Goal: Task Accomplishment & Management: Use online tool/utility

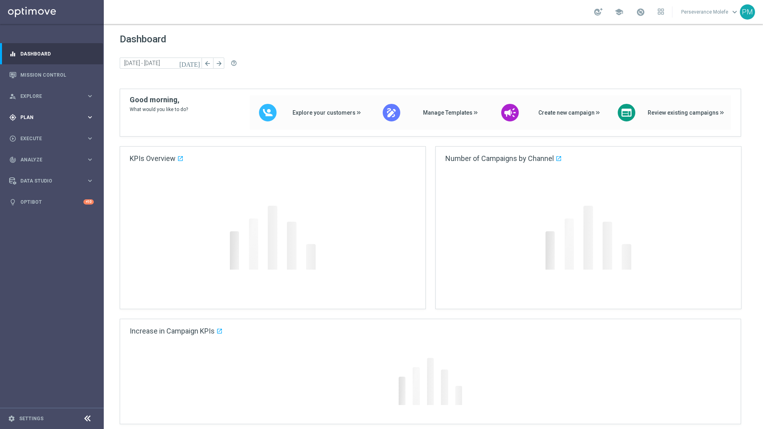
click at [56, 119] on span "Plan" at bounding box center [53, 117] width 66 height 5
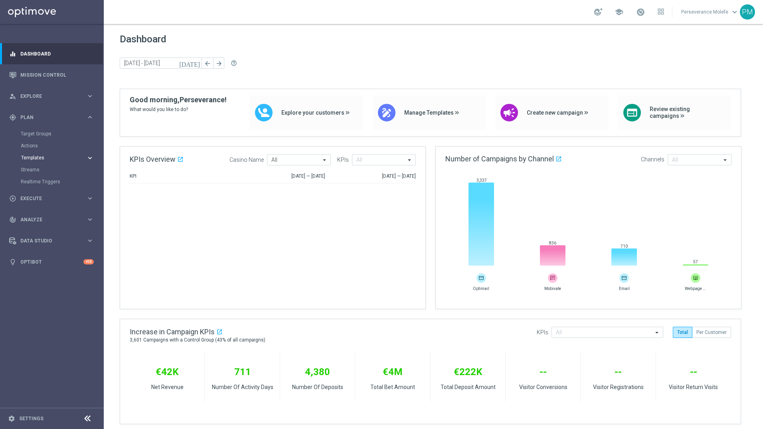
click at [38, 154] on button "Templates keyboard_arrow_right" at bounding box center [57, 157] width 73 height 6
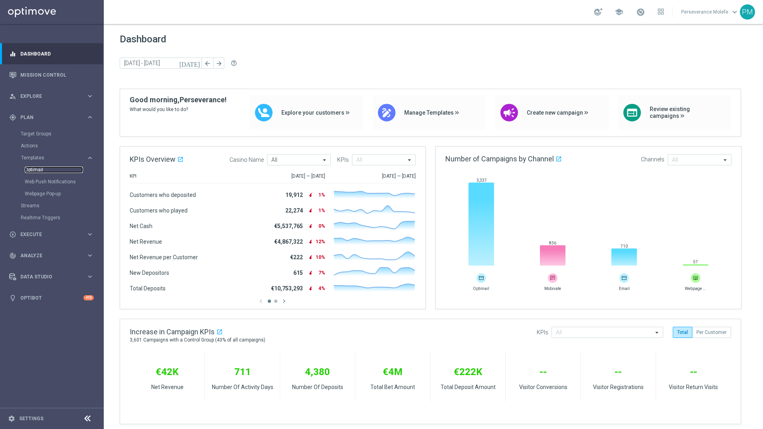
click at [41, 169] on link "Optimail" at bounding box center [54, 169] width 58 height 6
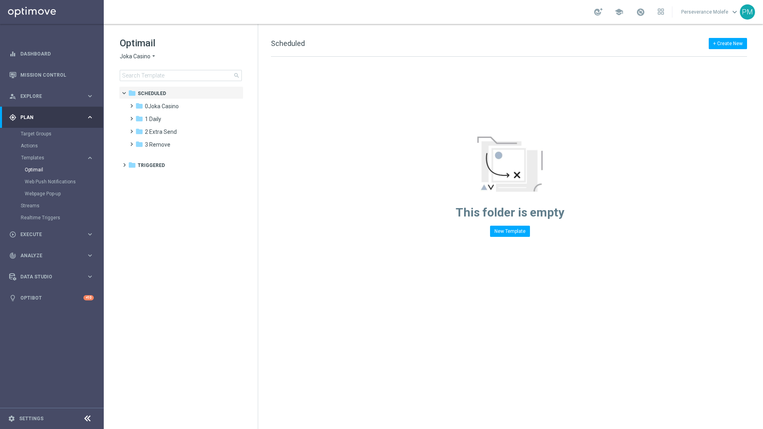
click at [144, 54] on span "Joka Casino" at bounding box center [135, 57] width 31 height 8
click at [0, 0] on span "Casino Joka" at bounding box center [0, 0] width 0 height 0
click at [187, 145] on div "folder 4 Friday" at bounding box center [181, 144] width 92 height 9
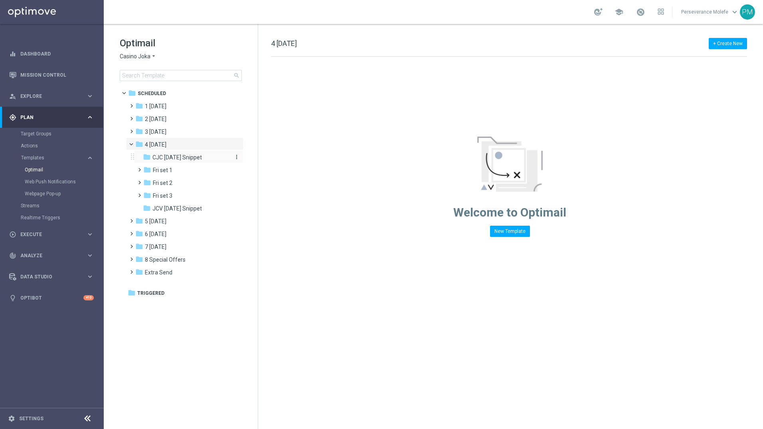
click at [189, 158] on span "CJC Friday Snippet" at bounding box center [176, 157] width 49 height 7
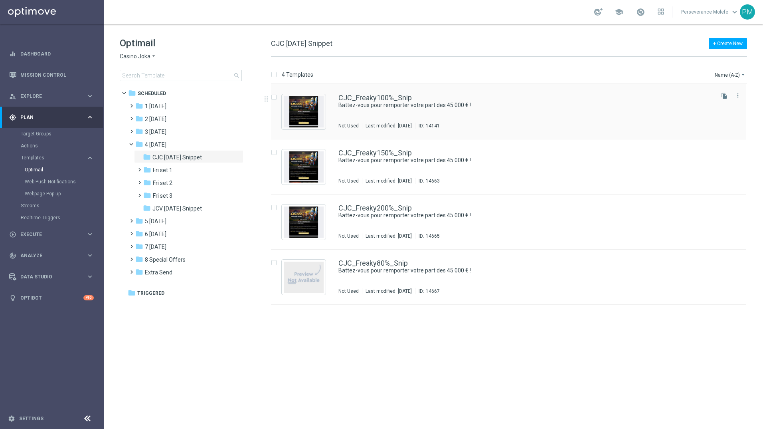
click at [349, 94] on div "CJC_Freaky100%_Snip Battez-vous pour remporter votre part des 45 000 € ! Not Us…" at bounding box center [508, 111] width 475 height 55
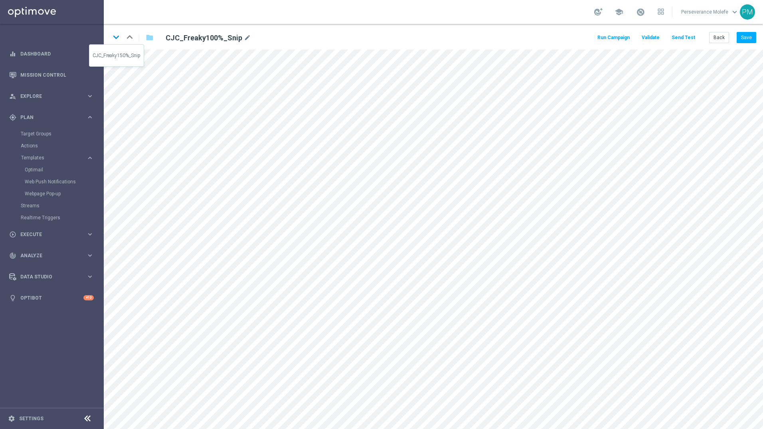
click at [119, 38] on icon "keyboard_arrow_down" at bounding box center [116, 37] width 12 height 12
click at [718, 40] on button "Back" at bounding box center [719, 37] width 20 height 11
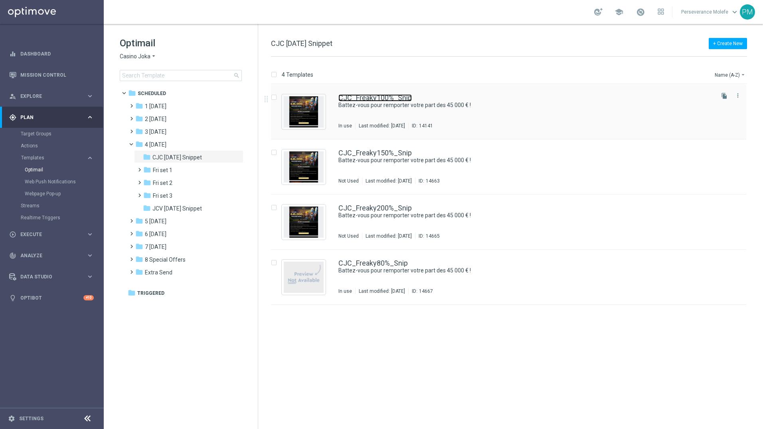
click at [370, 100] on link "CJC_Freaky100%_Snip" at bounding box center [374, 97] width 73 height 7
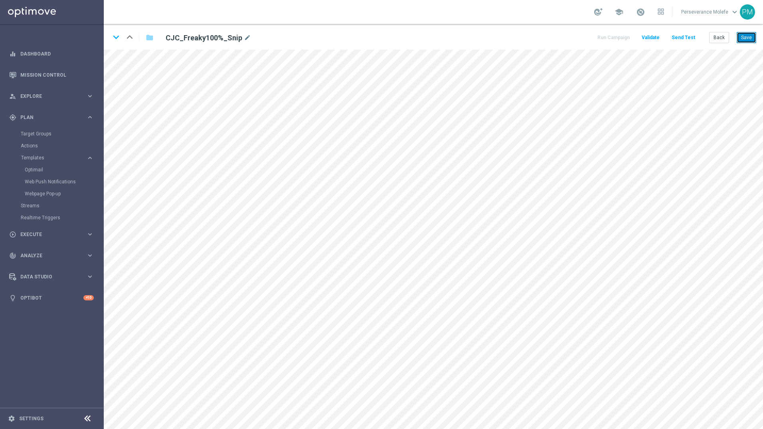
click at [747, 36] on button "Save" at bounding box center [747, 37] width 20 height 11
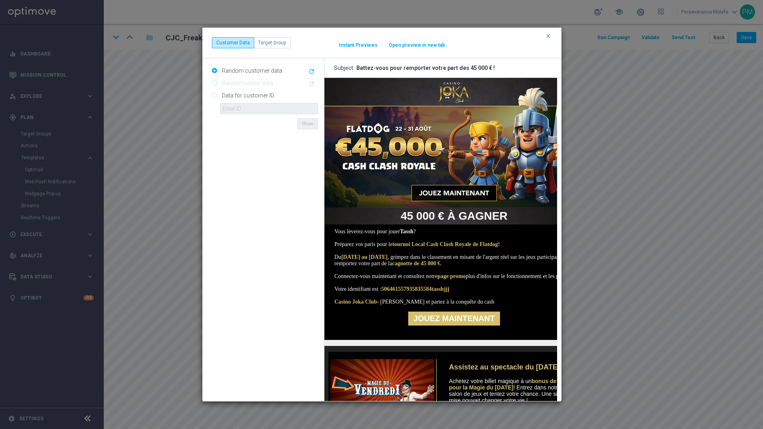
click at [409, 46] on button "Open preview in new tab" at bounding box center [416, 45] width 57 height 6
click at [550, 39] on button "clear" at bounding box center [549, 35] width 9 height 7
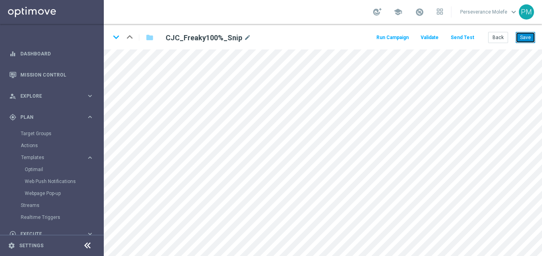
click at [531, 38] on button "Save" at bounding box center [526, 37] width 20 height 11
click at [506, 39] on button "Back" at bounding box center [498, 37] width 20 height 11
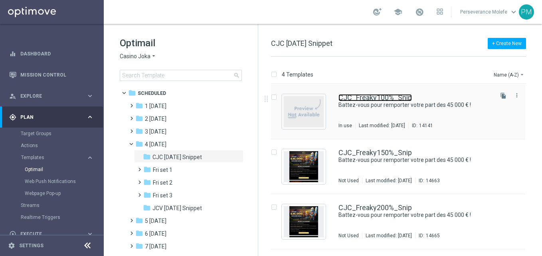
click at [349, 98] on link "CJC_Freaky100%_Snip" at bounding box center [374, 97] width 73 height 7
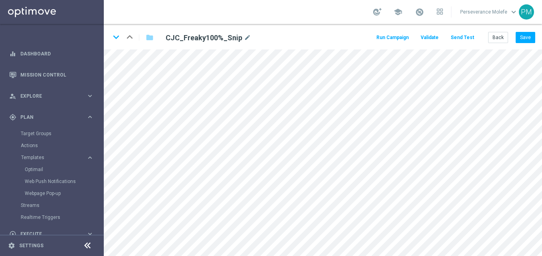
click at [458, 39] on button "Send Test" at bounding box center [462, 37] width 26 height 11
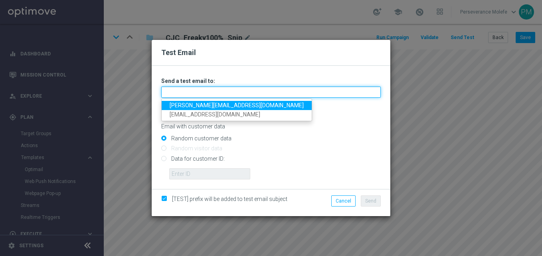
click at [319, 88] on input "text" at bounding box center [270, 92] width 219 height 11
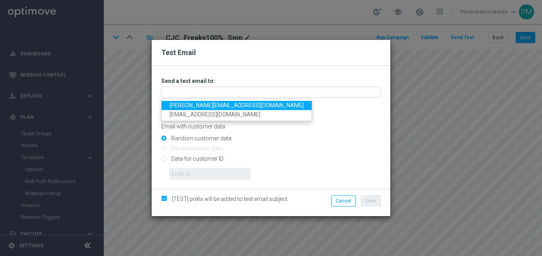
click at [243, 105] on link "[PERSON_NAME][EMAIL_ADDRESS][DOMAIN_NAME]" at bounding box center [237, 105] width 150 height 9
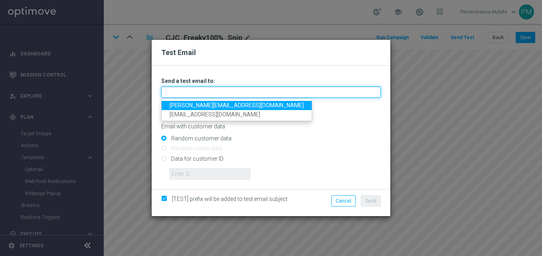
type input "[PERSON_NAME][EMAIL_ADDRESS][DOMAIN_NAME]"
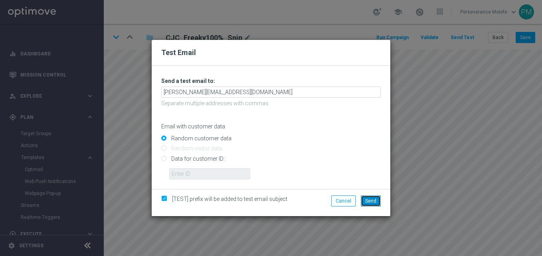
click at [368, 198] on span "Send" at bounding box center [370, 201] width 11 height 6
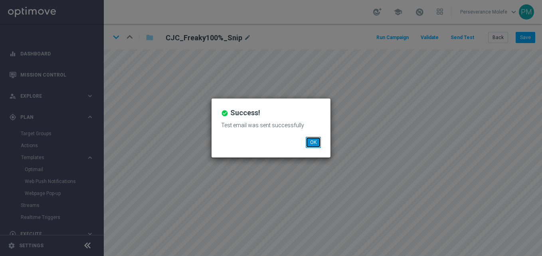
click at [318, 140] on button "OK" at bounding box center [313, 142] width 15 height 11
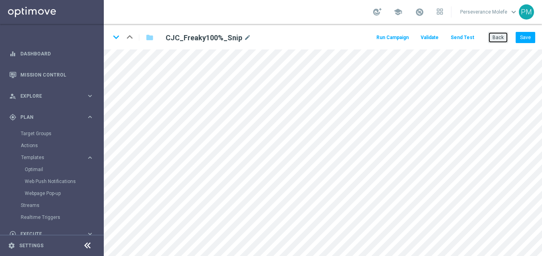
click at [494, 41] on button "Back" at bounding box center [498, 37] width 20 height 11
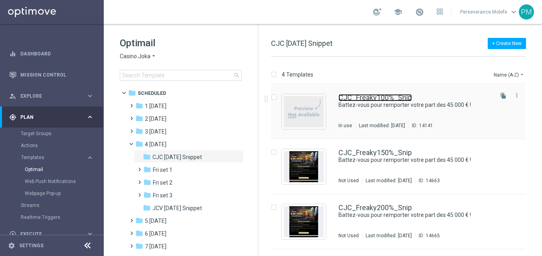
click at [366, 100] on link "CJC_Freaky100%_Snip" at bounding box center [374, 97] width 73 height 7
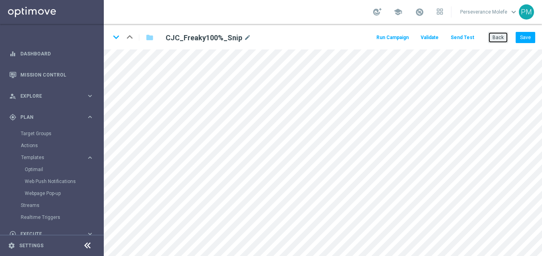
click at [500, 39] on button "Back" at bounding box center [498, 37] width 20 height 11
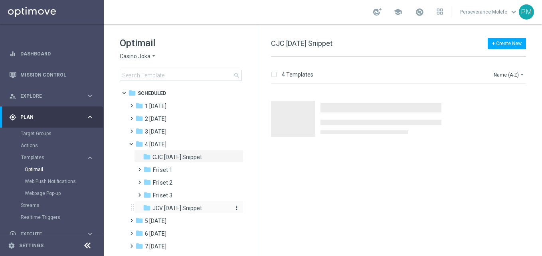
click at [207, 208] on div "folder JCV Friday Snippet" at bounding box center [185, 208] width 85 height 9
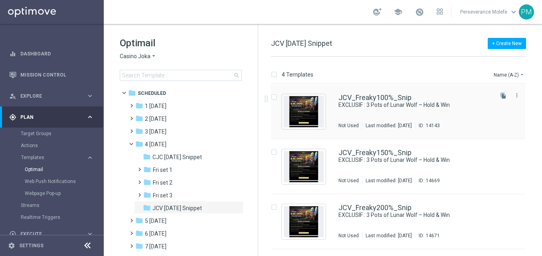
click at [370, 90] on div "JCV_Freaky100%_Snip EXCLUSIF : 3 Pots of Lunar Wolf – Hold & Win Not Used Last …" at bounding box center [398, 111] width 254 height 55
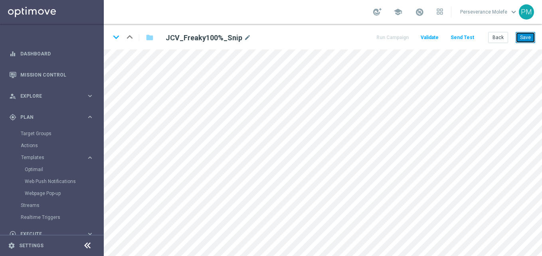
click at [522, 35] on button "Save" at bounding box center [526, 37] width 20 height 11
click at [530, 35] on button "Save" at bounding box center [526, 37] width 20 height 11
click at [89, 244] on icon at bounding box center [88, 246] width 10 height 10
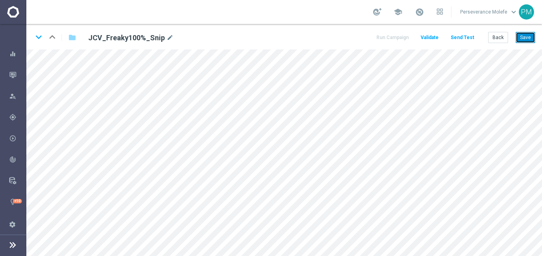
click at [526, 38] on button "Save" at bounding box center [526, 37] width 20 height 11
click at [504, 38] on button "Back" at bounding box center [498, 37] width 20 height 11
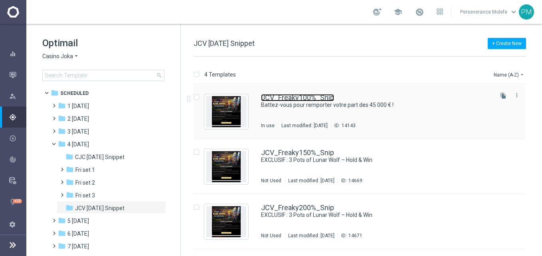
click at [289, 99] on link "JCV_Freaky100%_Snip" at bounding box center [297, 97] width 73 height 7
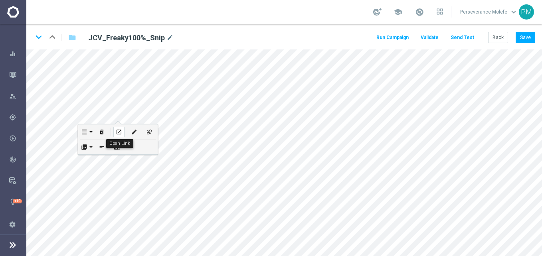
click at [121, 132] on icon "open_in_new" at bounding box center [119, 132] width 6 height 6
click at [461, 35] on button "Send Test" at bounding box center [462, 37] width 26 height 11
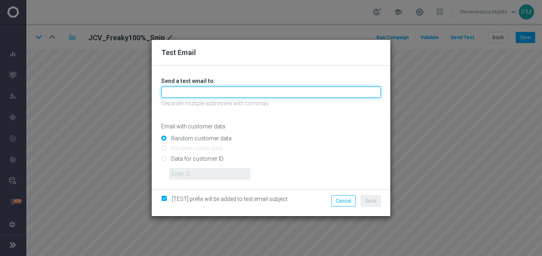
click at [279, 90] on input "text" at bounding box center [270, 92] width 219 height 11
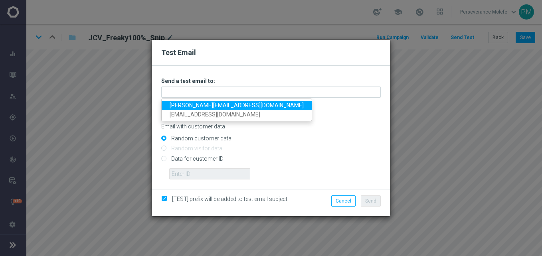
click at [221, 108] on link "Madeleine@viva-vision.net" at bounding box center [237, 105] width 150 height 9
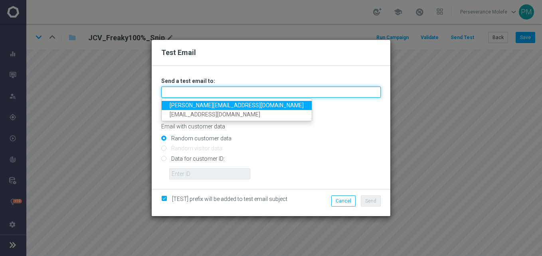
type input "Madeleine@viva-vision.net"
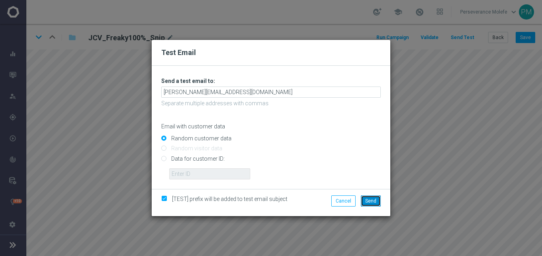
click at [373, 202] on span "Send" at bounding box center [370, 201] width 11 height 6
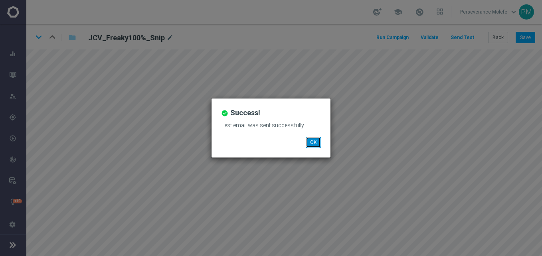
click at [312, 143] on button "OK" at bounding box center [313, 142] width 15 height 11
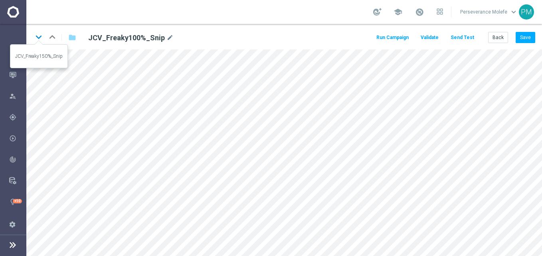
click at [35, 39] on icon "keyboard_arrow_down" at bounding box center [39, 37] width 12 height 12
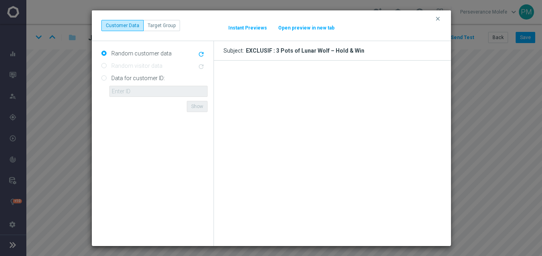
click at [319, 23] on div "clear Customer Data Target Group It might take a while... Instant Previews Open…" at bounding box center [271, 25] width 340 height 11
click at [320, 30] on button "Open preview in new tab" at bounding box center [306, 28] width 57 height 6
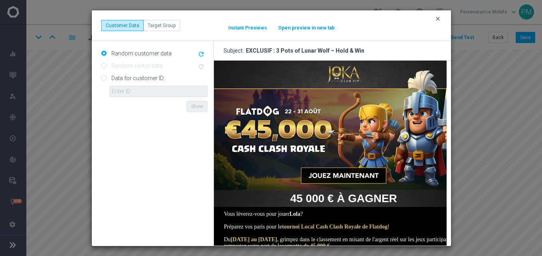
click at [440, 20] on icon "clear" at bounding box center [438, 19] width 6 height 6
click at [319, 29] on button "Open preview in new tab" at bounding box center [306, 28] width 57 height 6
click at [437, 21] on icon "clear" at bounding box center [438, 19] width 6 height 6
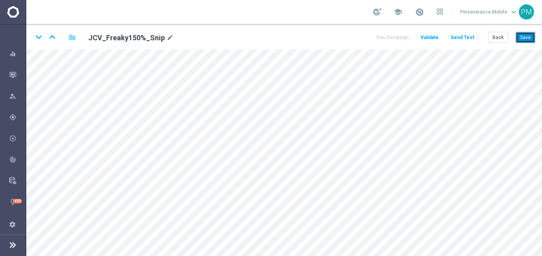
click at [520, 39] on button "Save" at bounding box center [526, 37] width 20 height 11
click at [40, 37] on icon "keyboard_arrow_down" at bounding box center [39, 37] width 12 height 12
click at [529, 40] on button "Save" at bounding box center [526, 37] width 20 height 11
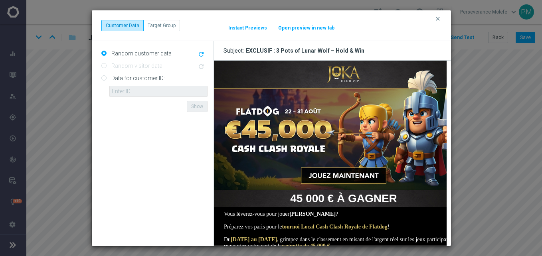
click at [309, 30] on button "Open preview in new tab" at bounding box center [306, 28] width 57 height 6
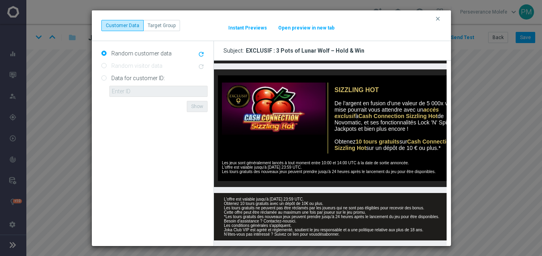
scroll to position [479, 0]
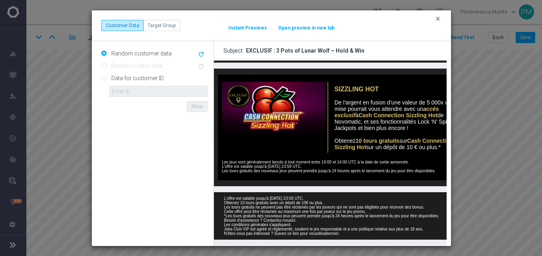
click at [436, 19] on icon "clear" at bounding box center [438, 19] width 6 height 6
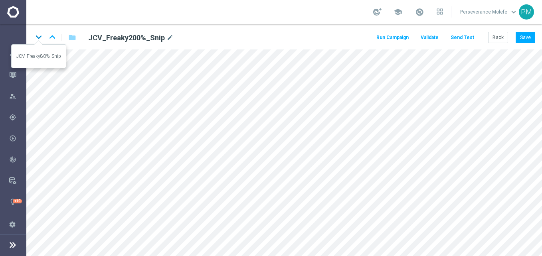
click at [37, 36] on icon "keyboard_arrow_down" at bounding box center [39, 37] width 12 height 12
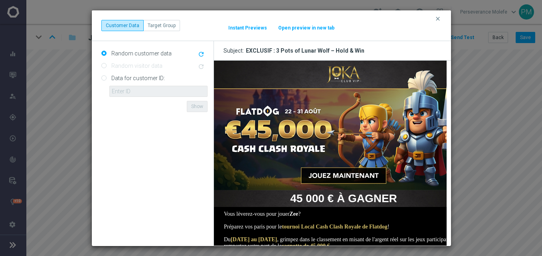
click at [300, 25] on button "Open preview in new tab" at bounding box center [306, 28] width 57 height 6
click at [435, 17] on icon "clear" at bounding box center [438, 19] width 6 height 6
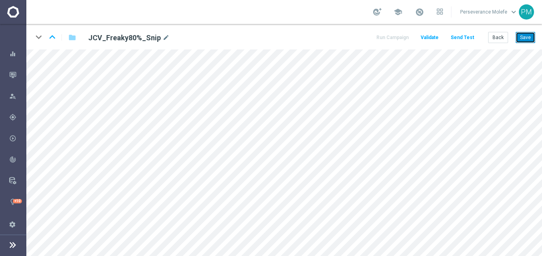
click at [534, 37] on button "Save" at bounding box center [526, 37] width 20 height 11
click at [500, 38] on button "Back" at bounding box center [498, 37] width 20 height 11
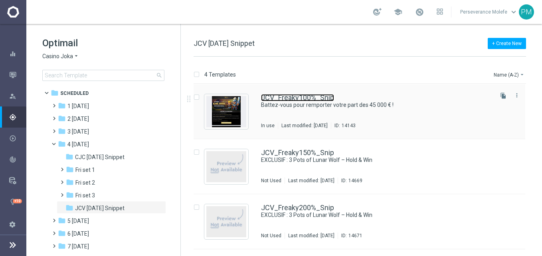
click at [294, 96] on link "JCV_Freaky100%_Snip" at bounding box center [297, 97] width 73 height 7
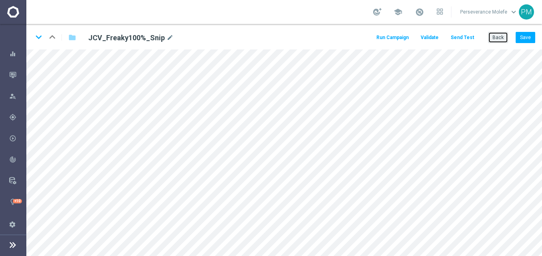
click at [496, 38] on button "Back" at bounding box center [498, 37] width 20 height 11
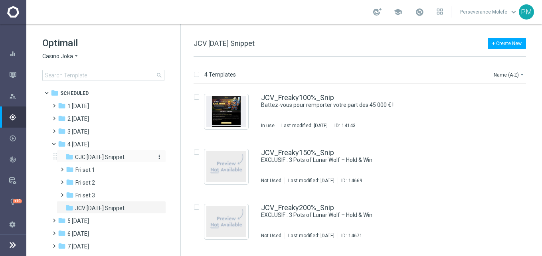
click at [101, 157] on span "CJC [DATE] Snippet" at bounding box center [99, 157] width 49 height 7
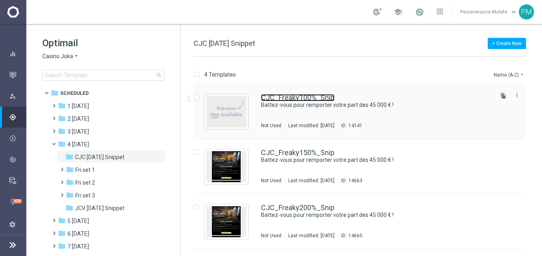
click at [281, 98] on link "CJC_Freaky100%_Snip" at bounding box center [297, 97] width 73 height 7
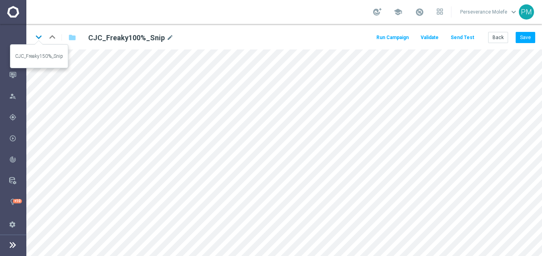
click at [41, 40] on icon "keyboard_arrow_down" at bounding box center [39, 37] width 12 height 12
click at [498, 33] on button "Back" at bounding box center [498, 37] width 20 height 11
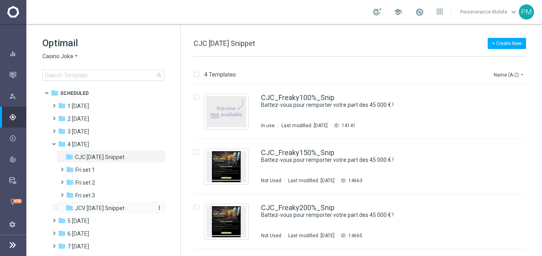
click at [114, 206] on span "JCV [DATE] Snippet" at bounding box center [99, 208] width 49 height 7
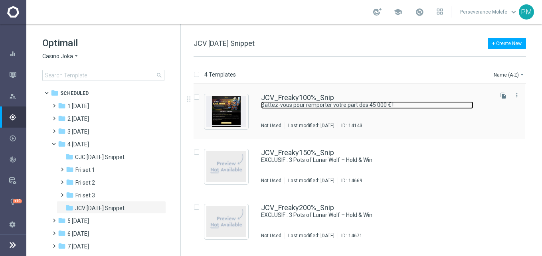
click at [268, 104] on link "Battez-vous pour remporter votre part des 45 000 € !" at bounding box center [367, 105] width 212 height 8
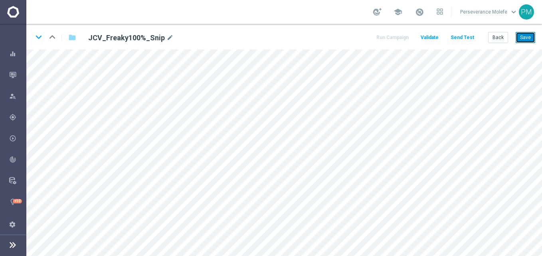
click at [524, 38] on button "Save" at bounding box center [526, 37] width 20 height 11
click at [40, 38] on icon "keyboard_arrow_down" at bounding box center [39, 37] width 12 height 12
click at [522, 43] on button "Save" at bounding box center [526, 37] width 20 height 11
click at [39, 39] on icon "keyboard_arrow_down" at bounding box center [39, 37] width 12 height 12
click at [528, 41] on button "Save" at bounding box center [526, 37] width 20 height 11
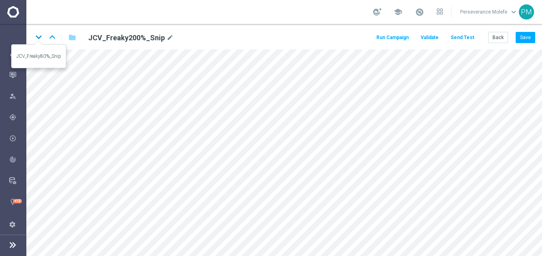
click at [35, 40] on icon "keyboard_arrow_down" at bounding box center [39, 37] width 12 height 12
click at [533, 37] on button "Save" at bounding box center [526, 37] width 20 height 11
click at [500, 36] on button "Back" at bounding box center [498, 37] width 20 height 11
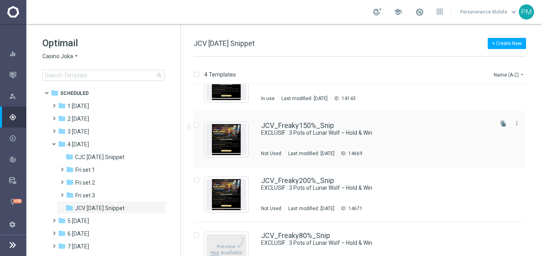
scroll to position [48, 0]
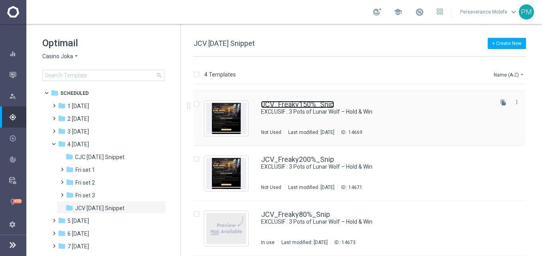
click at [312, 103] on link "JCV_Freaky150%_Snip" at bounding box center [297, 104] width 73 height 7
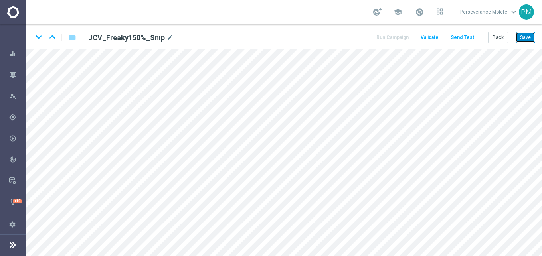
click at [534, 36] on button "Save" at bounding box center [526, 37] width 20 height 11
click at [49, 36] on icon "keyboard_arrow_up" at bounding box center [52, 37] width 12 height 12
click at [36, 40] on icon "keyboard_arrow_down" at bounding box center [39, 37] width 12 height 12
click at [37, 39] on icon "keyboard_arrow_down" at bounding box center [39, 37] width 12 height 12
click at [533, 41] on button "Save" at bounding box center [526, 37] width 20 height 11
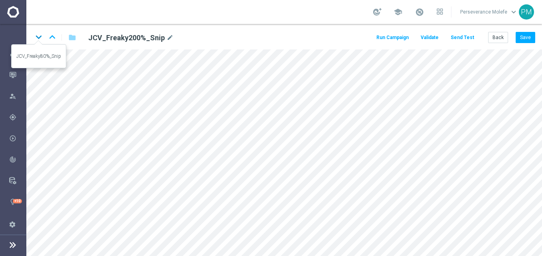
click at [37, 35] on icon "keyboard_arrow_down" at bounding box center [39, 37] width 12 height 12
click at [528, 36] on button "Save" at bounding box center [526, 37] width 20 height 11
click at [54, 39] on icon "keyboard_arrow_up" at bounding box center [52, 37] width 12 height 12
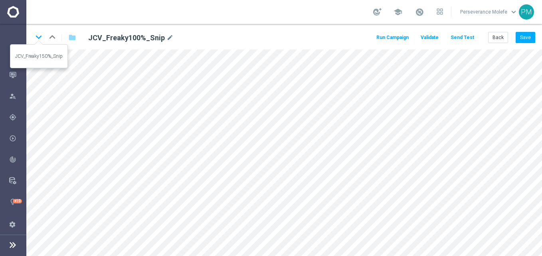
click at [40, 37] on icon "keyboard_arrow_down" at bounding box center [39, 37] width 12 height 12
click at [41, 42] on icon "keyboard_arrow_down" at bounding box center [39, 37] width 12 height 12
click at [41, 42] on div "keyboard_arrow_down keyboard_arrow_up" at bounding box center [39, 37] width 12 height 12
click at [492, 34] on button "Back" at bounding box center [498, 37] width 20 height 11
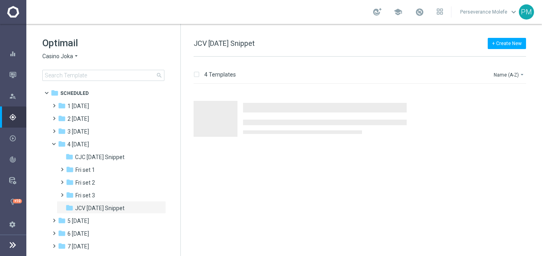
click at [73, 57] on icon "arrow_drop_down" at bounding box center [76, 57] width 6 height 8
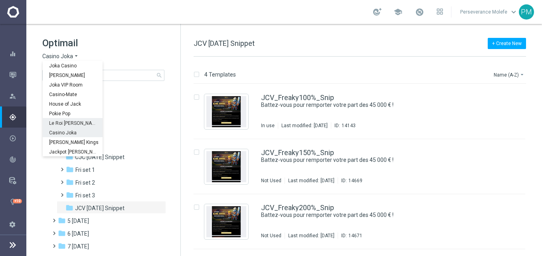
click at [72, 126] on div "Le Roi [PERSON_NAME]" at bounding box center [73, 123] width 60 height 10
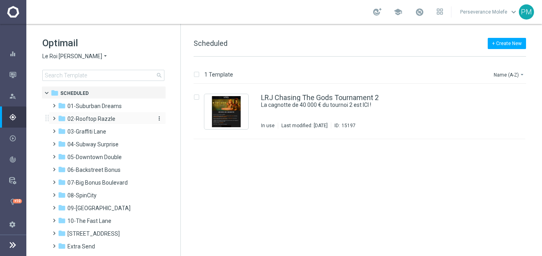
click at [99, 118] on span "02-Rooftop Razzle" at bounding box center [91, 118] width 48 height 7
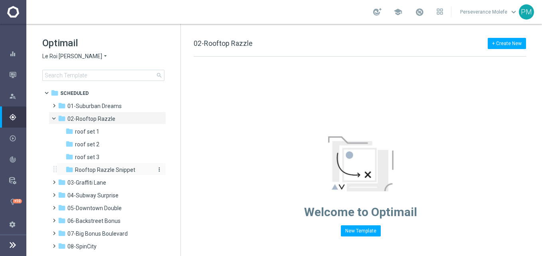
click at [105, 168] on span "Rooftop Razzle Snippet" at bounding box center [105, 169] width 60 height 7
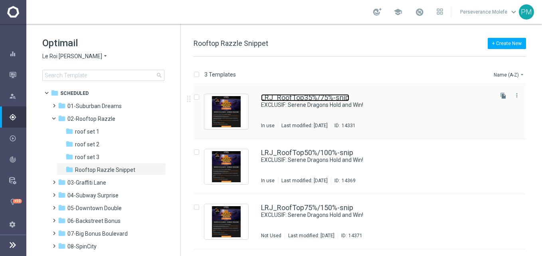
click at [316, 99] on link "LRJ_RoofTop35%/75%-snip" at bounding box center [305, 97] width 88 height 7
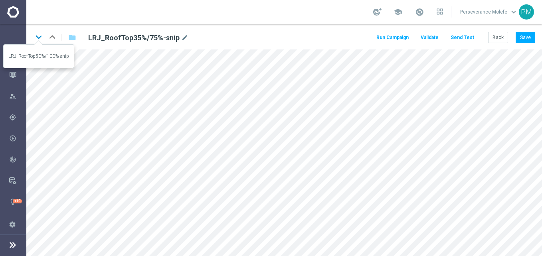
click at [34, 39] on icon "keyboard_arrow_down" at bounding box center [39, 37] width 12 height 12
click at [54, 39] on icon "keyboard_arrow_up" at bounding box center [52, 37] width 12 height 12
click at [525, 38] on button "Save" at bounding box center [526, 37] width 20 height 11
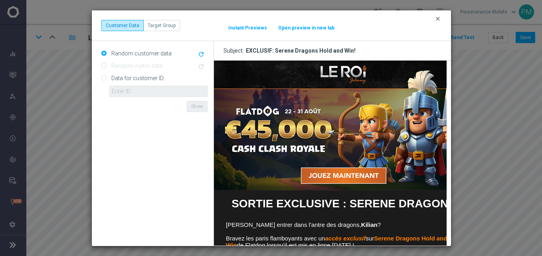
click at [435, 19] on icon "clear" at bounding box center [438, 19] width 6 height 6
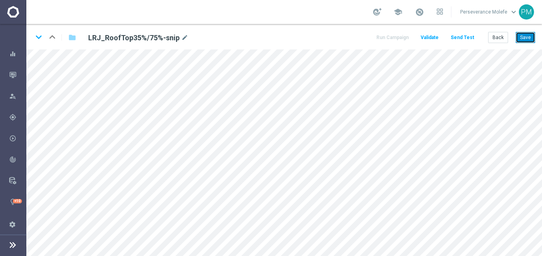
click at [526, 41] on button "Save" at bounding box center [526, 37] width 20 height 11
click at [525, 37] on button "Save" at bounding box center [526, 37] width 20 height 11
click at [492, 40] on button "Back" at bounding box center [498, 37] width 20 height 11
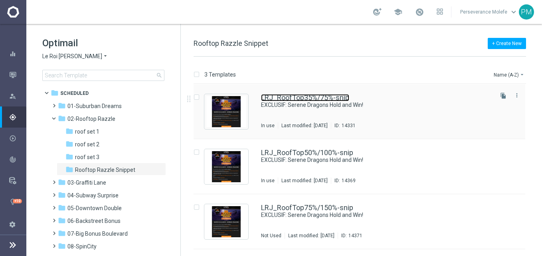
click at [286, 97] on link "LRJ_RoofTop35%/75%-snip" at bounding box center [305, 97] width 88 height 7
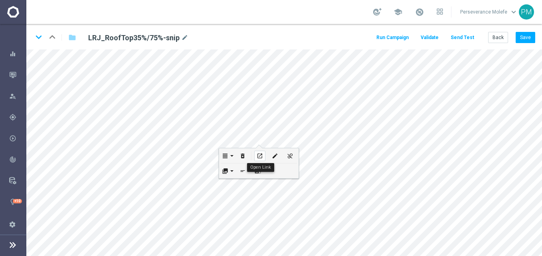
click at [260, 158] on icon "open_in_new" at bounding box center [260, 156] width 6 height 6
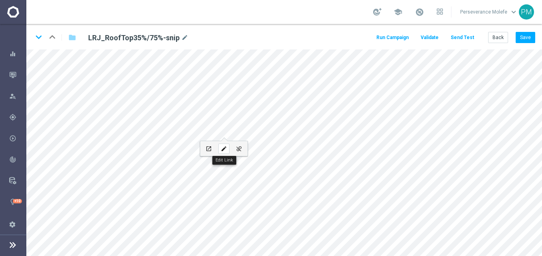
click at [223, 149] on icon "edit" at bounding box center [224, 149] width 6 height 6
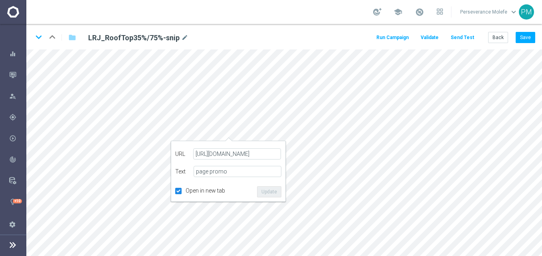
type input "https://www.leroijohnny1.net/fr/promotions"
click at [269, 192] on button "Update" at bounding box center [269, 191] width 24 height 11
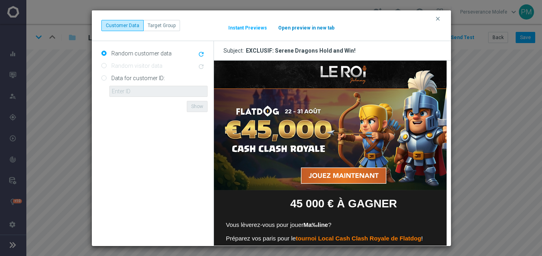
scroll to position [0, 0]
click at [305, 26] on button "Open preview in new tab" at bounding box center [306, 28] width 57 height 6
click at [438, 21] on icon "clear" at bounding box center [438, 19] width 6 height 6
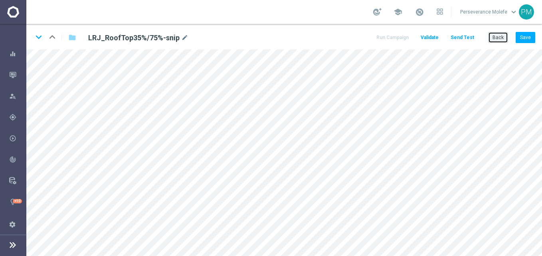
click at [494, 39] on button "Back" at bounding box center [498, 37] width 20 height 11
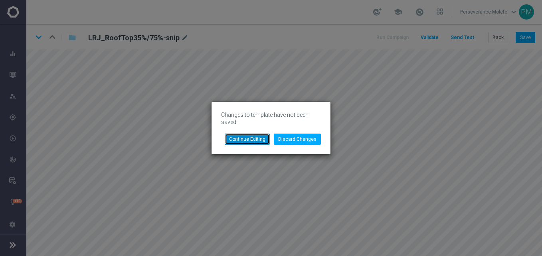
click at [257, 139] on button "Continue Editing" at bounding box center [247, 139] width 45 height 11
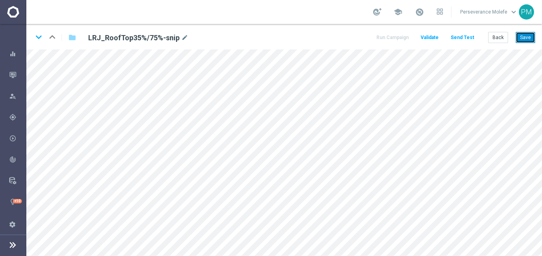
click at [525, 39] on button "Save" at bounding box center [526, 37] width 20 height 11
click at [502, 41] on button "Back" at bounding box center [498, 37] width 20 height 11
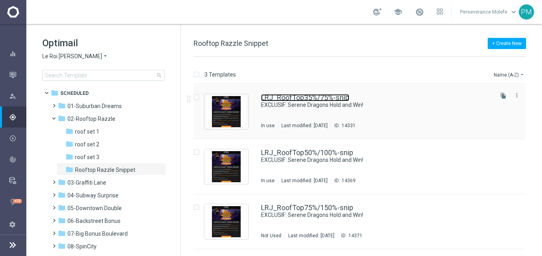
click at [276, 96] on link "LRJ_RoofTop35%/75%-snip" at bounding box center [305, 97] width 88 height 7
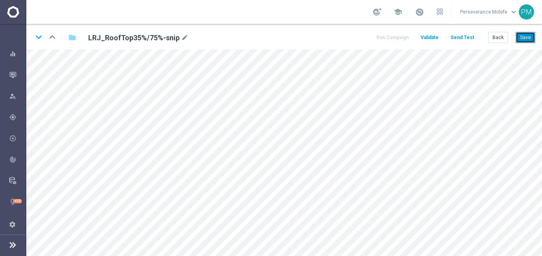
click at [524, 40] on button "Save" at bounding box center [526, 37] width 20 height 11
click at [527, 36] on button "Save" at bounding box center [526, 37] width 20 height 11
click at [526, 40] on button "Save" at bounding box center [526, 37] width 20 height 11
click at [502, 37] on button "Back" at bounding box center [498, 37] width 20 height 11
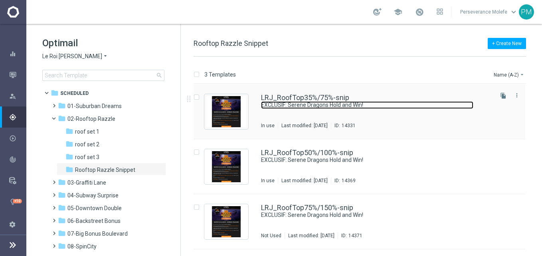
click at [291, 104] on link "EXCLUSIF: Serene Dragons Hold and Win!" at bounding box center [367, 105] width 212 height 8
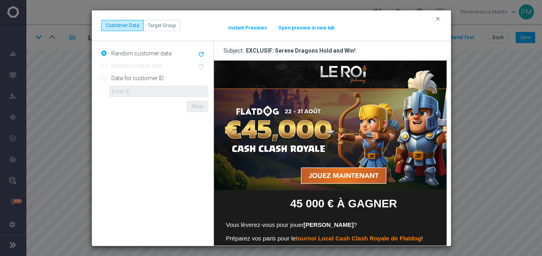
click at [322, 26] on button "Open preview in new tab" at bounding box center [306, 28] width 57 height 6
drag, startPoint x: 436, startPoint y: 19, endPoint x: 381, endPoint y: 58, distance: 67.5
click at [436, 19] on icon "clear" at bounding box center [438, 19] width 6 height 6
click at [292, 29] on button "Open preview in new tab" at bounding box center [306, 28] width 57 height 6
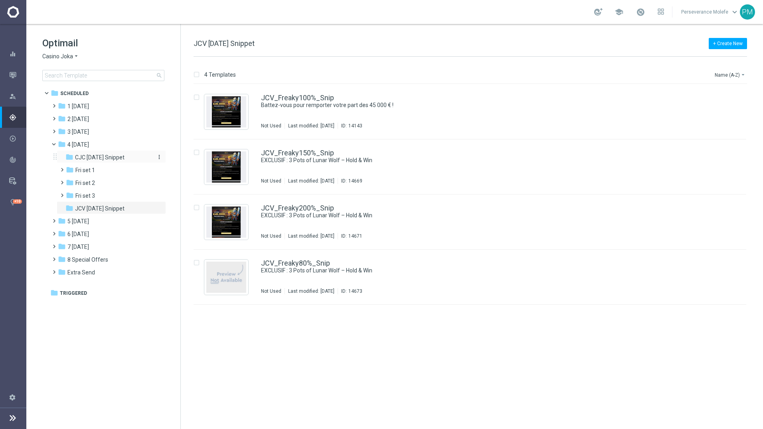
click at [90, 158] on span "CJC Friday Snippet" at bounding box center [99, 157] width 49 height 7
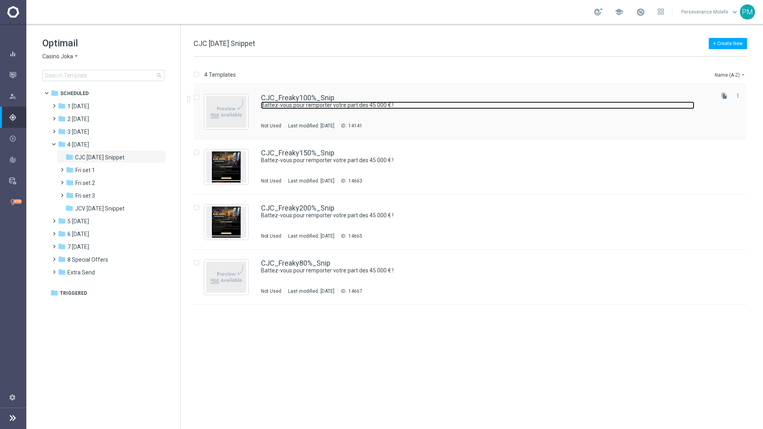
click at [303, 103] on link "Battez-vous pour remporter votre part des 45 000 € !" at bounding box center [477, 105] width 433 height 8
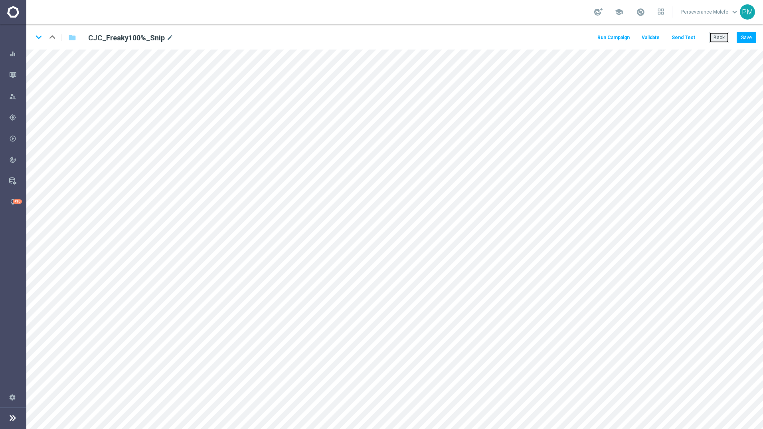
click at [725, 38] on button "Back" at bounding box center [719, 37] width 20 height 11
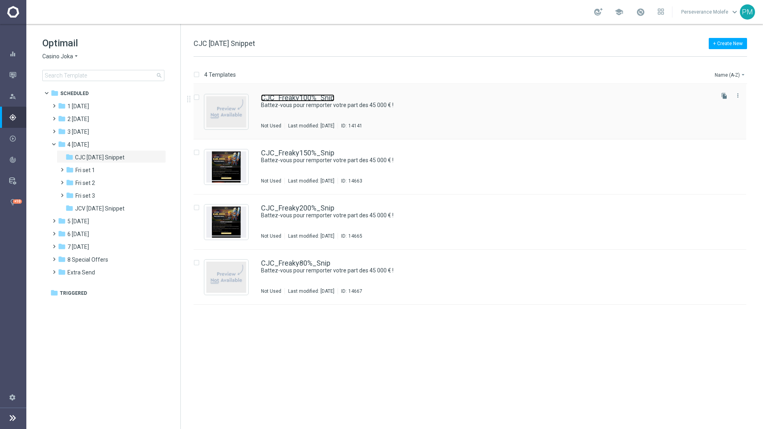
click at [307, 101] on link "CJC_Freaky100%_Snip" at bounding box center [297, 97] width 73 height 7
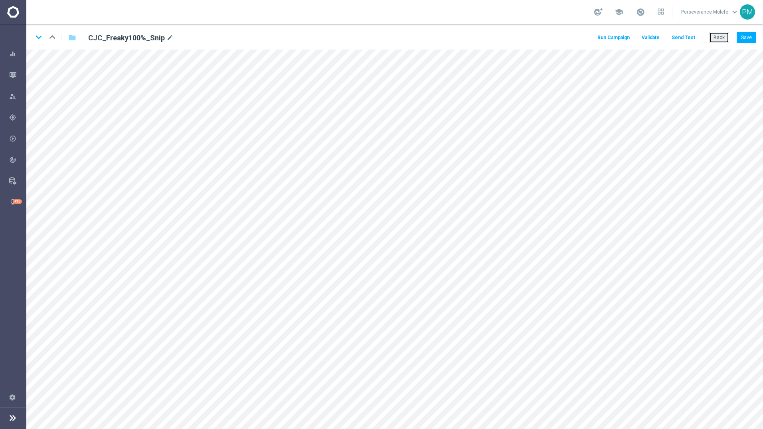
click at [717, 37] on button "Back" at bounding box center [719, 37] width 20 height 11
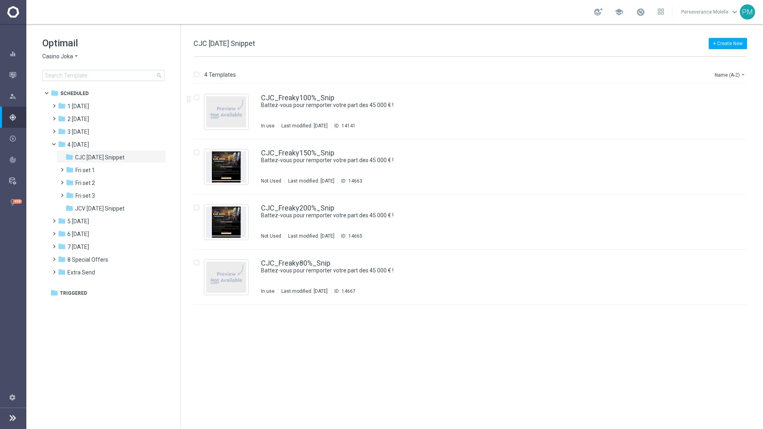
click at [290, 83] on div "4 Templates Name (A-Z) arrow_drop_down" at bounding box center [471, 76] width 554 height 14
click at [291, 92] on div "CJC_Freaky100%_Snip Battez-vous pour remporter votre part des 45 000 € ! In use…" at bounding box center [470, 111] width 553 height 55
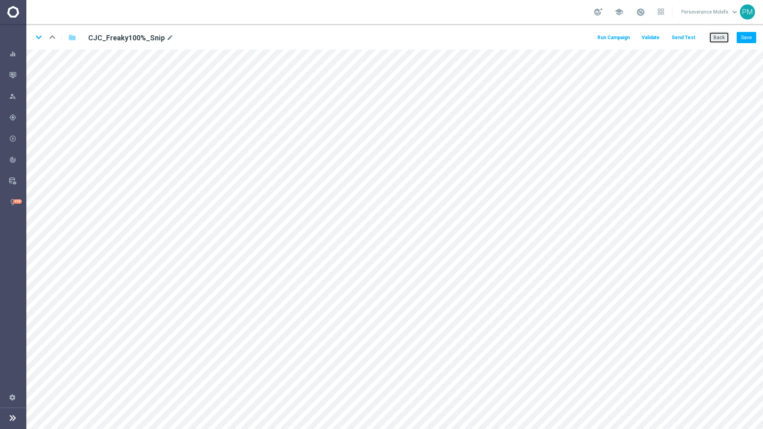
click at [718, 40] on button "Back" at bounding box center [719, 37] width 20 height 11
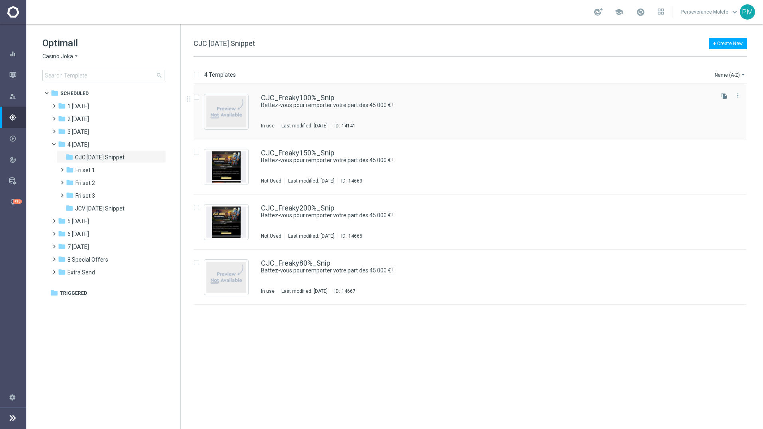
click at [338, 93] on div "CJC_Freaky100%_Snip Battez-vous pour remporter votre part des 45 000 € ! In use…" at bounding box center [470, 111] width 553 height 55
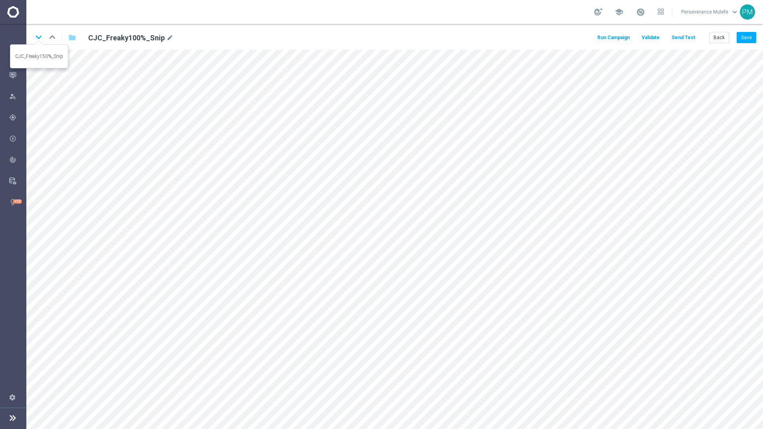
click at [37, 38] on icon "keyboard_arrow_down" at bounding box center [39, 37] width 12 height 12
click at [50, 40] on icon "keyboard_arrow_up" at bounding box center [52, 37] width 12 height 12
click at [750, 37] on button "Save" at bounding box center [747, 37] width 20 height 11
click at [712, 37] on button "Back" at bounding box center [719, 37] width 20 height 11
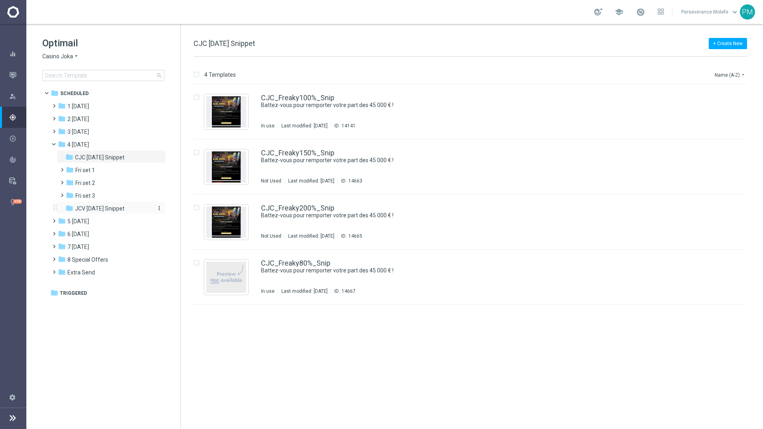
click at [101, 206] on span "JCV [DATE] Snippet" at bounding box center [99, 208] width 49 height 7
click at [309, 96] on link "JCV_Freaky100%_Snip" at bounding box center [297, 97] width 73 height 7
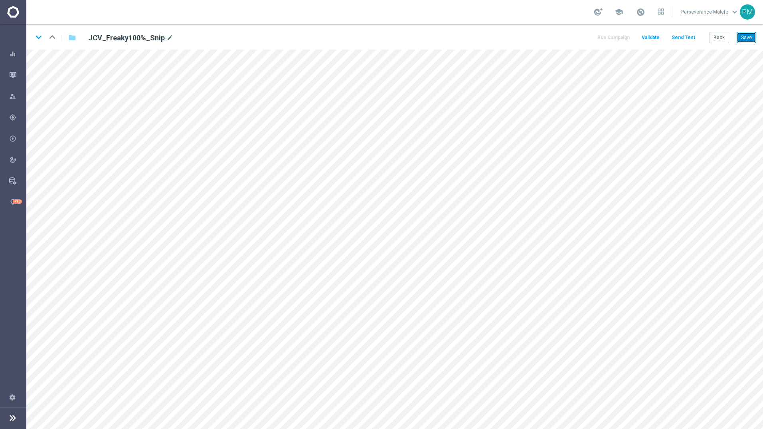
click at [749, 40] on button "Save" at bounding box center [747, 37] width 20 height 11
click at [747, 39] on button "Save" at bounding box center [747, 37] width 20 height 11
click at [41, 38] on icon "keyboard_arrow_down" at bounding box center [39, 37] width 12 height 12
click at [739, 37] on button "Save" at bounding box center [747, 37] width 20 height 11
click at [38, 37] on icon "keyboard_arrow_down" at bounding box center [39, 37] width 12 height 12
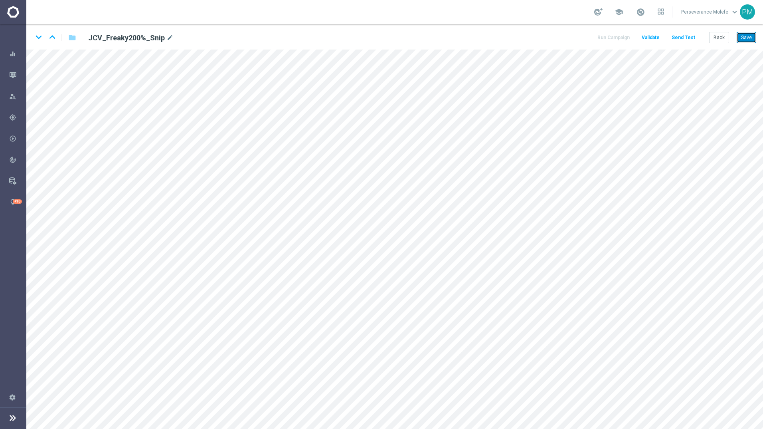
click at [747, 36] on button "Save" at bounding box center [747, 37] width 20 height 11
click at [747, 40] on button "Save" at bounding box center [747, 37] width 20 height 11
click at [40, 38] on icon "keyboard_arrow_down" at bounding box center [39, 37] width 12 height 12
click at [744, 34] on button "Save" at bounding box center [747, 37] width 20 height 11
click at [50, 34] on icon "keyboard_arrow_up" at bounding box center [52, 37] width 12 height 12
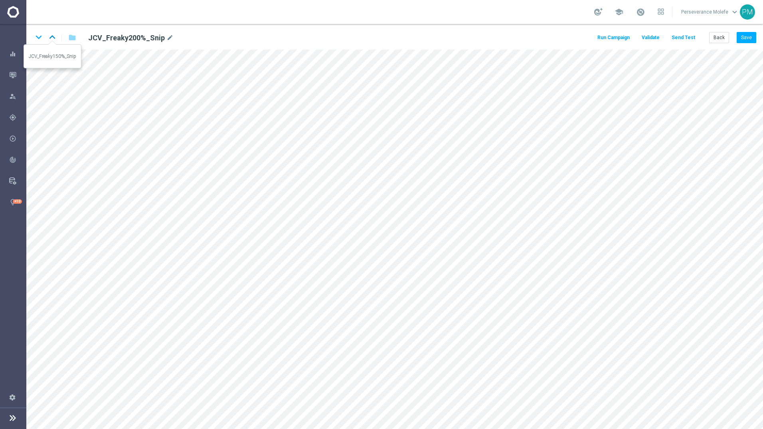
click at [53, 33] on icon "keyboard_arrow_up" at bounding box center [52, 37] width 12 height 12
click at [55, 37] on icon "keyboard_arrow_up" at bounding box center [52, 37] width 12 height 12
click at [716, 37] on button "Back" at bounding box center [719, 37] width 20 height 11
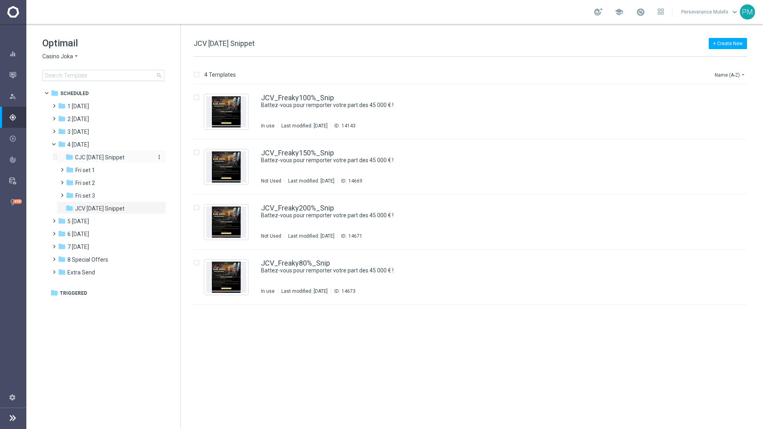
click at [111, 155] on span "CJC [DATE] Snippet" at bounding box center [99, 157] width 49 height 7
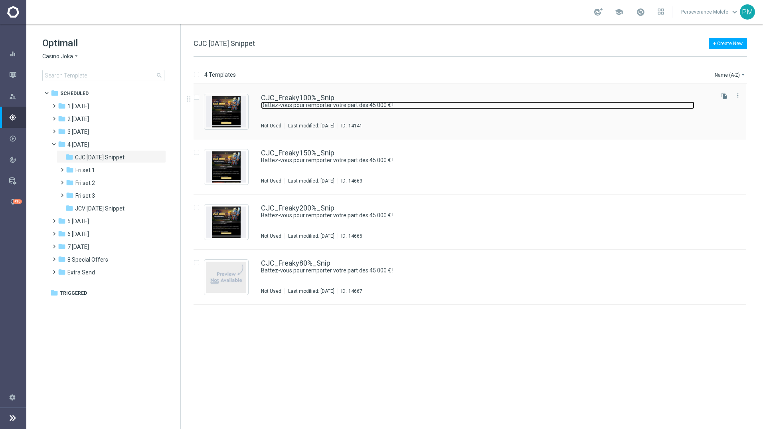
click at [303, 104] on link "Battez-vous pour remporter votre part des 45 000 € !" at bounding box center [477, 105] width 433 height 8
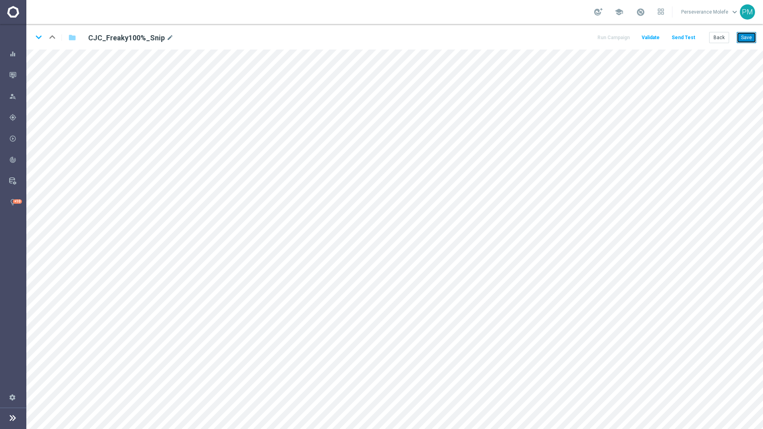
click at [749, 36] on button "Save" at bounding box center [747, 37] width 20 height 11
click at [38, 40] on icon "keyboard_arrow_down" at bounding box center [39, 37] width 12 height 12
click at [719, 38] on button "Back" at bounding box center [719, 37] width 20 height 11
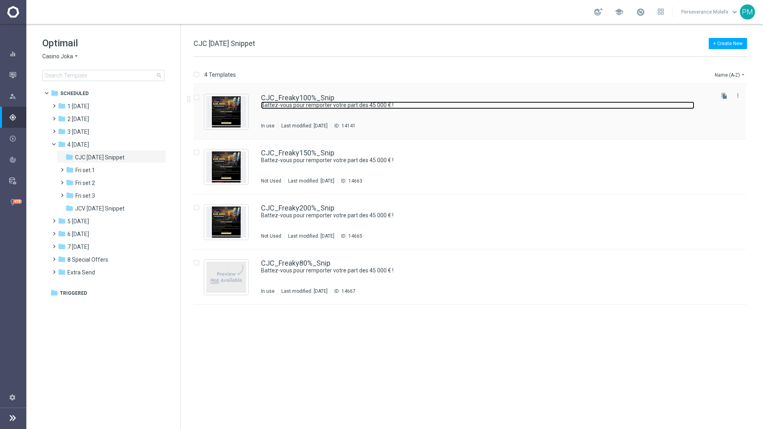
click at [281, 103] on link "Battez-vous pour remporter votre part des 45 000 € !" at bounding box center [477, 105] width 433 height 8
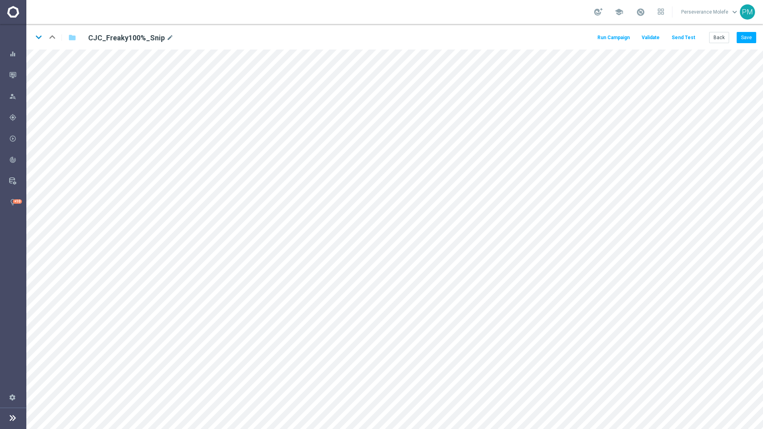
click at [37, 34] on icon "keyboard_arrow_down" at bounding box center [39, 37] width 12 height 12
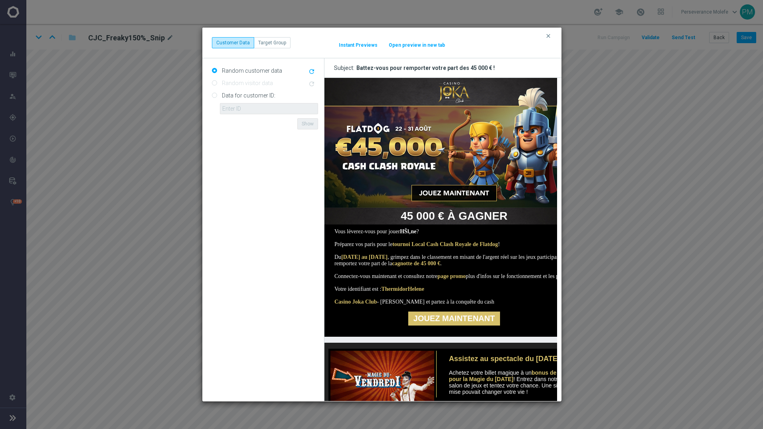
click at [399, 47] on button "Open preview in new tab" at bounding box center [416, 45] width 57 height 6
click at [548, 34] on icon "clear" at bounding box center [548, 36] width 6 height 6
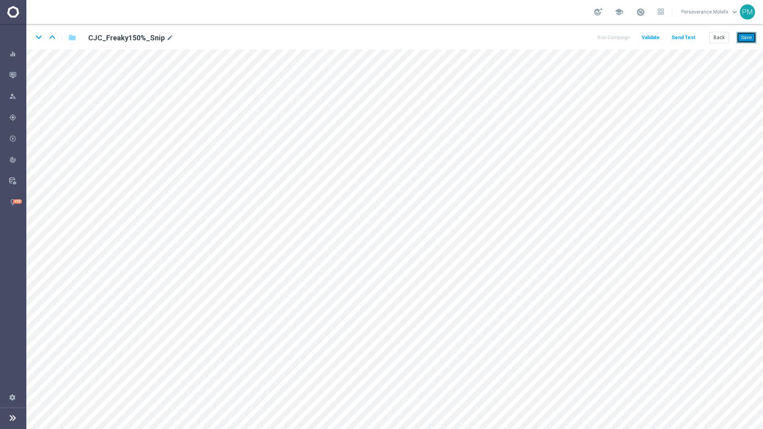
click at [747, 40] on button "Save" at bounding box center [747, 37] width 20 height 11
click at [55, 36] on icon "keyboard_arrow_up" at bounding box center [52, 37] width 12 height 12
click at [37, 38] on icon "keyboard_arrow_down" at bounding box center [39, 37] width 12 height 12
click at [35, 33] on icon "keyboard_arrow_down" at bounding box center [39, 37] width 12 height 12
click at [744, 32] on button "Save" at bounding box center [747, 37] width 20 height 11
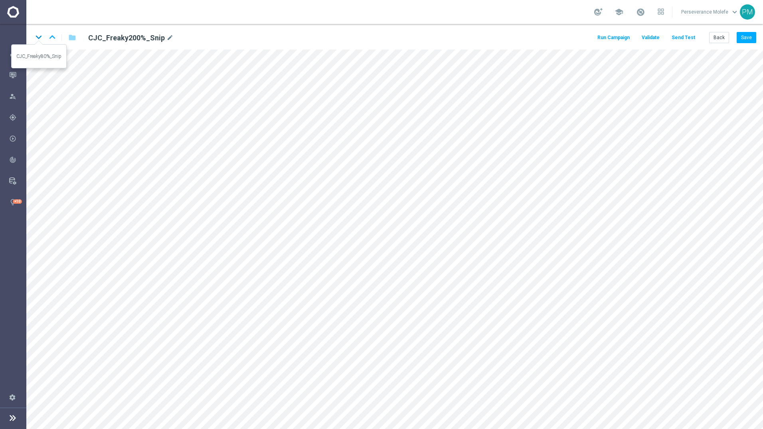
click at [40, 38] on icon "keyboard_arrow_down" at bounding box center [39, 37] width 12 height 12
click at [743, 42] on button "Save" at bounding box center [747, 37] width 20 height 11
click at [717, 42] on button "Back" at bounding box center [719, 37] width 20 height 11
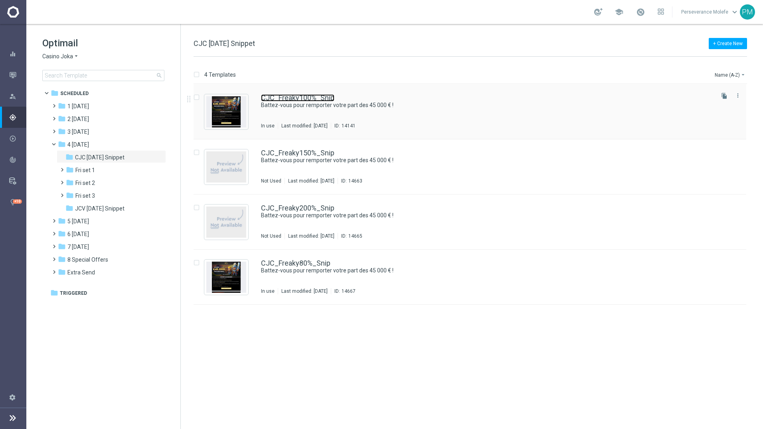
click at [269, 95] on link "CJC_Freaky100%_Snip" at bounding box center [297, 97] width 73 height 7
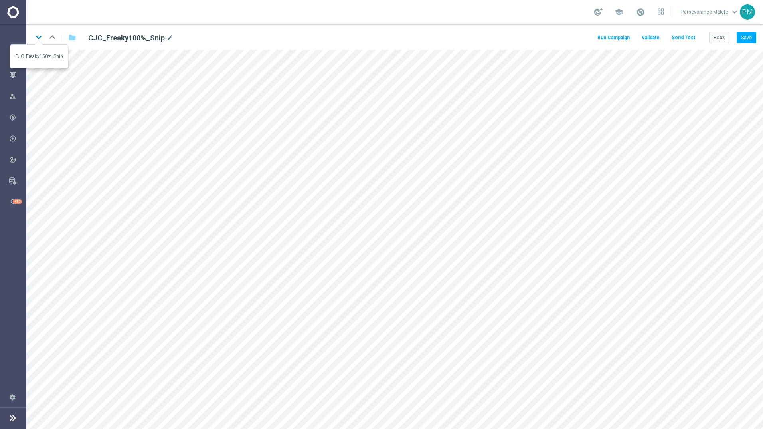
click at [42, 41] on icon "keyboard_arrow_down" at bounding box center [39, 37] width 12 height 12
click at [42, 38] on icon "keyboard_arrow_down" at bounding box center [39, 37] width 12 height 12
click at [42, 36] on icon "keyboard_arrow_down" at bounding box center [39, 37] width 12 height 12
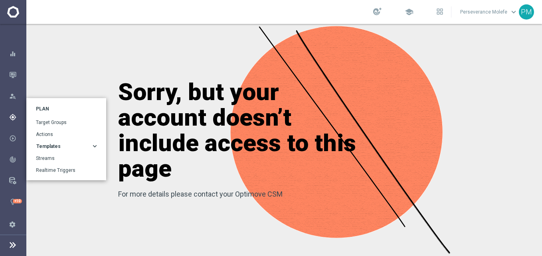
click at [17, 114] on div "gps_fixed Plan" at bounding box center [17, 117] width 17 height 7
click at [17, 120] on div "gps_fixed Plan" at bounding box center [17, 117] width 17 height 7
click at [61, 148] on div "Templates" at bounding box center [63, 146] width 55 height 5
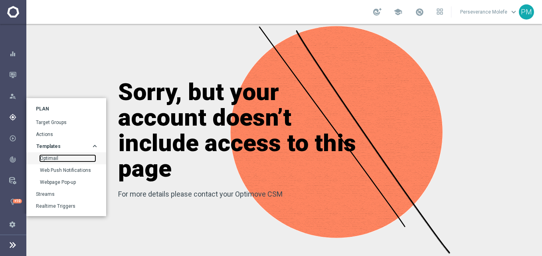
click at [70, 160] on link "Optimail" at bounding box center [67, 158] width 55 height 6
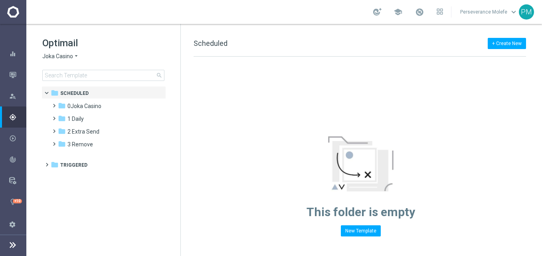
click at [67, 57] on span "Joka Casino" at bounding box center [57, 57] width 31 height 8
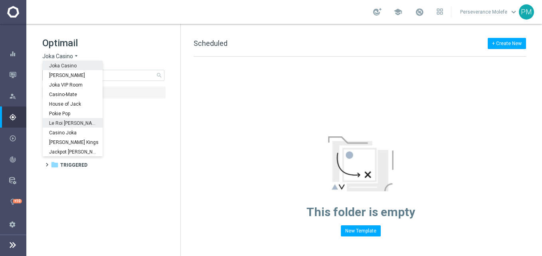
click at [0, 0] on span "Le Roi [PERSON_NAME]" at bounding box center [0, 0] width 0 height 0
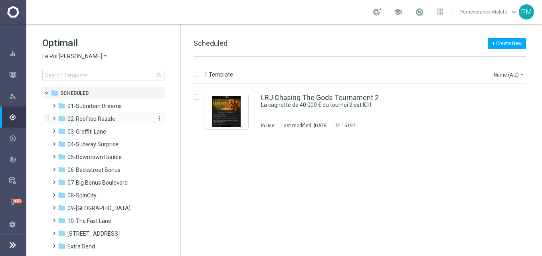
click at [102, 118] on span "02-Rooftop Razzle" at bounding box center [91, 118] width 48 height 7
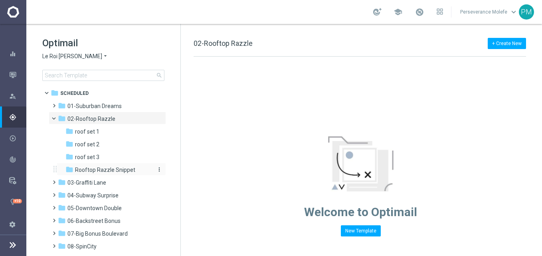
click at [109, 166] on div "folder Rooftop Razzle Snippet" at bounding box center [107, 170] width 85 height 9
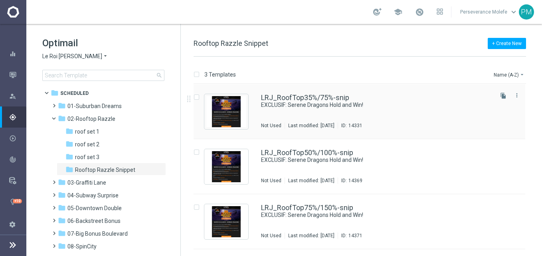
click at [301, 93] on div "LRJ_RoofTop35%/75%-snip EXCLUSIF: Serene Dragons Hold and Win! Not Used Last mo…" at bounding box center [360, 111] width 332 height 55
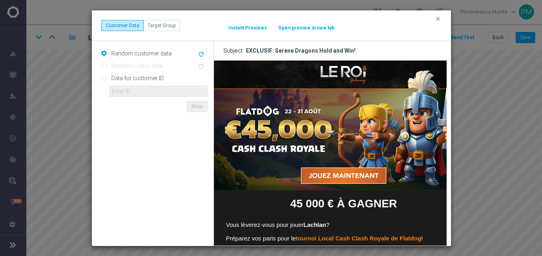
click at [301, 29] on button "Open preview in new tab" at bounding box center [306, 28] width 57 height 6
drag, startPoint x: 435, startPoint y: 16, endPoint x: 496, endPoint y: 28, distance: 62.1
click at [435, 16] on icon "clear" at bounding box center [438, 19] width 6 height 6
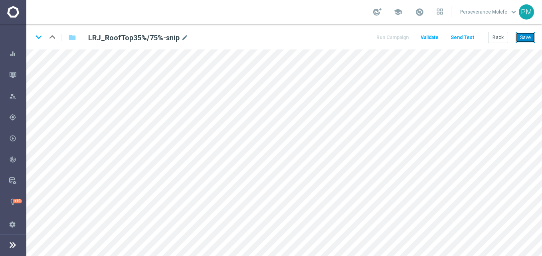
click at [519, 37] on button "Save" at bounding box center [526, 37] width 20 height 11
click at [496, 40] on button "Back" at bounding box center [498, 37] width 20 height 11
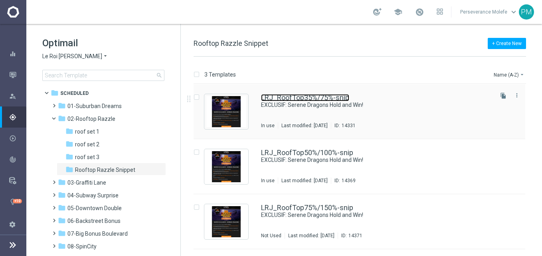
click at [317, 95] on link "LRJ_RoofTop35%/75%-snip" at bounding box center [305, 97] width 88 height 7
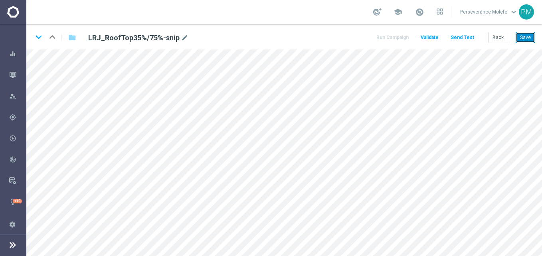
click at [532, 42] on button "Save" at bounding box center [526, 37] width 20 height 11
click at [498, 41] on button "Back" at bounding box center [498, 37] width 20 height 11
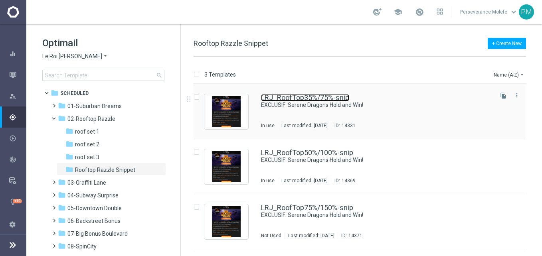
click at [271, 99] on link "LRJ_RoofTop35%/75%-snip" at bounding box center [305, 97] width 88 height 7
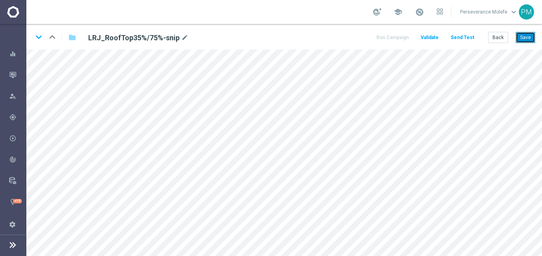
click at [524, 37] on button "Save" at bounding box center [526, 37] width 20 height 11
click at [493, 38] on button "Back" at bounding box center [498, 37] width 20 height 11
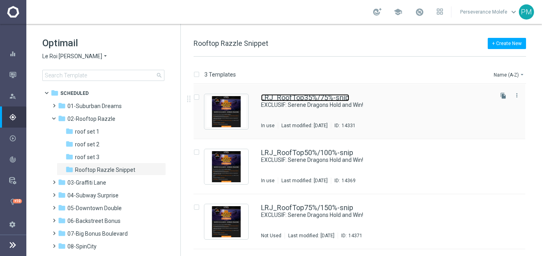
click at [291, 96] on link "LRJ_RoofTop35%/75%-snip" at bounding box center [305, 97] width 88 height 7
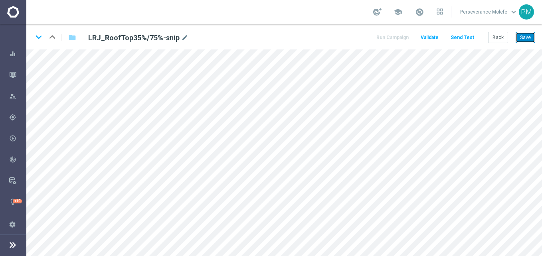
click at [524, 41] on button "Save" at bounding box center [526, 37] width 20 height 11
click at [505, 38] on button "Back" at bounding box center [498, 37] width 20 height 11
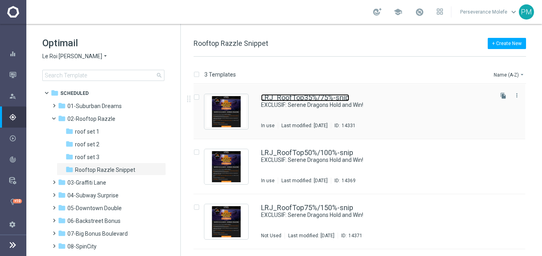
click at [320, 99] on link "LRJ_RoofTop35%/75%-snip" at bounding box center [305, 97] width 88 height 7
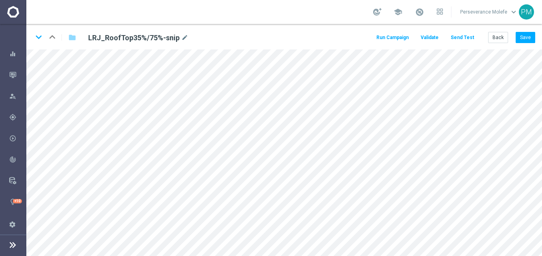
click at [467, 38] on button "Send Test" at bounding box center [462, 37] width 26 height 11
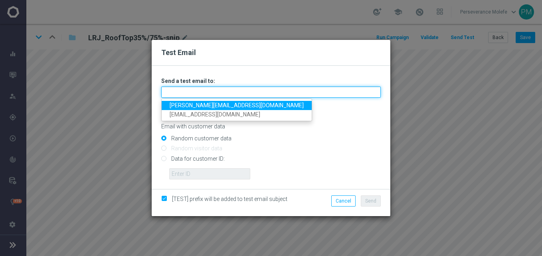
click at [279, 92] on input "text" at bounding box center [270, 92] width 219 height 11
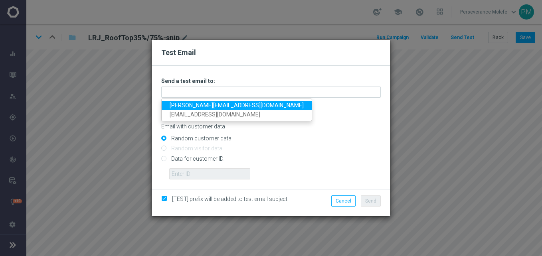
click at [238, 106] on link "Madeleine@viva-vision.net" at bounding box center [237, 105] width 150 height 9
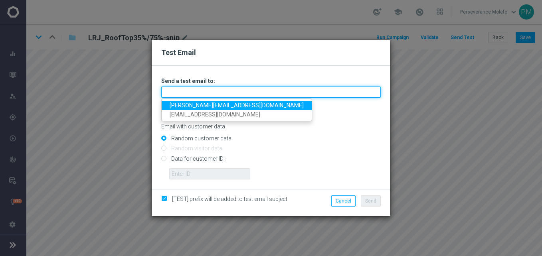
type input "Madeleine@viva-vision.net"
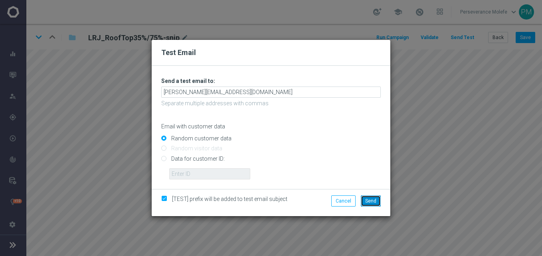
click at [374, 204] on button "Send" at bounding box center [371, 201] width 20 height 11
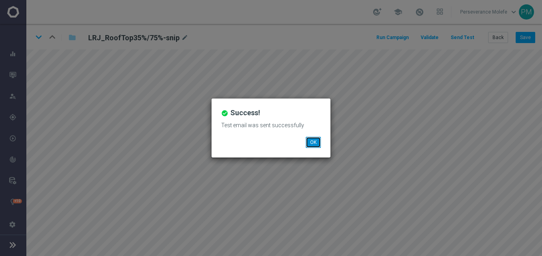
click at [312, 140] on button "OK" at bounding box center [313, 142] width 15 height 11
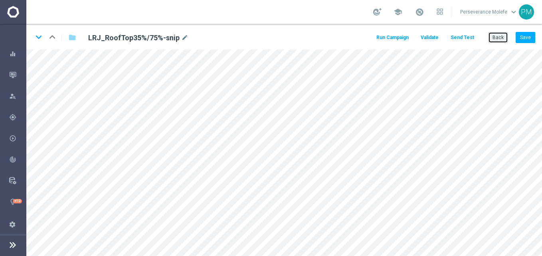
click at [495, 36] on button "Back" at bounding box center [498, 37] width 20 height 11
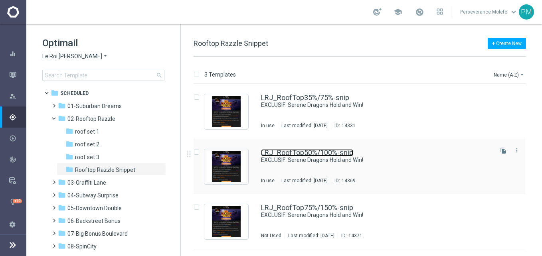
click at [283, 150] on link "LRJ_RoofTop50%/100%-snip" at bounding box center [307, 152] width 92 height 7
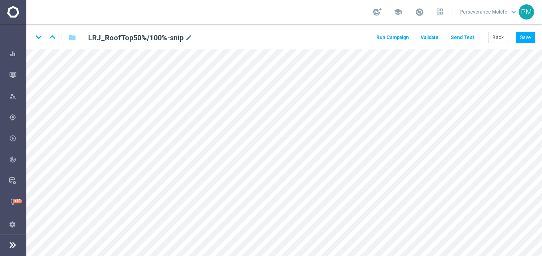
click at [102, 256] on html "equalizer Dashboard Mission Control" at bounding box center [271, 128] width 542 height 256
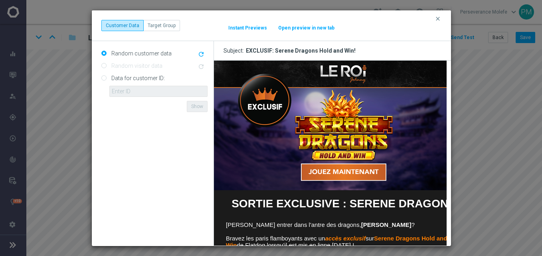
click at [298, 30] on button "Open preview in new tab" at bounding box center [306, 28] width 57 height 6
click at [434, 20] on button "clear" at bounding box center [438, 18] width 9 height 7
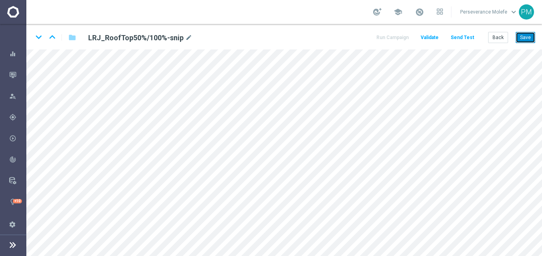
click at [528, 32] on button "Save" at bounding box center [526, 37] width 20 height 11
click at [40, 36] on icon "keyboard_arrow_down" at bounding box center [39, 37] width 12 height 12
click at [519, 40] on button "Save" at bounding box center [526, 37] width 20 height 11
click at [505, 37] on button "Back" at bounding box center [498, 37] width 20 height 11
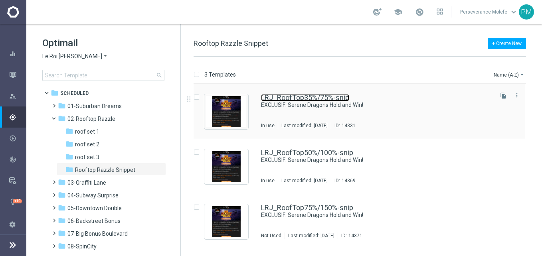
click at [273, 94] on link "LRJ_RoofTop35%/75%-snip" at bounding box center [305, 97] width 88 height 7
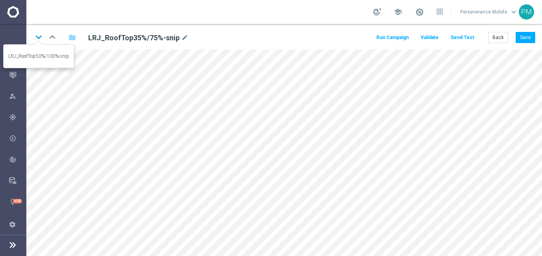
click at [34, 38] on icon "keyboard_arrow_down" at bounding box center [39, 37] width 12 height 12
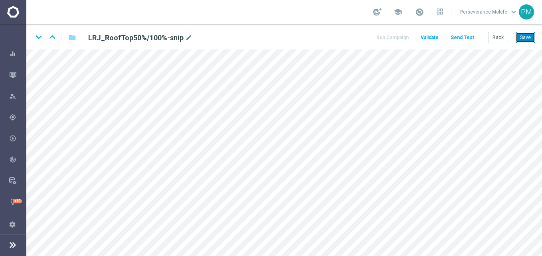
click at [524, 40] on button "Save" at bounding box center [526, 37] width 20 height 11
click at [40, 36] on icon "keyboard_arrow_down" at bounding box center [39, 37] width 12 height 12
click at [524, 39] on button "Save" at bounding box center [526, 37] width 20 height 11
click at [499, 40] on button "Back" at bounding box center [498, 37] width 20 height 11
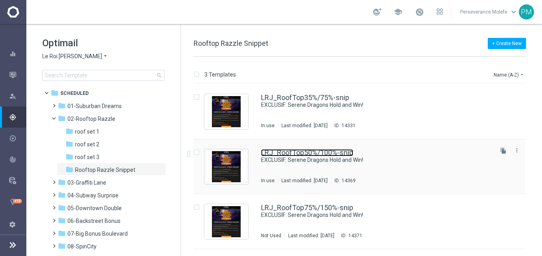
click at [321, 151] on link "LRJ_RoofTop50%/100%-snip" at bounding box center [307, 152] width 92 height 7
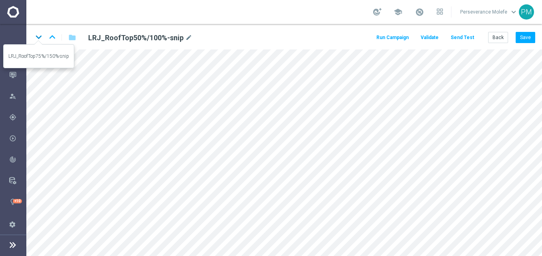
click at [36, 37] on icon "keyboard_arrow_down" at bounding box center [39, 37] width 12 height 12
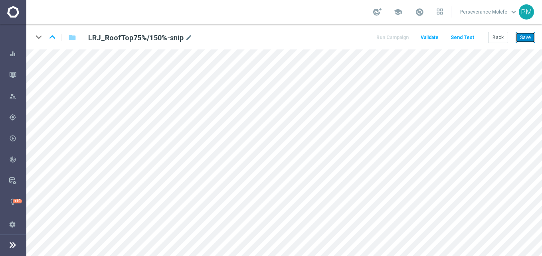
click at [520, 41] on button "Save" at bounding box center [526, 37] width 20 height 11
click at [50, 35] on icon "keyboard_arrow_up" at bounding box center [52, 37] width 12 height 12
click at [520, 39] on button "Save" at bounding box center [526, 37] width 20 height 11
click at [51, 39] on icon "keyboard_arrow_up" at bounding box center [52, 37] width 12 height 12
click at [529, 36] on button "Save" at bounding box center [526, 37] width 20 height 11
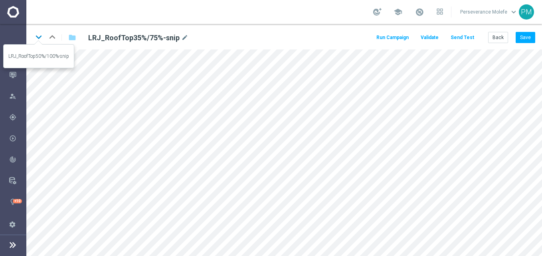
click at [37, 37] on icon "keyboard_arrow_down" at bounding box center [39, 37] width 12 height 12
click at [38, 37] on icon "keyboard_arrow_down" at bounding box center [39, 37] width 12 height 12
click at [49, 36] on icon "keyboard_arrow_up" at bounding box center [52, 37] width 12 height 12
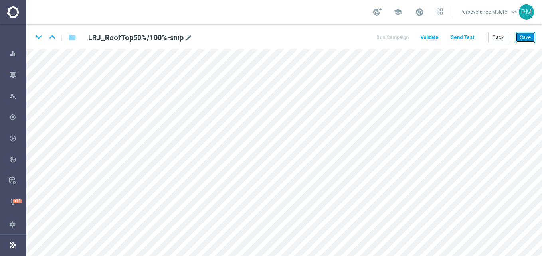
click at [524, 41] on button "Save" at bounding box center [526, 37] width 20 height 11
click at [526, 33] on button "Save" at bounding box center [526, 37] width 20 height 11
click at [524, 38] on button "Save" at bounding box center [526, 37] width 20 height 11
click at [519, 33] on button "Save" at bounding box center [526, 37] width 20 height 11
click at [55, 36] on icon "keyboard_arrow_up" at bounding box center [52, 37] width 12 height 12
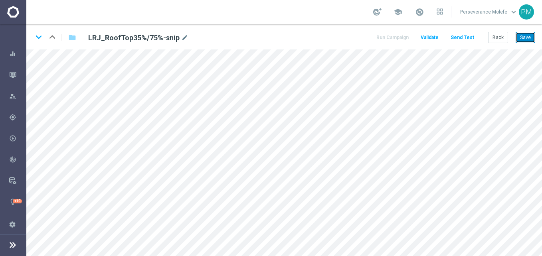
click at [525, 38] on button "Save" at bounding box center [526, 37] width 20 height 11
click at [38, 40] on icon "keyboard_arrow_down" at bounding box center [39, 37] width 12 height 12
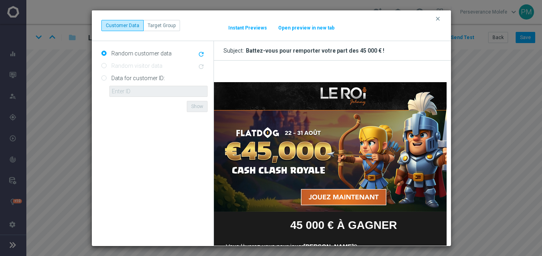
click at [308, 27] on button "Open preview in new tab" at bounding box center [306, 28] width 57 height 6
click at [443, 18] on div "clear Customer Data Target Group It might take a while... Instant Previews Open…" at bounding box center [271, 25] width 359 height 31
click at [440, 17] on icon "clear" at bounding box center [438, 19] width 6 height 6
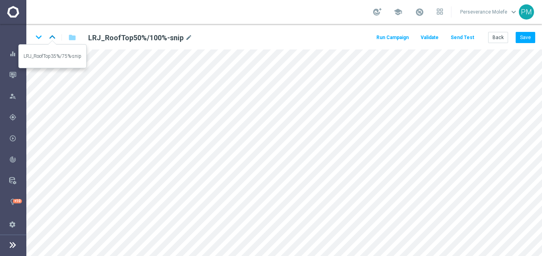
click at [52, 40] on icon "keyboard_arrow_up" at bounding box center [52, 37] width 12 height 12
click at [41, 42] on icon "keyboard_arrow_down" at bounding box center [39, 37] width 12 height 12
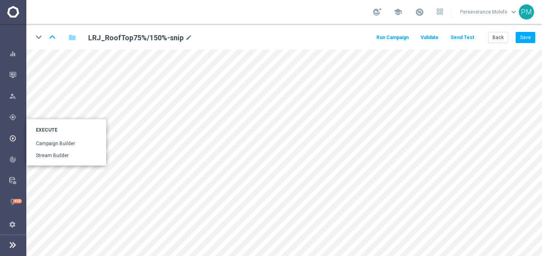
click at [42, 136] on main "equalizer Dashboard Mission Control" at bounding box center [271, 128] width 542 height 256
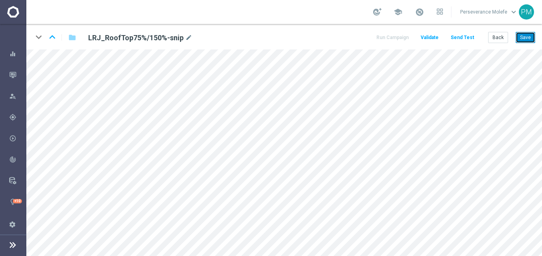
click at [529, 36] on button "Save" at bounding box center [526, 37] width 20 height 11
click at [53, 35] on icon "keyboard_arrow_up" at bounding box center [52, 37] width 12 height 12
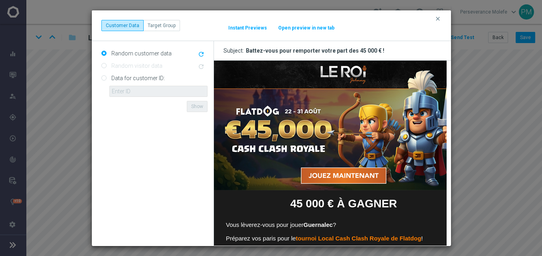
click at [297, 30] on button "Open preview in new tab" at bounding box center [306, 28] width 57 height 6
drag, startPoint x: 439, startPoint y: 16, endPoint x: 516, endPoint y: 32, distance: 78.6
click at [438, 16] on icon "clear" at bounding box center [438, 19] width 6 height 6
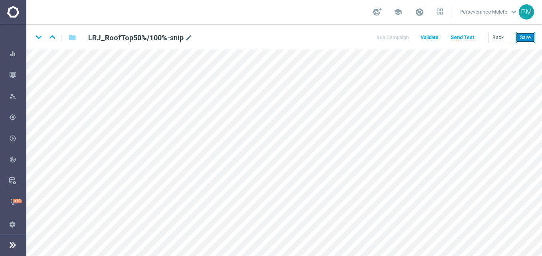
click at [525, 35] on button "Save" at bounding box center [526, 37] width 20 height 11
click at [53, 39] on icon "keyboard_arrow_up" at bounding box center [52, 37] width 12 height 12
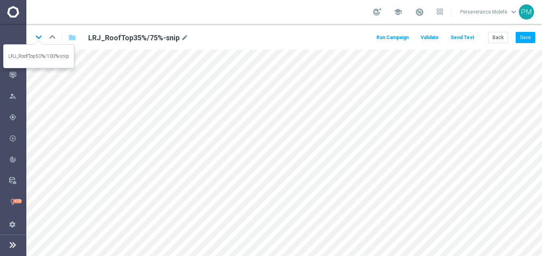
click at [38, 40] on icon "keyboard_arrow_down" at bounding box center [39, 37] width 12 height 12
click at [51, 39] on icon "keyboard_arrow_up" at bounding box center [52, 37] width 12 height 12
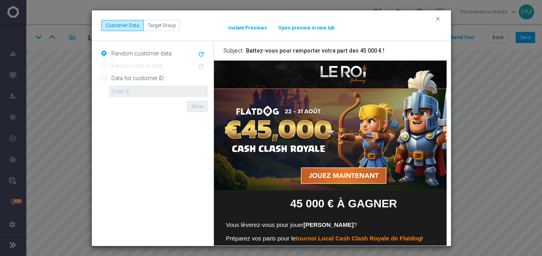
click at [307, 26] on button "Open preview in new tab" at bounding box center [306, 28] width 57 height 6
click at [437, 20] on icon "clear" at bounding box center [438, 19] width 6 height 6
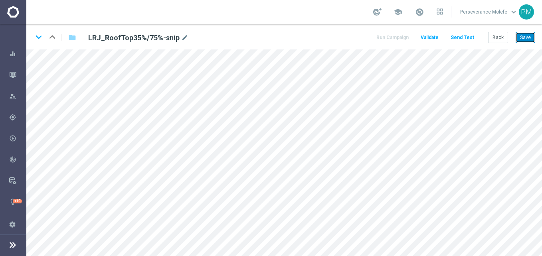
click at [518, 35] on button "Save" at bounding box center [526, 37] width 20 height 11
click at [500, 38] on button "Back" at bounding box center [498, 37] width 20 height 11
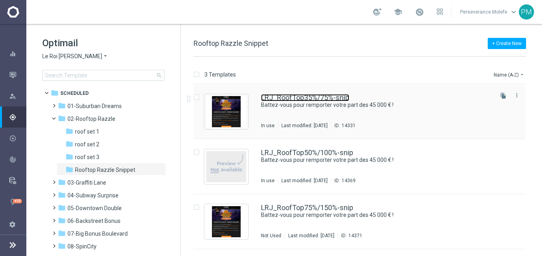
click at [288, 97] on link "LRJ_RoofTop35%/75%-snip" at bounding box center [305, 97] width 88 height 7
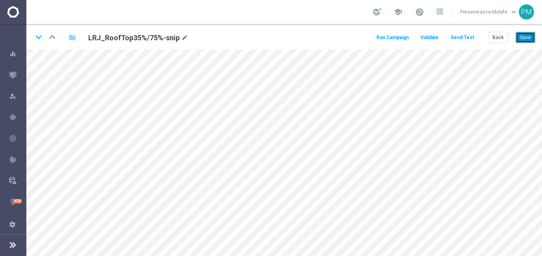
click at [532, 36] on button "Save" at bounding box center [526, 37] width 20 height 11
click at [502, 34] on button "Back" at bounding box center [498, 37] width 20 height 11
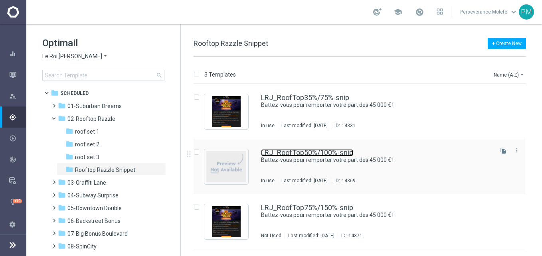
click at [328, 151] on link "LRJ_RoofTop50%/100%-snip" at bounding box center [307, 152] width 92 height 7
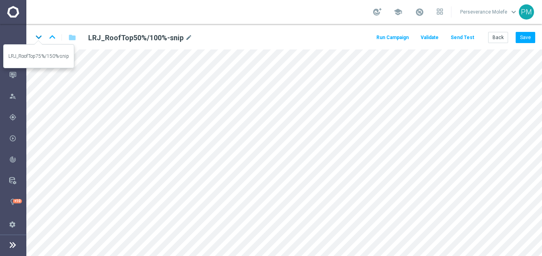
click at [40, 37] on icon "keyboard_arrow_down" at bounding box center [39, 37] width 12 height 12
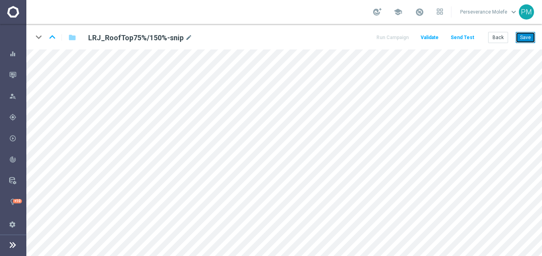
click at [518, 36] on button "Save" at bounding box center [526, 37] width 20 height 11
click at [532, 37] on button "Save" at bounding box center [526, 37] width 20 height 11
click at [51, 34] on icon "keyboard_arrow_up" at bounding box center [52, 37] width 12 height 12
click at [526, 43] on button "Save" at bounding box center [526, 37] width 20 height 11
click at [54, 41] on icon "keyboard_arrow_up" at bounding box center [52, 37] width 12 height 12
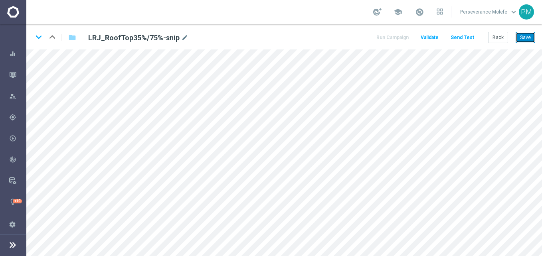
click at [526, 37] on button "Save" at bounding box center [526, 37] width 20 height 11
click at [526, 39] on button "Save" at bounding box center [526, 37] width 20 height 11
click at [40, 40] on icon "keyboard_arrow_down" at bounding box center [39, 37] width 12 height 12
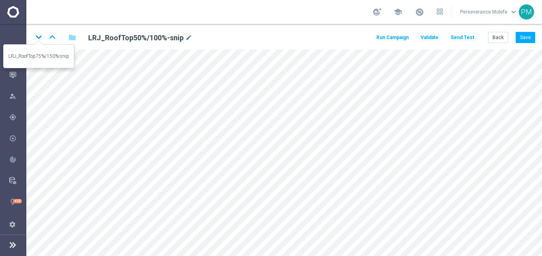
click at [37, 38] on icon "keyboard_arrow_down" at bounding box center [39, 37] width 12 height 12
click at [495, 42] on button "Back" at bounding box center [498, 37] width 20 height 11
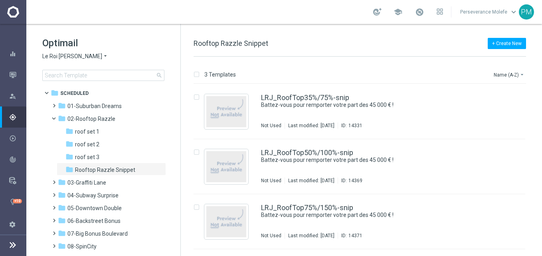
click at [67, 53] on span "Le Roi [PERSON_NAME]" at bounding box center [72, 57] width 60 height 8
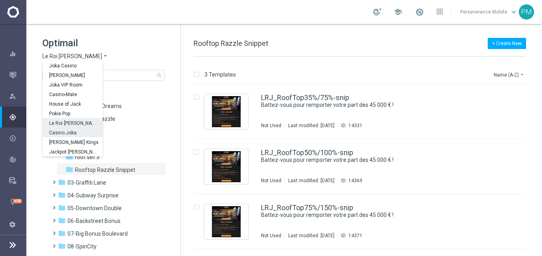
click at [0, 0] on span "Casino Joka" at bounding box center [0, 0] width 0 height 0
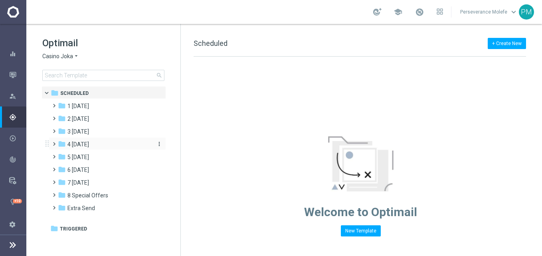
click at [88, 144] on div "folder 4 [DATE]" at bounding box center [104, 144] width 92 height 9
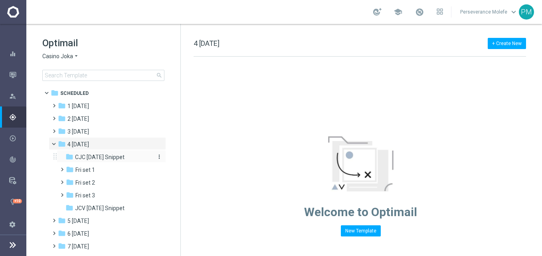
click at [94, 156] on span "CJC [DATE] Snippet" at bounding box center [99, 157] width 49 height 7
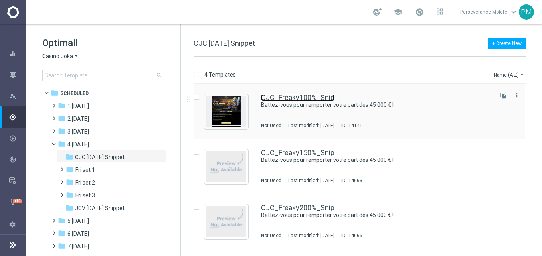
click at [317, 98] on link "CJC_Freaky100%_Snip" at bounding box center [297, 97] width 73 height 7
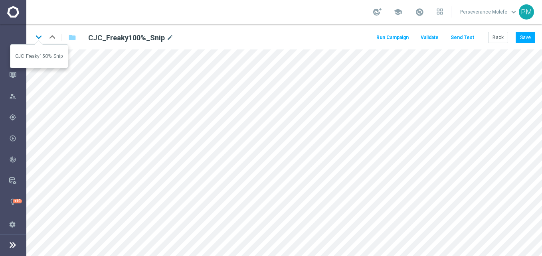
click at [37, 38] on icon "keyboard_arrow_down" at bounding box center [39, 37] width 12 height 12
click at [37, 36] on icon "keyboard_arrow_down" at bounding box center [39, 37] width 12 height 12
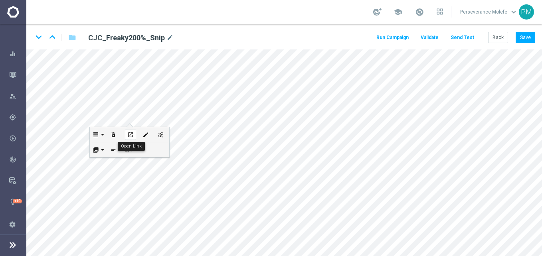
click at [134, 132] on div "open_in_new" at bounding box center [130, 135] width 11 height 10
click at [498, 38] on button "Back" at bounding box center [498, 37] width 20 height 11
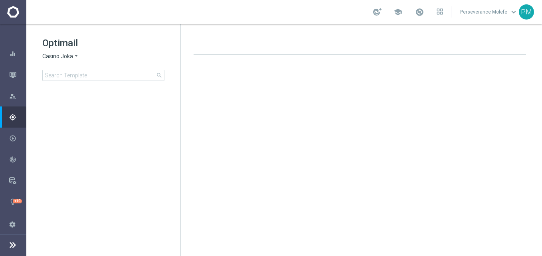
click at [68, 57] on span "Casino Joka" at bounding box center [57, 57] width 31 height 8
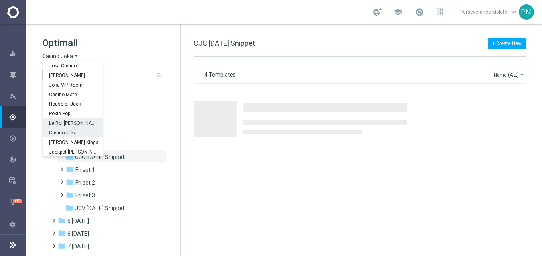
click at [72, 120] on div "Le Roi [PERSON_NAME]" at bounding box center [73, 123] width 60 height 10
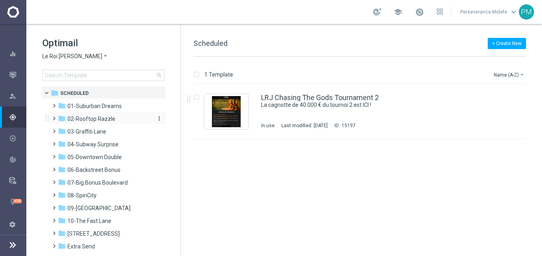
click at [101, 119] on span "02-Rooftop Razzle" at bounding box center [91, 118] width 48 height 7
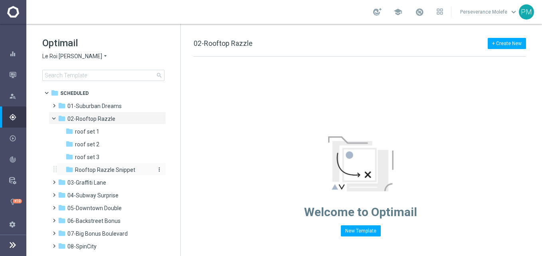
click at [110, 168] on span "Rooftop Razzle Snippet" at bounding box center [105, 169] width 60 height 7
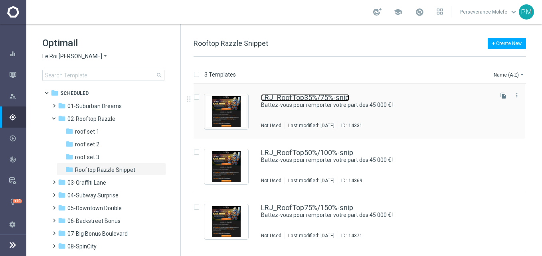
click at [285, 100] on link "LRJ_RoofTop35%/75%-snip" at bounding box center [305, 97] width 88 height 7
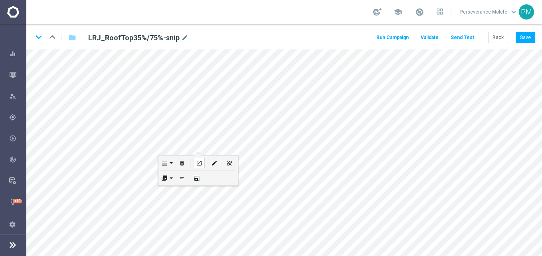
click at [198, 159] on div "open_in_new" at bounding box center [199, 163] width 11 height 10
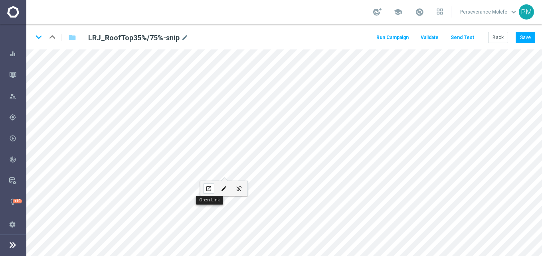
click at [209, 189] on icon "open_in_new" at bounding box center [209, 189] width 6 height 6
click at [500, 42] on button "Back" at bounding box center [498, 37] width 20 height 11
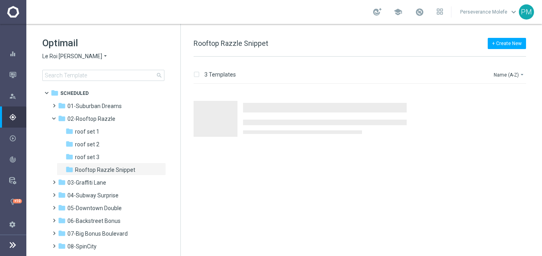
click at [75, 56] on span "Le Roi [PERSON_NAME]" at bounding box center [72, 57] width 60 height 8
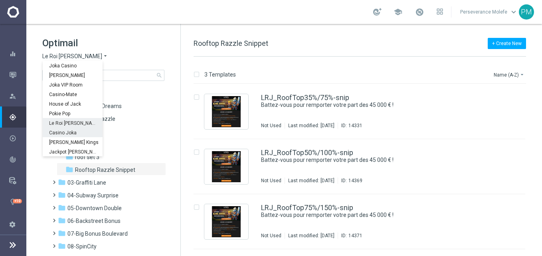
click at [0, 0] on span "Casino Joka" at bounding box center [0, 0] width 0 height 0
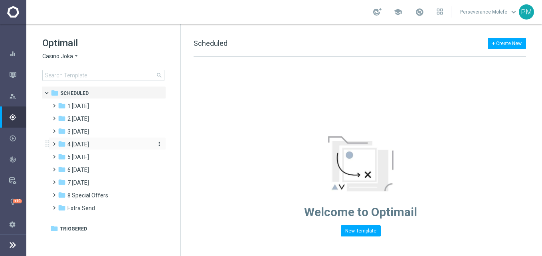
click at [80, 148] on span "4 [DATE]" at bounding box center [78, 144] width 22 height 7
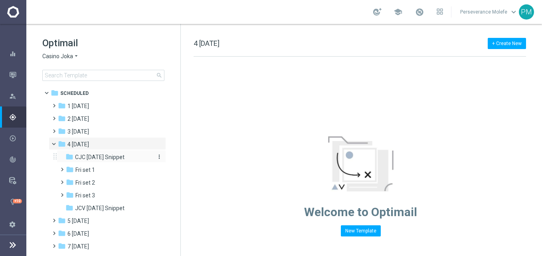
click at [103, 160] on span "CJC [DATE] Snippet" at bounding box center [99, 157] width 49 height 7
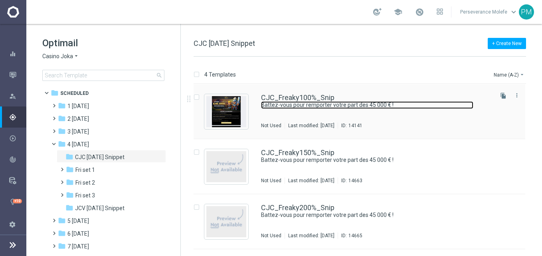
click at [286, 101] on link "Battez-vous pour remporter votre part des 45 000 € !" at bounding box center [367, 105] width 212 height 8
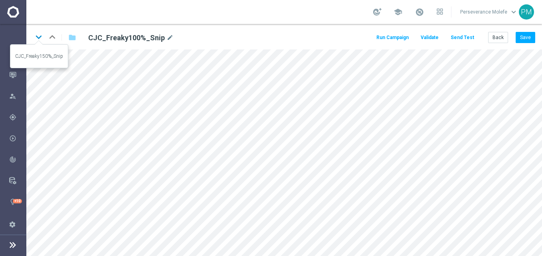
click at [41, 39] on icon "keyboard_arrow_down" at bounding box center [39, 37] width 12 height 12
click at [527, 40] on button "Save" at bounding box center [526, 37] width 20 height 11
click at [39, 39] on icon "keyboard_arrow_down" at bounding box center [39, 37] width 12 height 12
click at [524, 36] on button "Save" at bounding box center [526, 37] width 20 height 11
click at [39, 40] on icon "keyboard_arrow_down" at bounding box center [39, 37] width 12 height 12
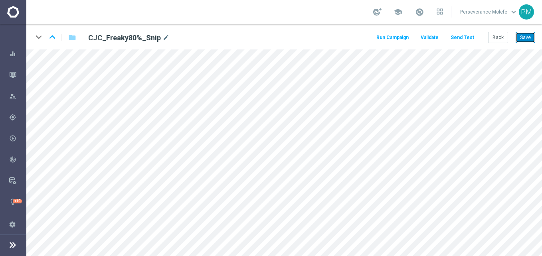
click at [527, 39] on button "Save" at bounding box center [526, 37] width 20 height 11
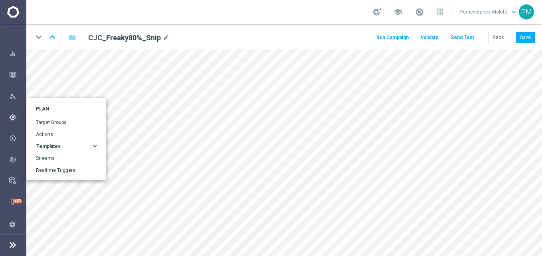
click at [74, 147] on div "Templates" at bounding box center [63, 146] width 55 height 5
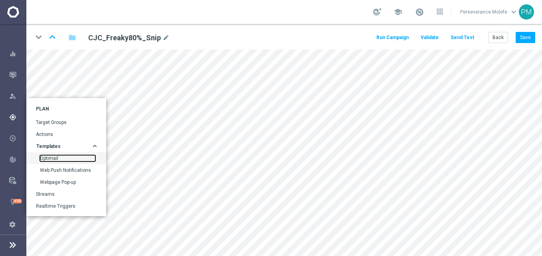
click at [63, 158] on link "Optimail" at bounding box center [67, 158] width 55 height 6
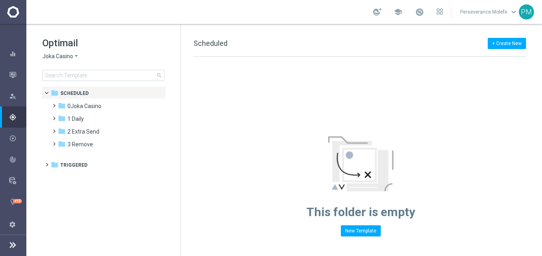
click at [67, 60] on div "Optimail Joka Casino arrow_drop_down × Joka Casino search" at bounding box center [111, 59] width 138 height 44
click at [68, 53] on span "Joka Casino" at bounding box center [57, 57] width 31 height 8
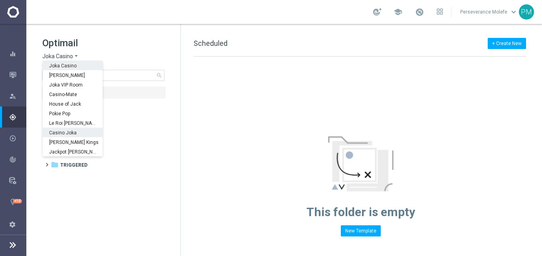
click at [82, 134] on div "Casino Joka" at bounding box center [73, 133] width 60 height 10
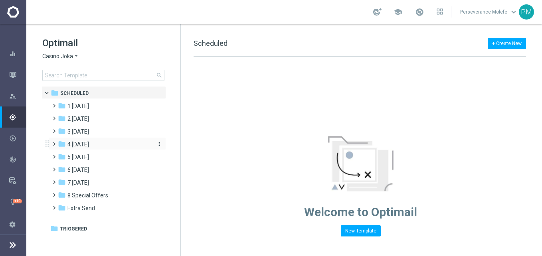
click at [87, 142] on span "4 Friday" at bounding box center [78, 144] width 22 height 7
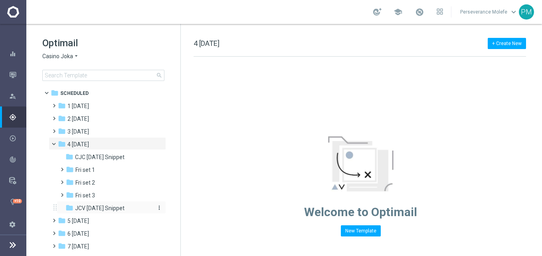
click at [111, 206] on span "JCV Friday Snippet" at bounding box center [99, 208] width 49 height 7
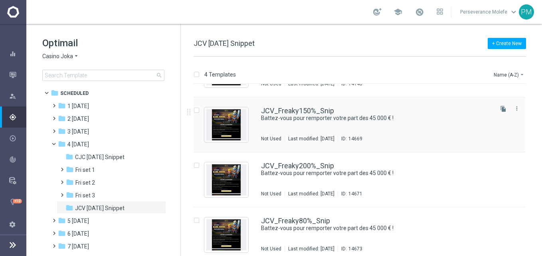
scroll to position [48, 0]
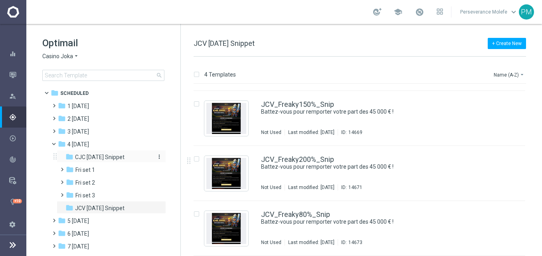
click at [111, 156] on span "CJC Friday Snippet" at bounding box center [99, 157] width 49 height 7
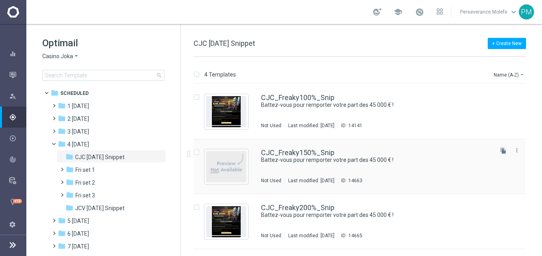
scroll to position [48, 0]
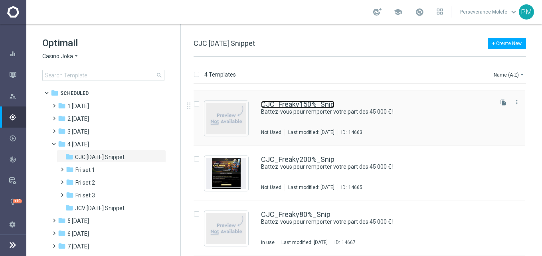
click at [308, 104] on link "CJC_Freaky150%_Snip" at bounding box center [297, 104] width 73 height 7
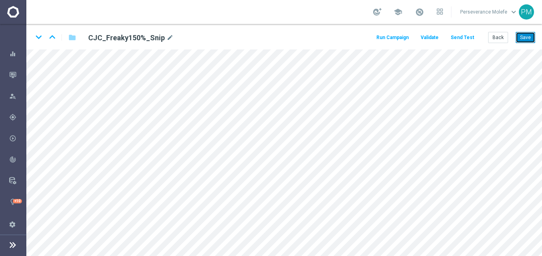
click at [534, 39] on button "Save" at bounding box center [526, 37] width 20 height 11
click at [39, 38] on icon "keyboard_arrow_down" at bounding box center [39, 37] width 12 height 12
click at [521, 39] on button "Save" at bounding box center [526, 37] width 20 height 11
click at [503, 39] on button "Back" at bounding box center [498, 37] width 20 height 11
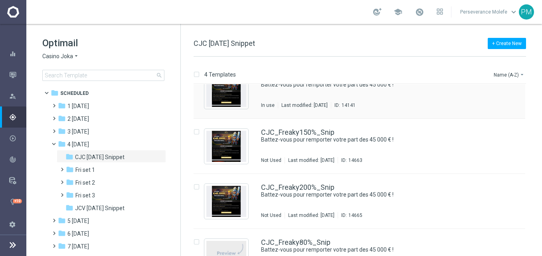
scroll to position [48, 0]
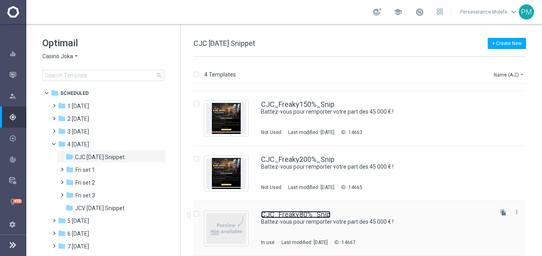
click at [320, 214] on link "CJC_Freaky80%_Snip" at bounding box center [295, 214] width 69 height 7
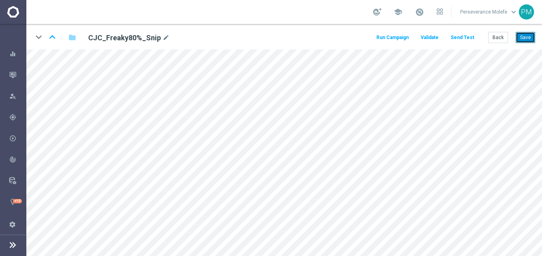
click at [522, 42] on button "Save" at bounding box center [526, 37] width 20 height 11
click at [500, 39] on button "Back" at bounding box center [498, 37] width 20 height 11
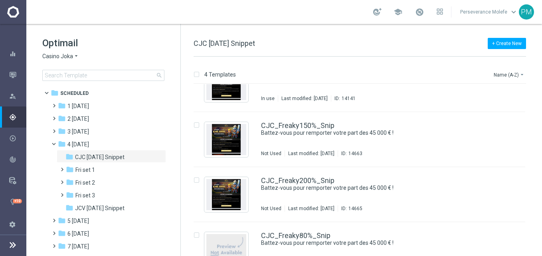
scroll to position [48, 0]
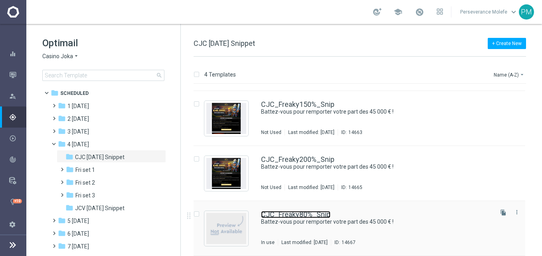
click at [326, 211] on link "CJC_Freaky80%_Snip" at bounding box center [295, 214] width 69 height 7
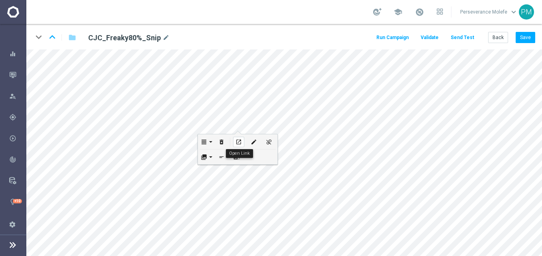
click at [236, 142] on icon "open_in_new" at bounding box center [238, 142] width 6 height 6
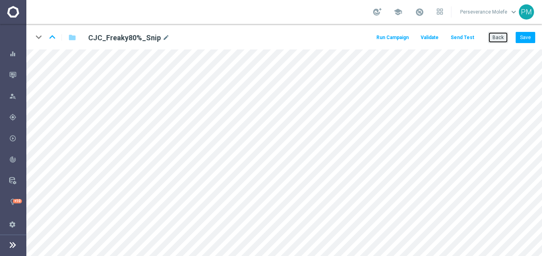
click at [496, 40] on button "Back" at bounding box center [498, 37] width 20 height 11
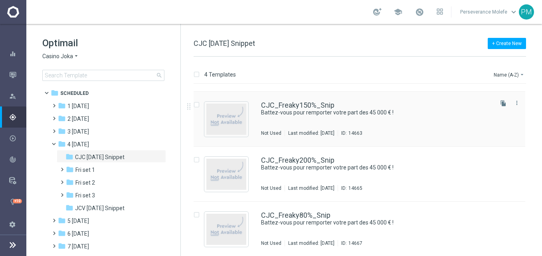
scroll to position [48, 0]
click at [101, 212] on div "folder JCV [DATE] Snippet" at bounding box center [107, 208] width 85 height 9
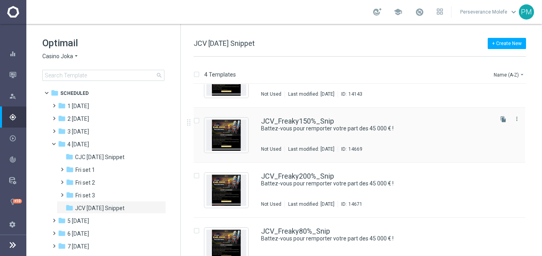
scroll to position [48, 0]
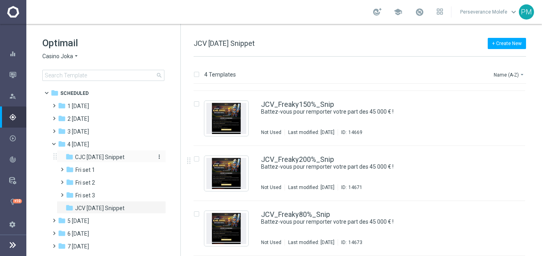
click at [102, 160] on span "CJC [DATE] Snippet" at bounding box center [99, 157] width 49 height 7
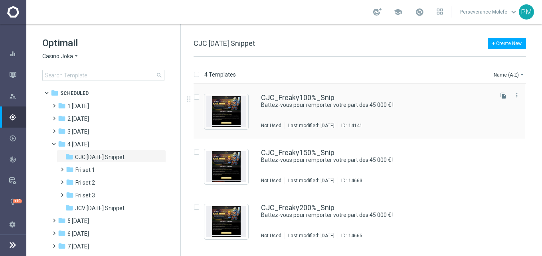
scroll to position [48, 0]
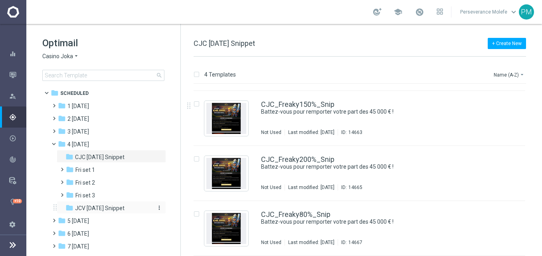
click at [103, 210] on span "JCV [DATE] Snippet" at bounding box center [99, 208] width 49 height 7
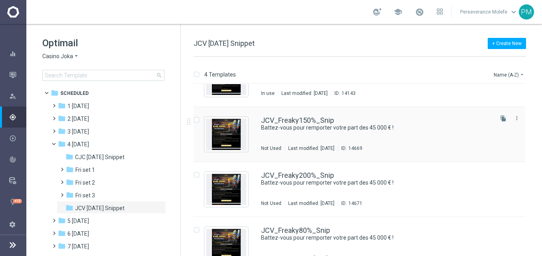
scroll to position [48, 0]
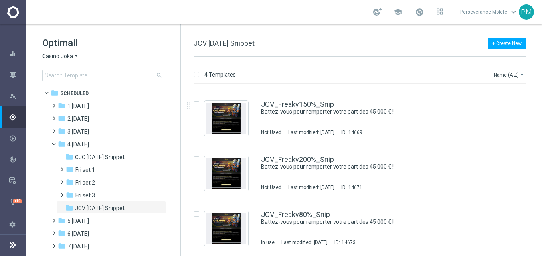
click at [57, 56] on span "Casino Joka" at bounding box center [57, 57] width 31 height 8
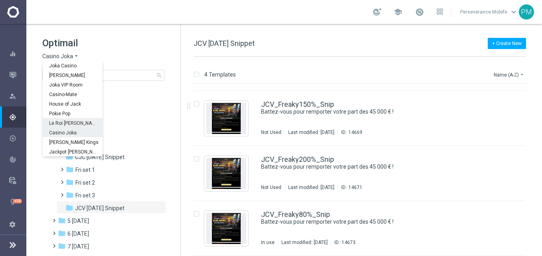
click at [0, 0] on span "Le Roi [PERSON_NAME]" at bounding box center [0, 0] width 0 height 0
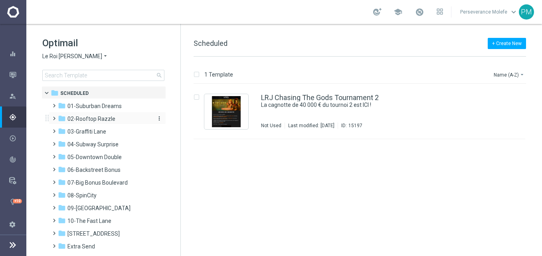
click at [113, 120] on div "folder 02-Rooftop Razzle" at bounding box center [104, 119] width 92 height 9
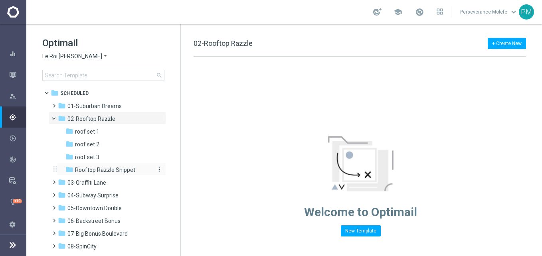
click at [129, 173] on span "Rooftop Razzle Snippet" at bounding box center [105, 169] width 60 height 7
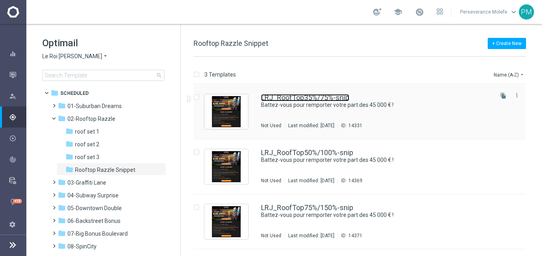
click at [285, 97] on link "LRJ_RoofTop35%/75%-snip" at bounding box center [305, 97] width 88 height 7
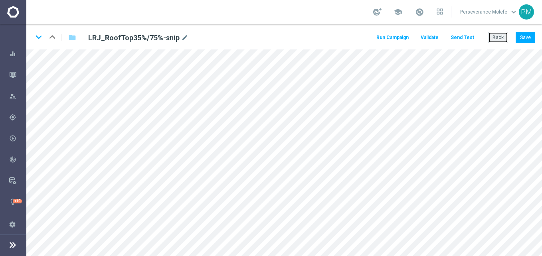
click at [498, 36] on button "Back" at bounding box center [498, 37] width 20 height 11
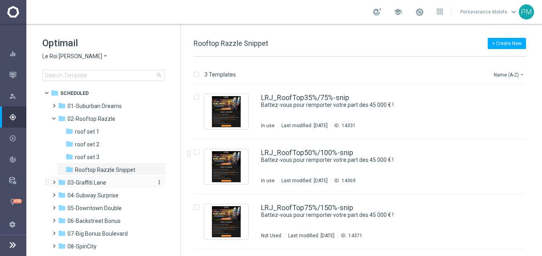
click at [100, 180] on span "03-Graffiti Lane" at bounding box center [86, 182] width 39 height 7
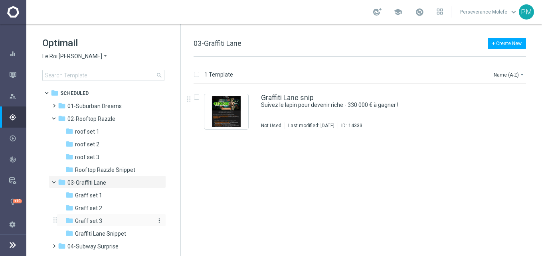
click at [93, 219] on span "Graff set 3" at bounding box center [88, 221] width 27 height 7
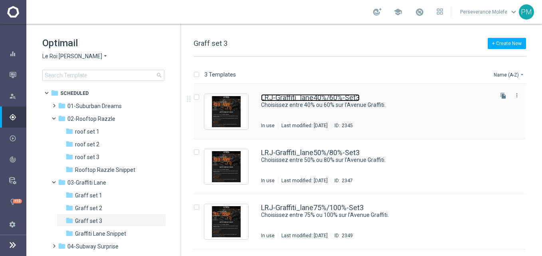
click at [336, 94] on link "LRJ-Graffiti_lane40%/60%-Set3" at bounding box center [310, 97] width 99 height 7
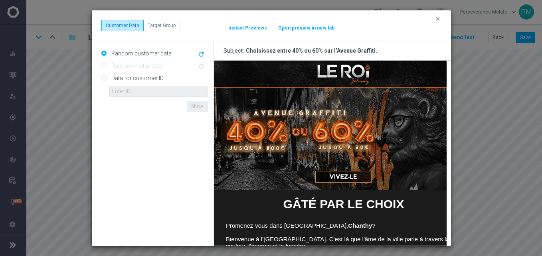
click at [307, 27] on button "Open preview in new tab" at bounding box center [306, 28] width 57 height 6
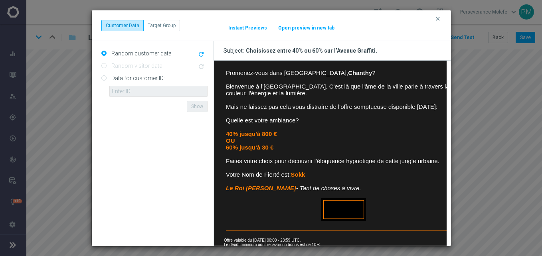
scroll to position [160, 0]
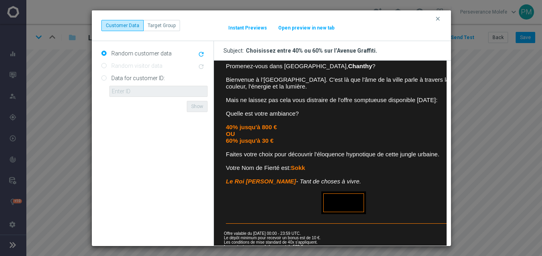
click at [439, 17] on icon "clear" at bounding box center [438, 19] width 6 height 6
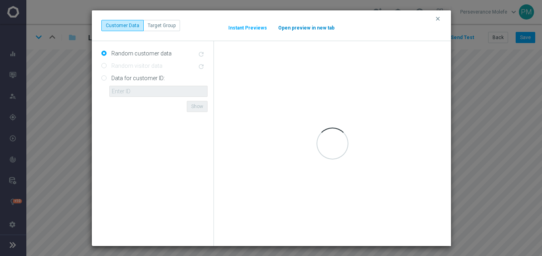
scroll to position [0, 0]
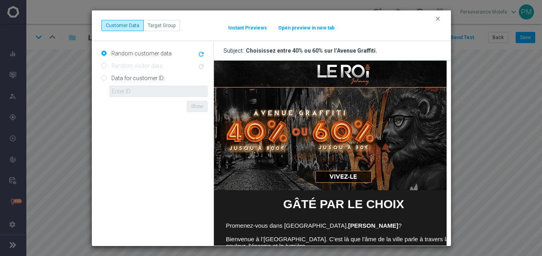
click at [295, 30] on button "Open preview in new tab" at bounding box center [306, 28] width 57 height 6
click at [441, 18] on button "clear" at bounding box center [438, 18] width 9 height 7
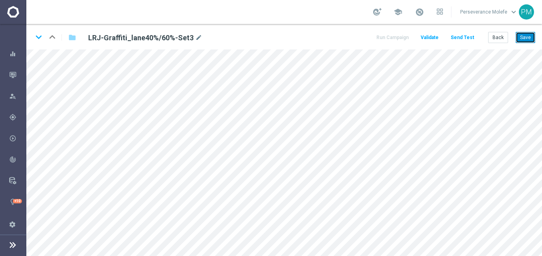
click at [528, 34] on button "Save" at bounding box center [526, 37] width 20 height 11
click at [495, 41] on button "Back" at bounding box center [498, 37] width 20 height 11
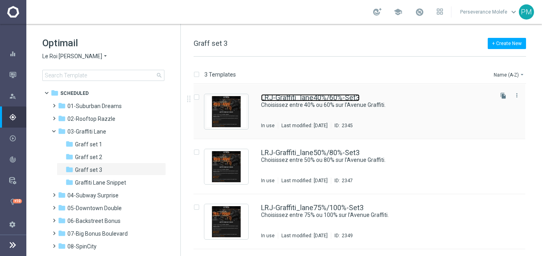
click at [268, 97] on link "LRJ-Graffiti_lane40%/60%-Set3" at bounding box center [310, 97] width 99 height 7
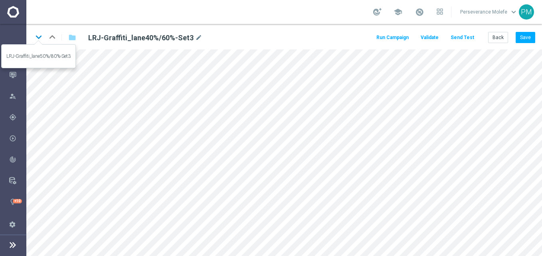
click at [40, 38] on icon "keyboard_arrow_down" at bounding box center [39, 37] width 12 height 12
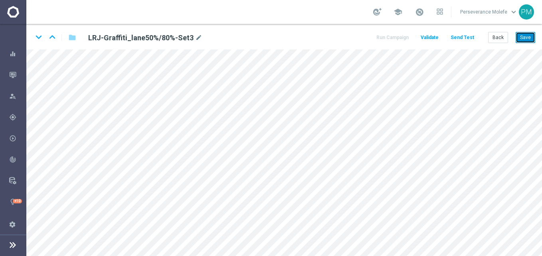
click at [527, 33] on button "Save" at bounding box center [526, 37] width 20 height 11
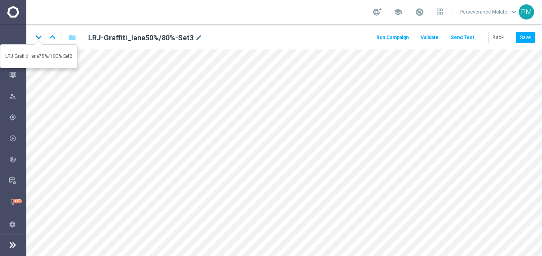
click at [39, 39] on icon "keyboard_arrow_down" at bounding box center [39, 37] width 12 height 12
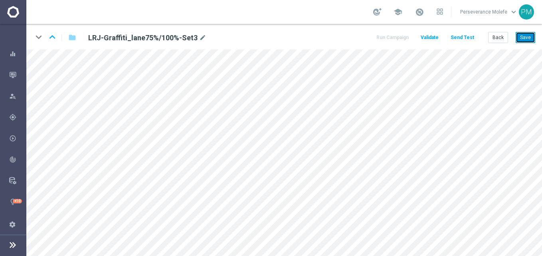
click at [518, 36] on button "Save" at bounding box center [526, 37] width 20 height 11
click at [49, 38] on icon "keyboard_arrow_up" at bounding box center [52, 37] width 12 height 12
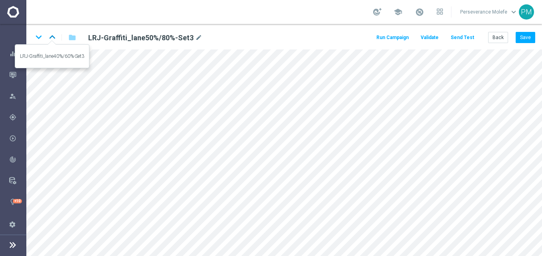
click at [48, 35] on icon "keyboard_arrow_up" at bounding box center [52, 37] width 12 height 12
click at [36, 39] on icon "keyboard_arrow_down" at bounding box center [39, 37] width 12 height 12
click at [54, 37] on icon "keyboard_arrow_up" at bounding box center [52, 37] width 12 height 12
click at [56, 35] on icon "keyboard_arrow_up" at bounding box center [52, 37] width 12 height 12
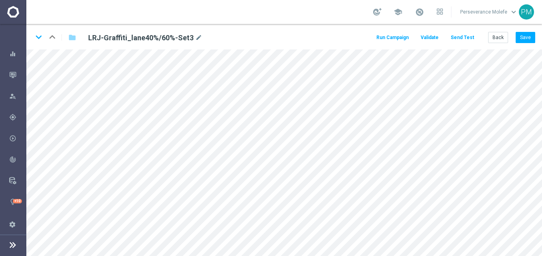
click at [498, 44] on div "keyboard_arrow_down keyboard_arrow_up folder LRJ-Graffiti_lane40%/60%-Set3 mode…" at bounding box center [284, 37] width 516 height 26
click at [499, 40] on button "Back" at bounding box center [498, 37] width 20 height 11
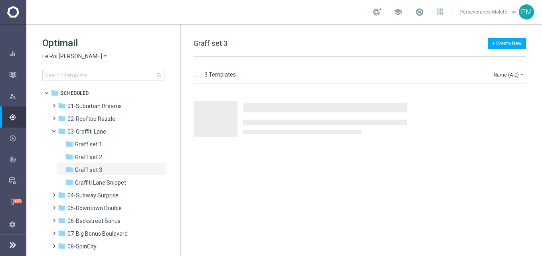
click at [62, 58] on span "Le Roi [PERSON_NAME]" at bounding box center [72, 57] width 60 height 8
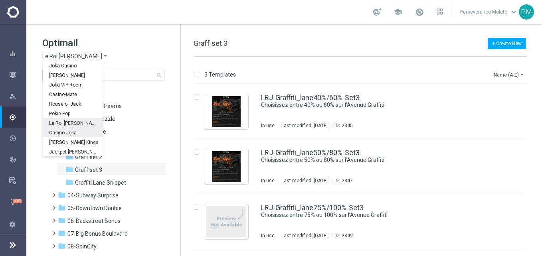
click at [0, 0] on span "Casino Joka" at bounding box center [0, 0] width 0 height 0
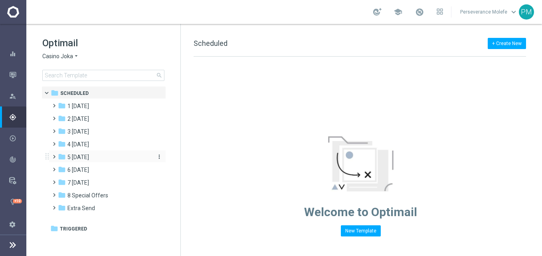
click at [89, 158] on span "5 Saturday" at bounding box center [78, 157] width 22 height 7
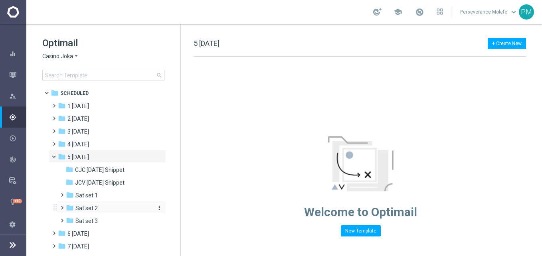
click at [103, 209] on div "folder Sat set 2" at bounding box center [108, 208] width 85 height 9
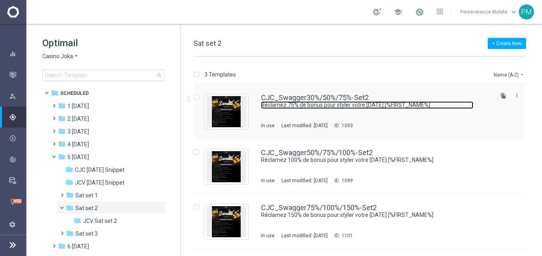
click at [319, 103] on link "Réclamez 75% de bonus pour styler votre samedi [%FIRST_NAME%]" at bounding box center [367, 105] width 212 height 8
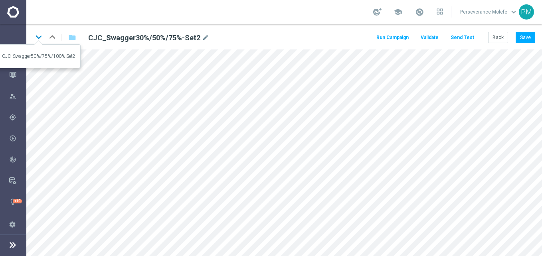
click at [39, 38] on icon "keyboard_arrow_down" at bounding box center [39, 37] width 12 height 12
click at [38, 40] on icon "keyboard_arrow_down" at bounding box center [39, 37] width 12 height 12
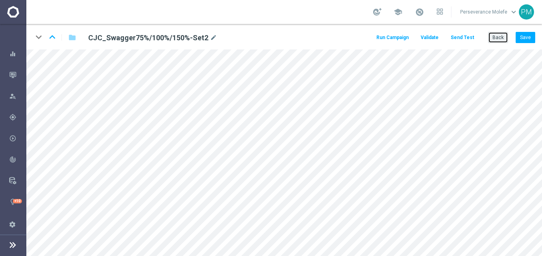
click at [500, 40] on button "Back" at bounding box center [498, 37] width 20 height 11
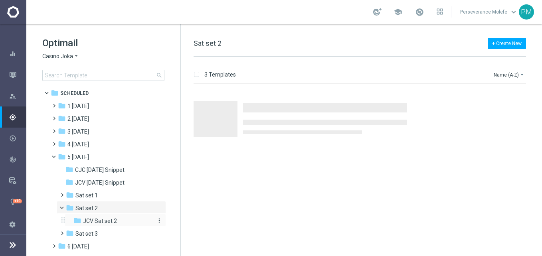
click at [103, 221] on span "JCV Sat set 2" at bounding box center [100, 221] width 34 height 7
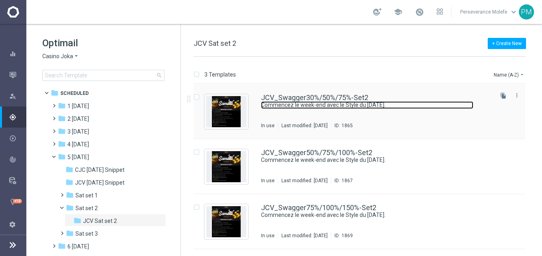
click at [287, 103] on link "Commencez le week-end avec le Style du samedi." at bounding box center [367, 105] width 212 height 8
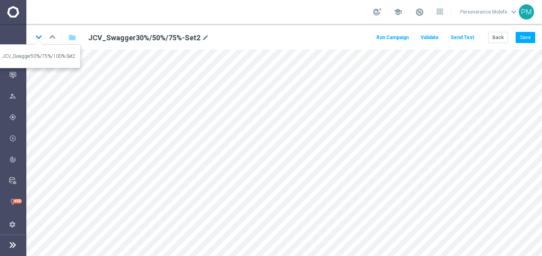
click at [38, 38] on icon "keyboard_arrow_down" at bounding box center [39, 37] width 12 height 12
click at [496, 38] on button "Back" at bounding box center [498, 37] width 20 height 11
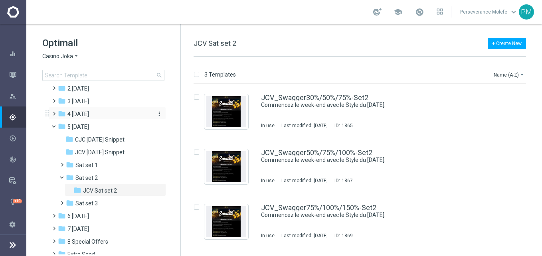
scroll to position [17, 0]
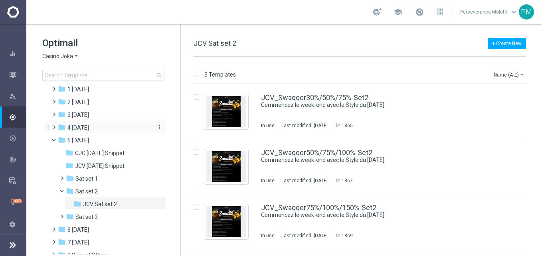
click at [87, 124] on div "folder 4 Friday" at bounding box center [104, 127] width 92 height 9
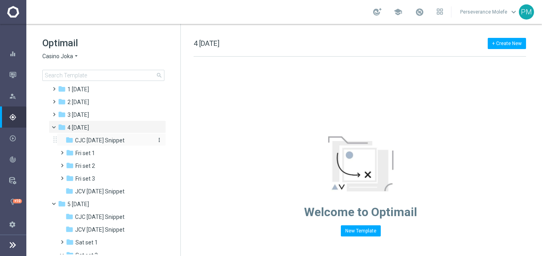
click at [104, 140] on span "CJC Friday Snippet" at bounding box center [99, 140] width 49 height 7
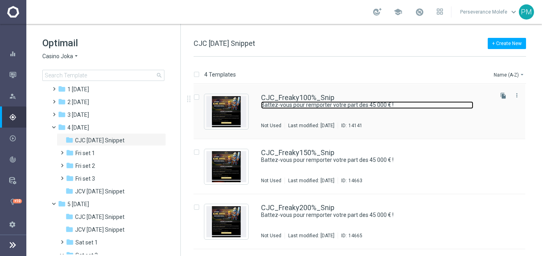
click at [326, 101] on link "Battez-vous pour remporter votre part des 45 000 € !" at bounding box center [367, 105] width 212 height 8
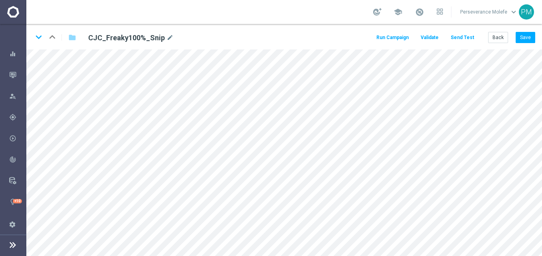
click at [465, 38] on button "Send Test" at bounding box center [462, 37] width 26 height 11
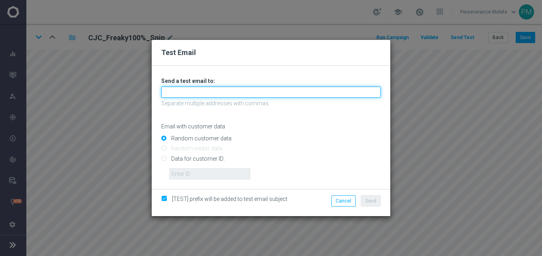
click at [270, 95] on input "text" at bounding box center [270, 92] width 219 height 11
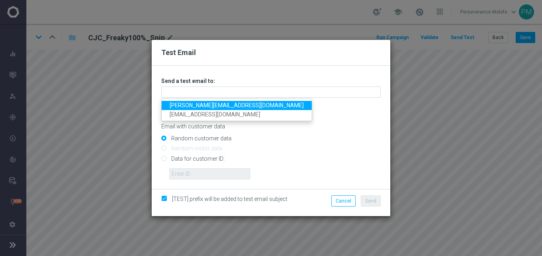
click at [231, 107] on link "Madeleine@viva-vision.net" at bounding box center [237, 105] width 150 height 9
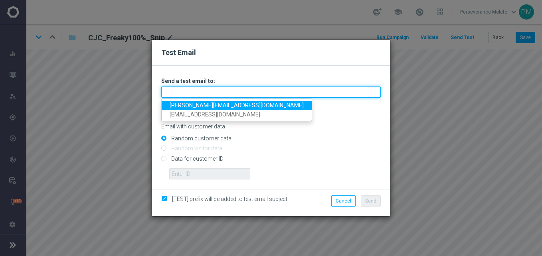
type input "Madeleine@viva-vision.net"
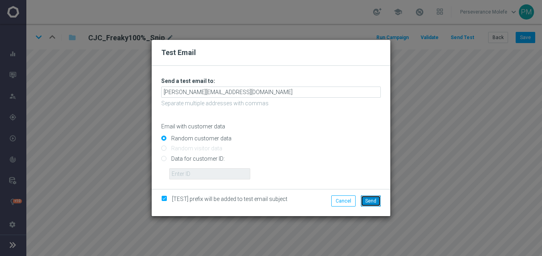
click at [372, 198] on span "Send" at bounding box center [370, 201] width 11 height 6
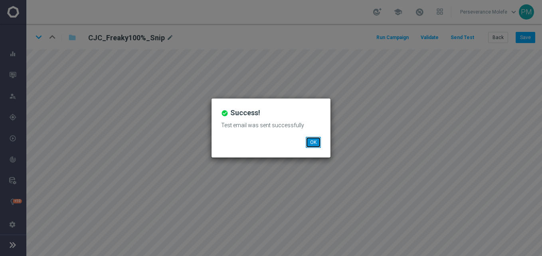
click at [314, 143] on button "OK" at bounding box center [313, 142] width 15 height 11
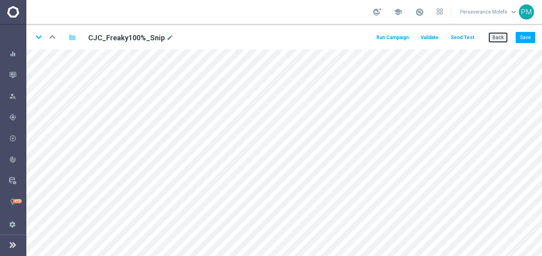
click at [494, 34] on button "Back" at bounding box center [498, 37] width 20 height 11
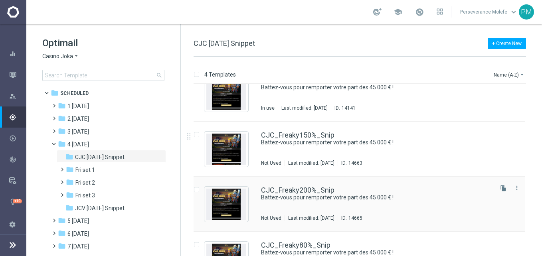
scroll to position [48, 0]
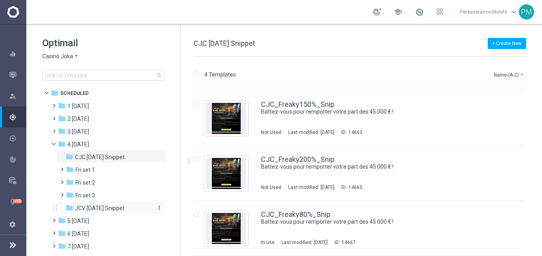
click at [111, 211] on span "JCV Friday Snippet" at bounding box center [99, 208] width 49 height 7
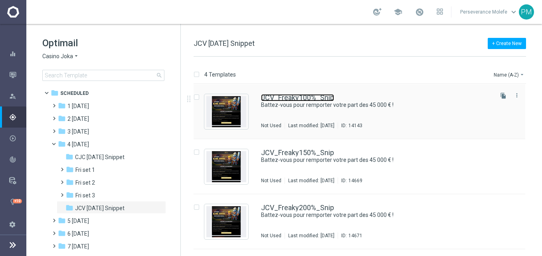
click at [309, 95] on link "JCV_Freaky100%_Snip" at bounding box center [297, 97] width 73 height 7
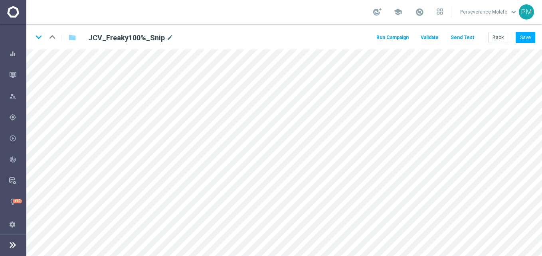
click at [473, 36] on button "Send Test" at bounding box center [462, 37] width 26 height 11
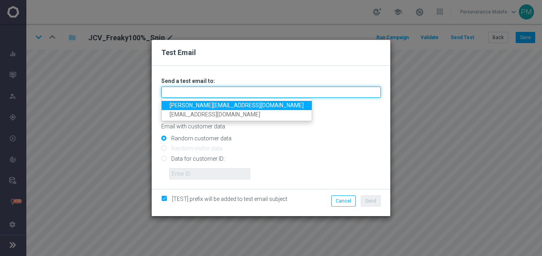
click at [252, 97] on input "text" at bounding box center [270, 92] width 219 height 11
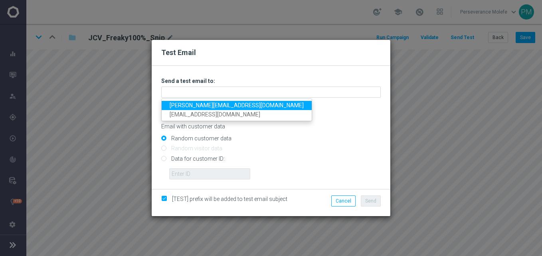
click at [206, 104] on link "Madeleine@viva-vision.net" at bounding box center [237, 105] width 150 height 9
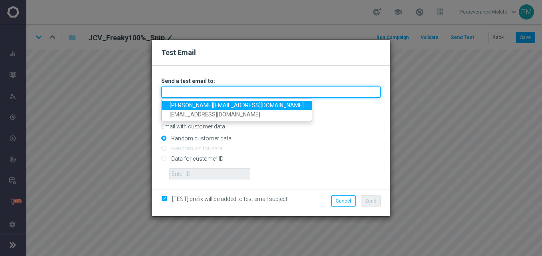
type input "Madeleine@viva-vision.net"
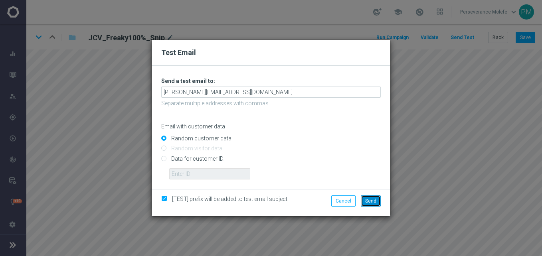
click at [370, 199] on span "Send" at bounding box center [370, 201] width 11 height 6
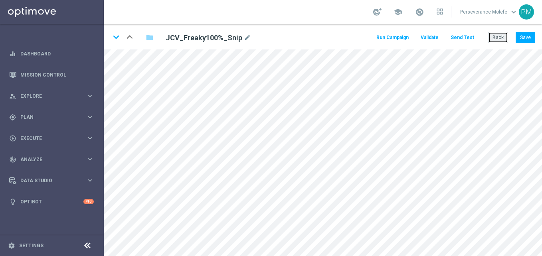
click at [493, 36] on button "Back" at bounding box center [498, 37] width 20 height 11
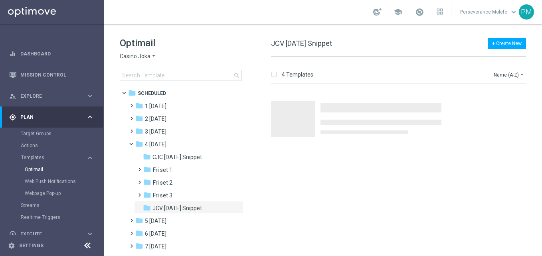
click at [85, 244] on icon at bounding box center [88, 246] width 10 height 10
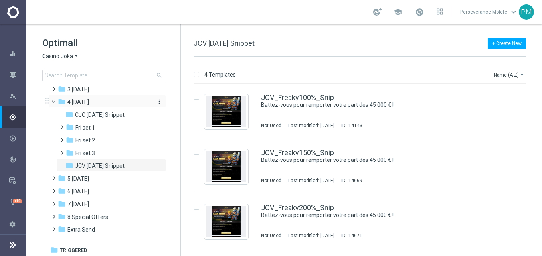
scroll to position [44, 0]
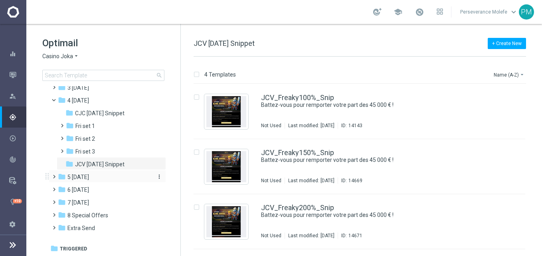
click at [102, 180] on div "folder 5 [DATE]" at bounding box center [104, 177] width 92 height 9
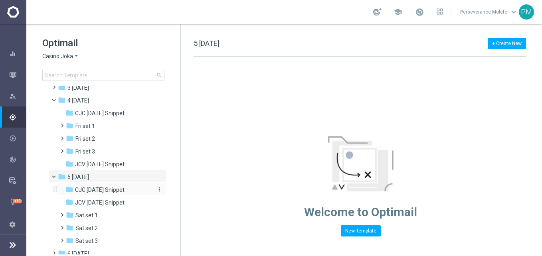
click at [118, 188] on span "CJC [DATE] Snippet" at bounding box center [99, 189] width 49 height 7
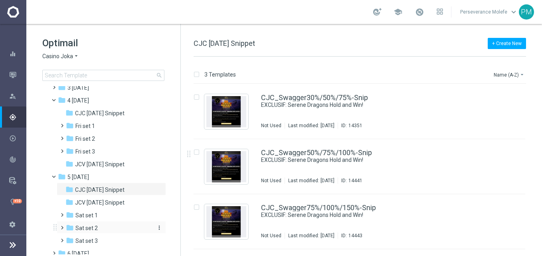
click at [98, 226] on div "folder Sat set 2" at bounding box center [108, 228] width 85 height 9
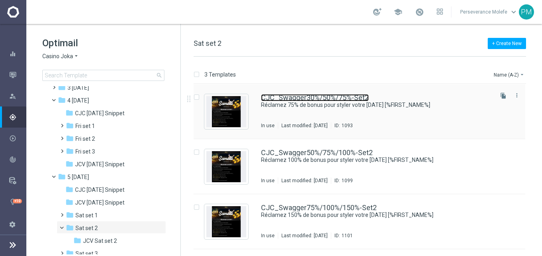
click at [278, 98] on link "CJC_Swagger30%/50%/75%-Set2" at bounding box center [315, 97] width 108 height 7
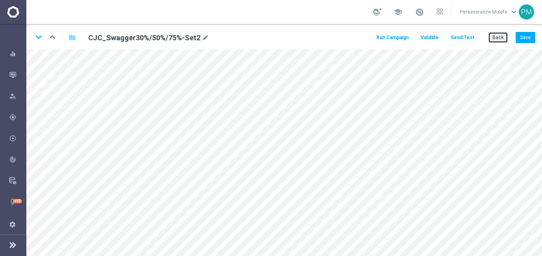
click at [495, 43] on button "Back" at bounding box center [498, 37] width 20 height 11
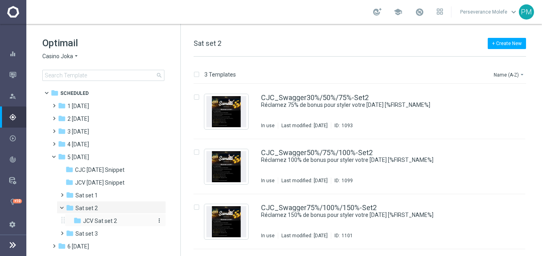
click at [115, 220] on span "JCV Sat set 2" at bounding box center [100, 221] width 34 height 7
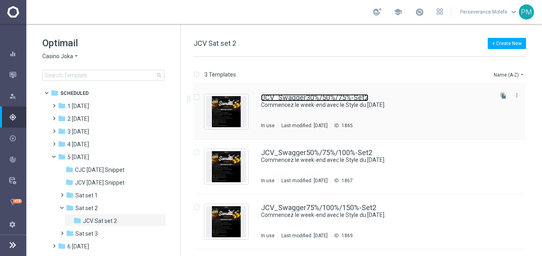
click at [295, 97] on link "JCV_Swagger30%/50%/75%-Set2" at bounding box center [314, 97] width 107 height 7
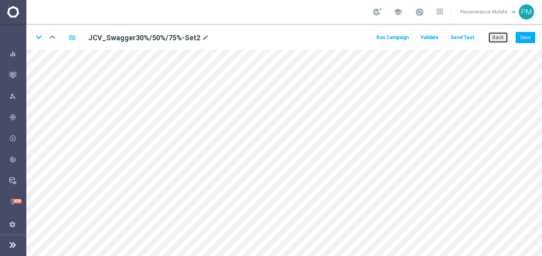
click at [495, 39] on button "Back" at bounding box center [498, 37] width 20 height 11
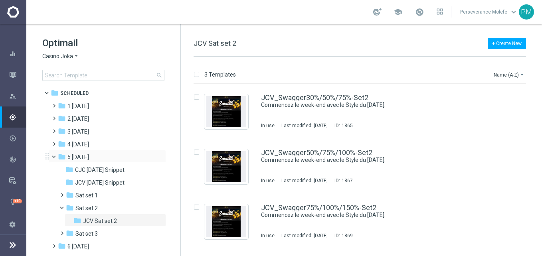
click at [56, 155] on span at bounding box center [57, 155] width 3 height 4
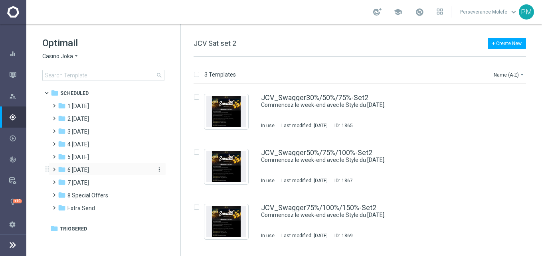
click at [85, 168] on span "6 Sunday" at bounding box center [78, 169] width 22 height 7
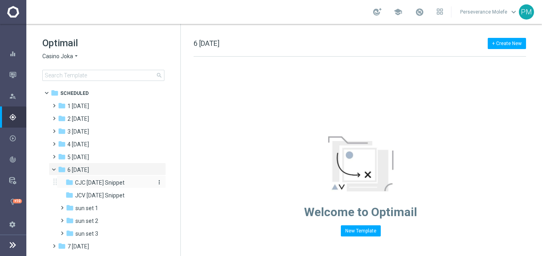
click at [113, 181] on span "CJC Sunday Snippet" at bounding box center [99, 182] width 49 height 7
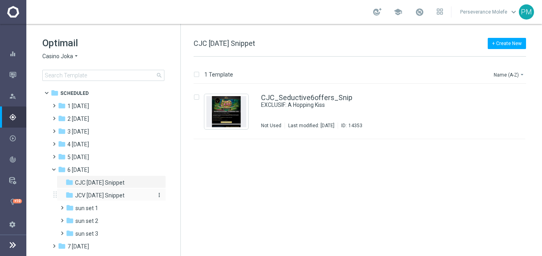
click at [118, 192] on div "folder JCV Sunday Snippet" at bounding box center [107, 195] width 85 height 9
click at [108, 210] on div "folder sun set 1" at bounding box center [108, 208] width 85 height 9
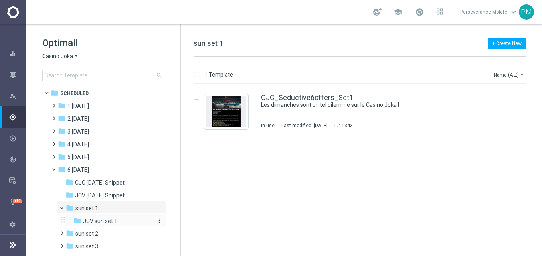
click at [107, 218] on span "JCV sun set 1" at bounding box center [100, 221] width 34 height 7
click at [96, 235] on span "sun set 2" at bounding box center [86, 233] width 23 height 7
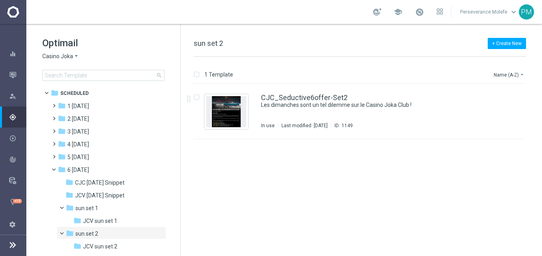
click at [67, 58] on span "Casino Joka" at bounding box center [57, 57] width 31 height 8
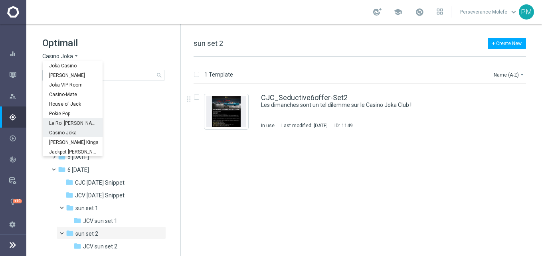
click at [0, 0] on span "Le Roi [PERSON_NAME]" at bounding box center [0, 0] width 0 height 0
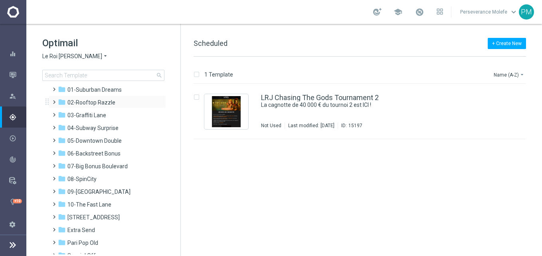
scroll to position [4, 0]
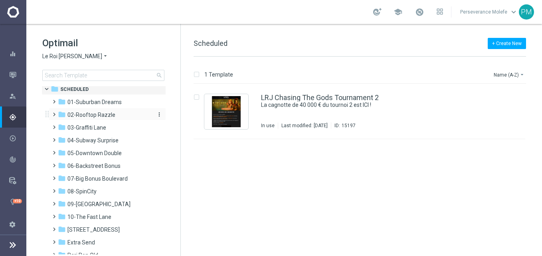
click at [105, 113] on span "02-Rooftop Razzle" at bounding box center [91, 114] width 48 height 7
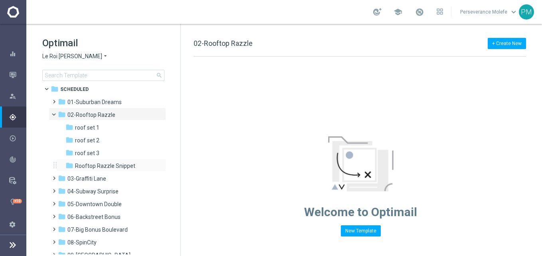
click at [103, 160] on div "folder Rooftop Razzle Snippet more_vert" at bounding box center [111, 165] width 109 height 13
click at [107, 164] on span "Rooftop Razzle Snippet" at bounding box center [105, 165] width 60 height 7
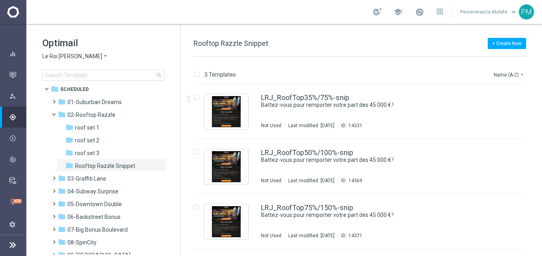
click at [308, 85] on div "LRJ_RoofTop35%/75%-snip Battez-vous pour remporter votre part des 45 000 € ! No…" at bounding box center [360, 111] width 332 height 55
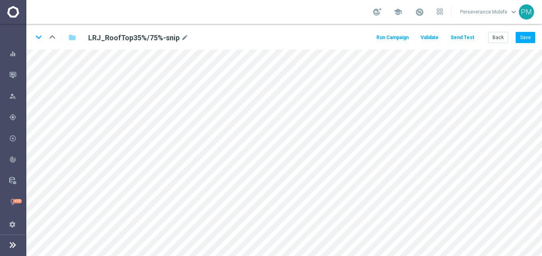
click at [459, 36] on button "Send Test" at bounding box center [462, 37] width 26 height 11
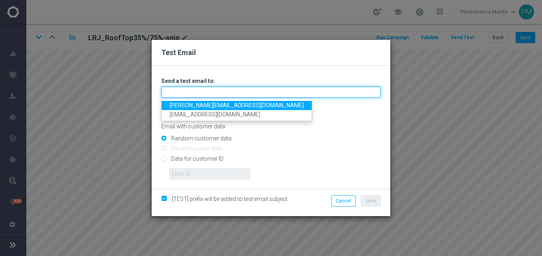
click at [217, 92] on input "text" at bounding box center [270, 92] width 219 height 11
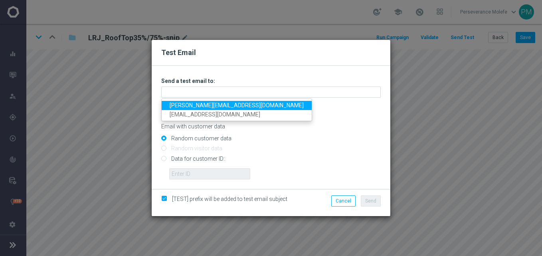
click at [217, 104] on link "Madeleine@viva-vision.net" at bounding box center [237, 105] width 150 height 9
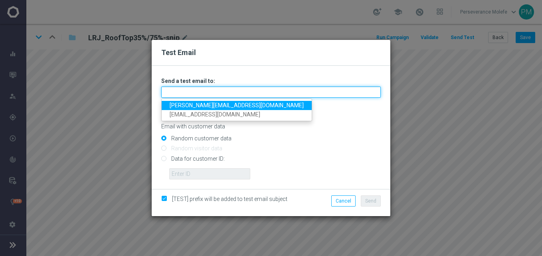
type input "Madeleine@viva-vision.net"
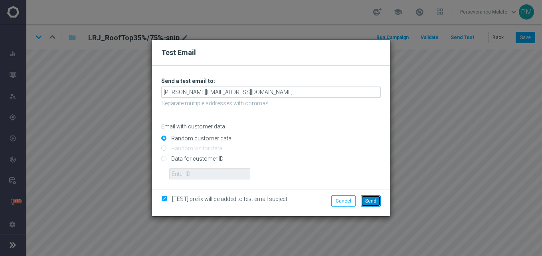
click at [368, 200] on span "Send" at bounding box center [370, 201] width 11 height 6
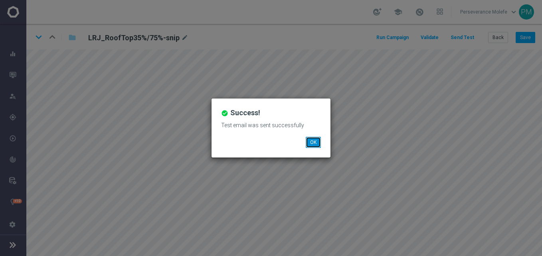
click at [309, 147] on button "OK" at bounding box center [313, 142] width 15 height 11
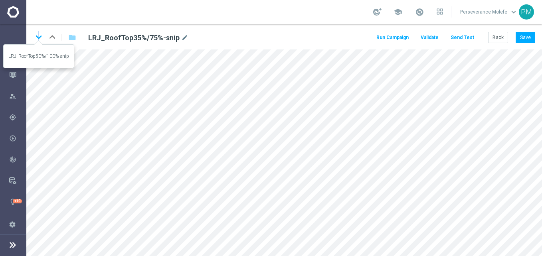
click at [39, 40] on icon "keyboard_arrow_down" at bounding box center [39, 37] width 12 height 12
click at [36, 38] on icon "keyboard_arrow_down" at bounding box center [39, 37] width 12 height 12
click at [502, 36] on button "Back" at bounding box center [498, 37] width 20 height 11
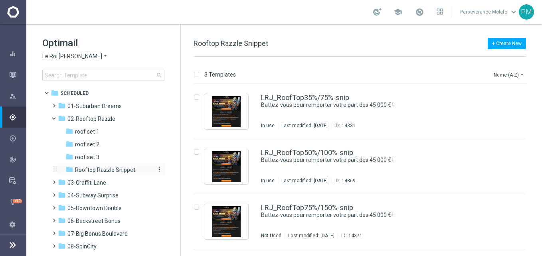
click at [108, 170] on span "Rooftop Razzle Snippet" at bounding box center [105, 169] width 60 height 7
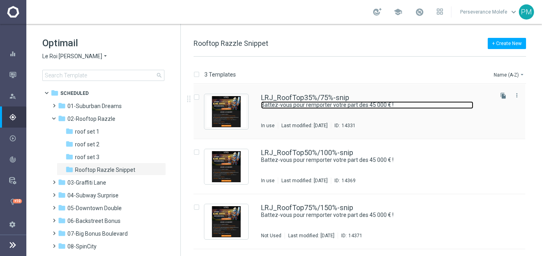
click at [336, 102] on link "Battez-vous pour remporter votre part des 45 000 € !" at bounding box center [367, 105] width 212 height 8
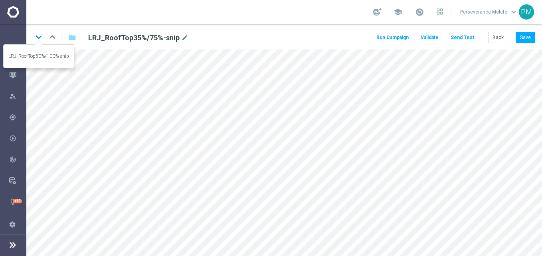
click at [43, 40] on icon "keyboard_arrow_down" at bounding box center [39, 37] width 12 height 12
click at [57, 38] on icon "keyboard_arrow_up" at bounding box center [52, 37] width 12 height 12
click at [500, 33] on button "Back" at bounding box center [498, 37] width 20 height 11
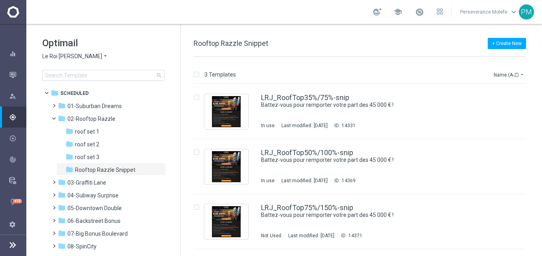
click at [73, 59] on div "Optimail Le Roi Johnny arrow_drop_down × Le Roi Johnny search" at bounding box center [111, 59] width 138 height 44
drag, startPoint x: 73, startPoint y: 59, endPoint x: 72, endPoint y: 55, distance: 4.4
click at [72, 55] on span "Le Roi [PERSON_NAME]" at bounding box center [72, 57] width 60 height 8
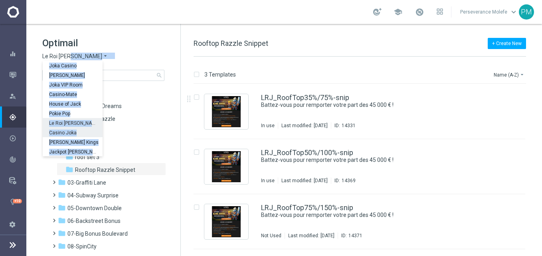
click at [0, 0] on span "Casino Joka" at bounding box center [0, 0] width 0 height 0
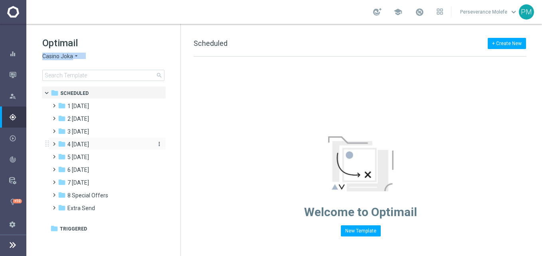
click at [93, 144] on div "folder 4 Friday" at bounding box center [104, 144] width 92 height 9
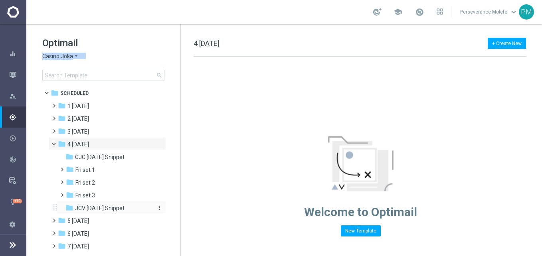
click at [99, 209] on span "JCV Friday Snippet" at bounding box center [99, 208] width 49 height 7
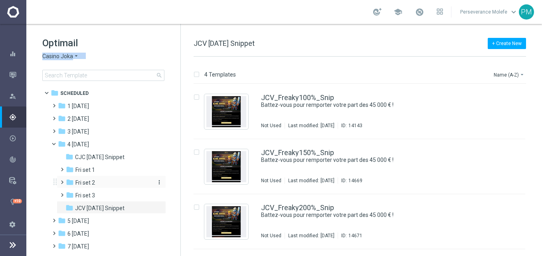
click at [99, 182] on div "folder Fri set 2" at bounding box center [108, 182] width 85 height 9
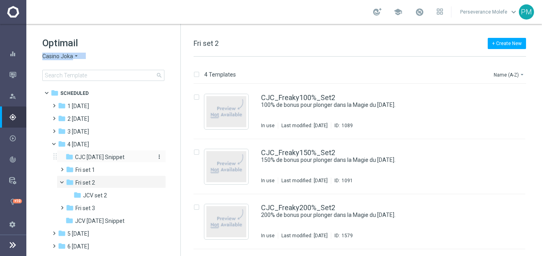
click at [109, 156] on span "CJC Friday Snippet" at bounding box center [99, 157] width 49 height 7
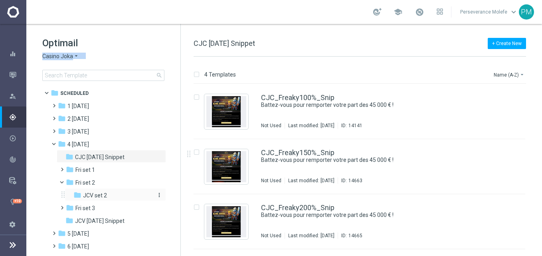
click at [132, 195] on div "folder JCV set 2" at bounding box center [112, 195] width 79 height 9
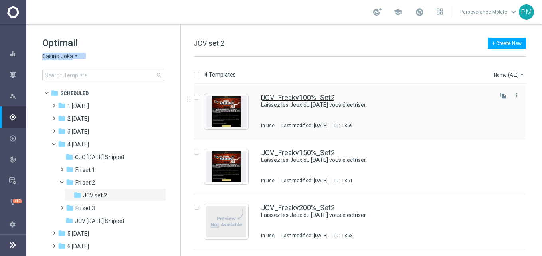
click at [307, 98] on link "JCV_Freaky100%_Set2" at bounding box center [298, 97] width 74 height 7
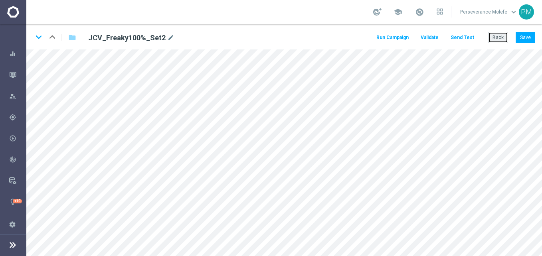
click at [498, 39] on button "Back" at bounding box center [498, 37] width 20 height 11
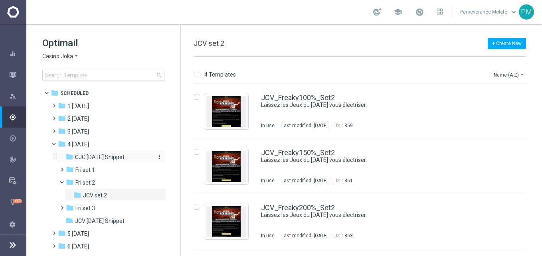
click at [105, 162] on div "folder CJC Friday Snippet" at bounding box center [107, 157] width 85 height 9
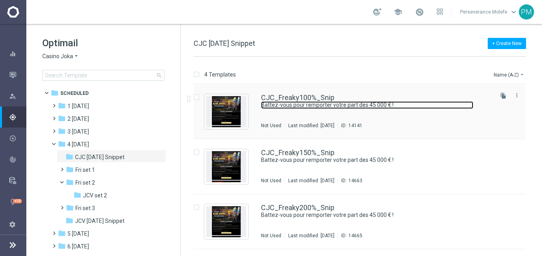
click at [291, 103] on link "Battez-vous pour remporter votre part des 45 000 € !" at bounding box center [367, 105] width 212 height 8
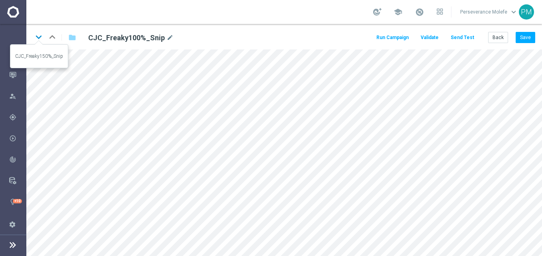
click at [38, 36] on icon "keyboard_arrow_down" at bounding box center [39, 37] width 12 height 12
click at [496, 40] on button "Back" at bounding box center [498, 37] width 20 height 11
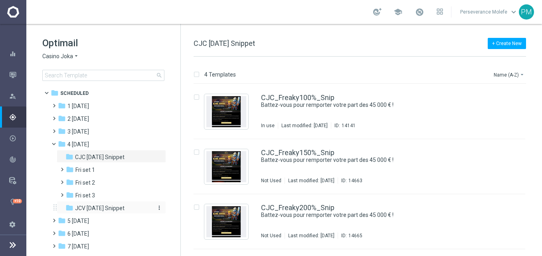
click at [109, 212] on div "folder JCV Friday Snippet" at bounding box center [107, 208] width 85 height 9
click at [306, 93] on div "JCV_Freaky100%_Snip Battez-vous pour remporter votre part des 45 000 € ! Not Us…" at bounding box center [360, 111] width 332 height 55
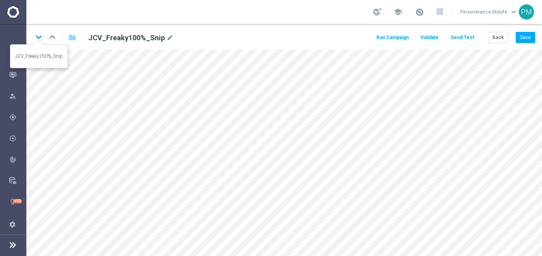
click at [42, 36] on icon "keyboard_arrow_down" at bounding box center [39, 37] width 12 height 12
click at [34, 39] on icon "keyboard_arrow_down" at bounding box center [39, 37] width 12 height 12
click at [37, 36] on icon "keyboard_arrow_down" at bounding box center [39, 37] width 12 height 12
click at [55, 38] on icon "keyboard_arrow_up" at bounding box center [52, 37] width 12 height 12
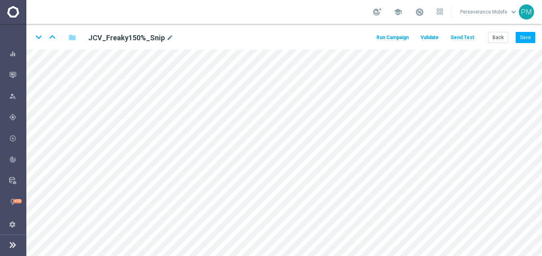
click at [58, 38] on div "keyboard_arrow_down keyboard_arrow_up folder JCV_Freaky150%_Snip mode_edit" at bounding box center [160, 37] width 254 height 13
click at [49, 38] on icon "keyboard_arrow_up" at bounding box center [52, 37] width 12 height 12
click at [492, 39] on button "Back" at bounding box center [498, 37] width 20 height 11
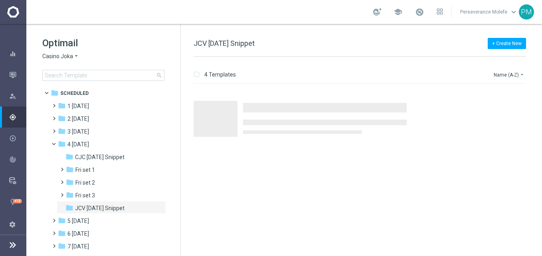
click at [72, 60] on span "Casino Joka" at bounding box center [57, 57] width 31 height 8
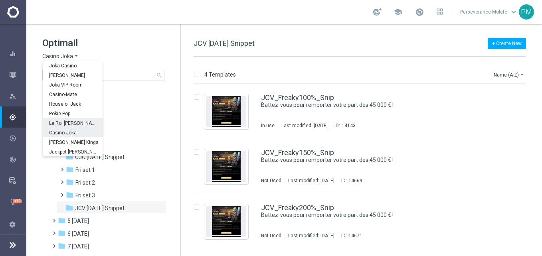
click at [0, 0] on span "Le Roi [PERSON_NAME]" at bounding box center [0, 0] width 0 height 0
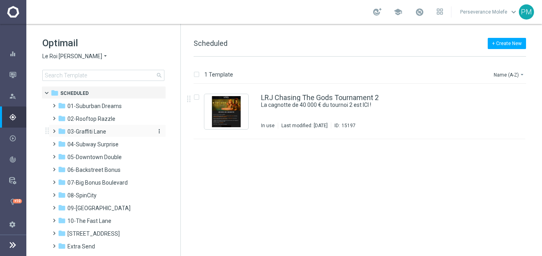
click at [99, 131] on span "03-Graffiti Lane" at bounding box center [86, 131] width 39 height 7
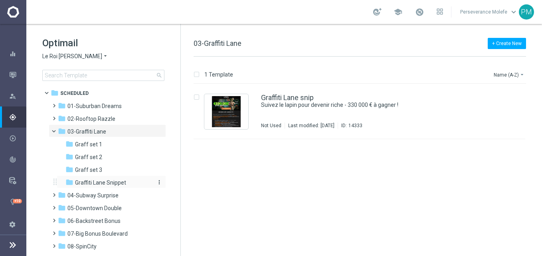
click at [113, 184] on span "Graffiti Lane Snippet" at bounding box center [100, 182] width 51 height 7
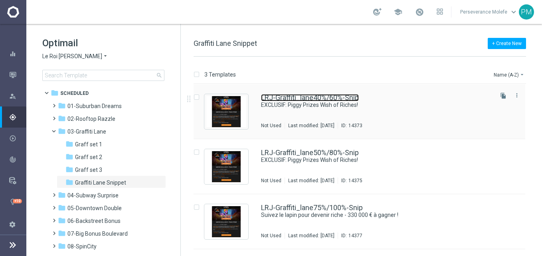
click at [300, 96] on link "LRJ-Graffiti_lane40%/60%-Snip" at bounding box center [310, 97] width 98 height 7
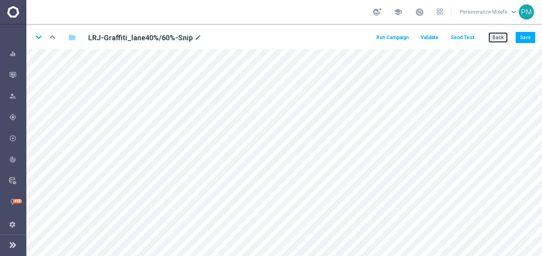
click at [503, 38] on button "Back" at bounding box center [498, 37] width 20 height 11
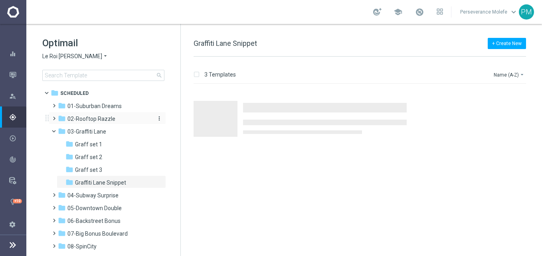
click at [98, 119] on span "02-Rooftop Razzle" at bounding box center [91, 118] width 48 height 7
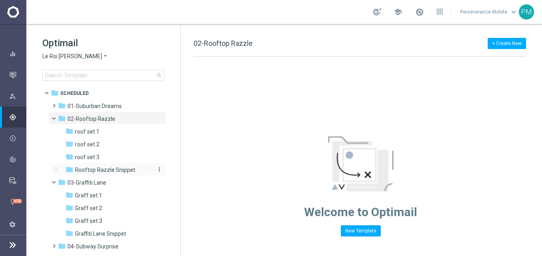
click at [105, 169] on span "Rooftop Razzle Snippet" at bounding box center [105, 169] width 60 height 7
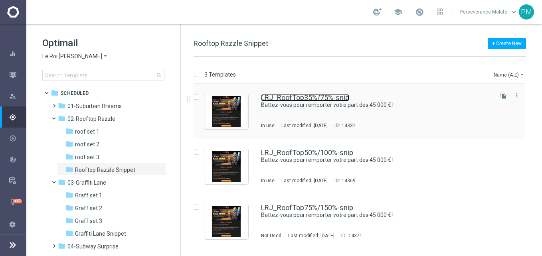
click at [283, 97] on link "LRJ_RoofTop35%/75%-snip" at bounding box center [305, 97] width 88 height 7
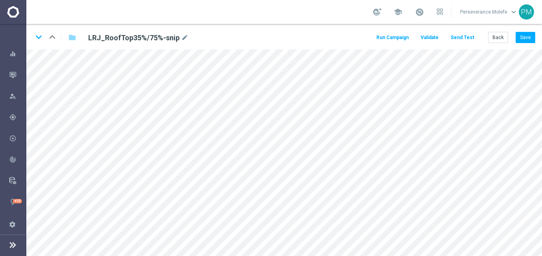
click at [462, 36] on button "Send Test" at bounding box center [462, 37] width 26 height 11
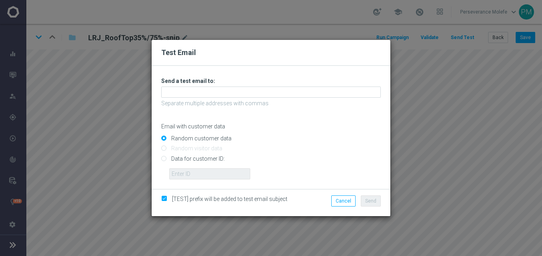
click at [279, 103] on p "Separate multiple addresses with commas" at bounding box center [270, 103] width 219 height 7
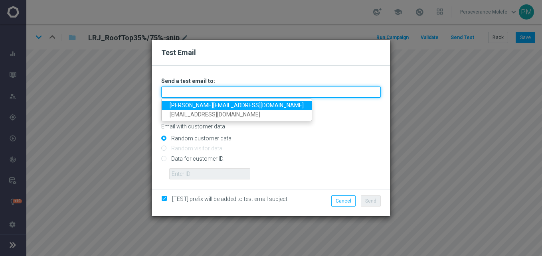
click at [272, 94] on input "text" at bounding box center [270, 92] width 219 height 11
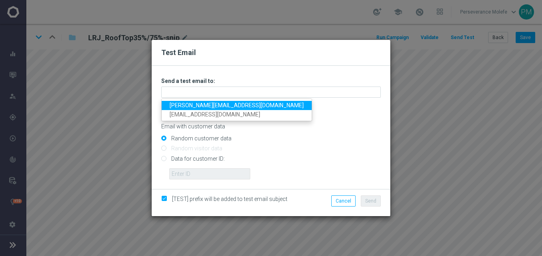
click at [210, 109] on link "Madeleine@viva-vision.net" at bounding box center [237, 105] width 150 height 9
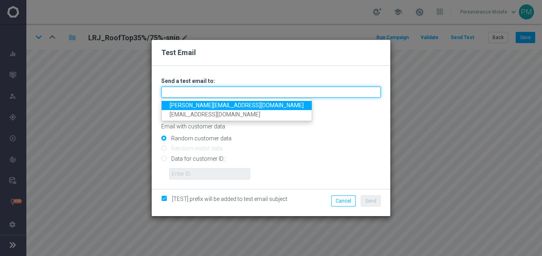
type input "Madeleine@viva-vision.net"
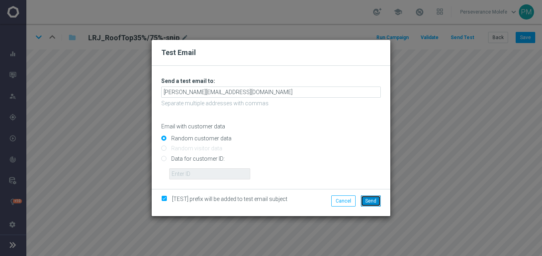
click at [372, 204] on span "Send" at bounding box center [370, 201] width 11 height 6
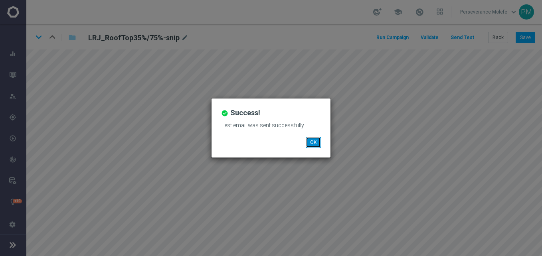
click at [316, 144] on button "OK" at bounding box center [313, 142] width 15 height 11
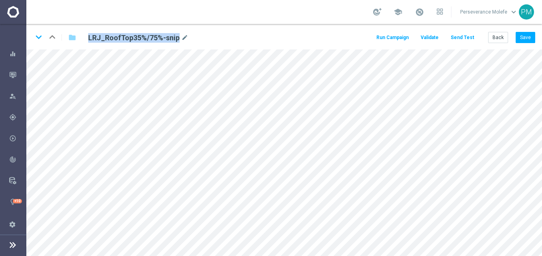
drag, startPoint x: 176, startPoint y: 36, endPoint x: 88, endPoint y: 35, distance: 88.6
click at [88, 35] on div "LRJ_RoofTop35%/75%-snip mode_edit" at bounding box center [181, 37] width 198 height 11
click at [505, 37] on button "Back" at bounding box center [498, 37] width 20 height 11
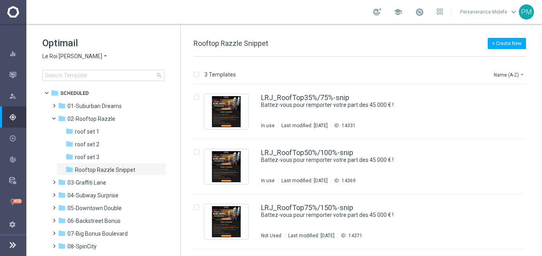
click at [67, 55] on span "Le Roi [PERSON_NAME]" at bounding box center [72, 57] width 60 height 8
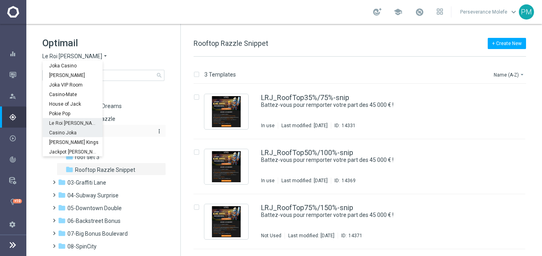
click at [71, 128] on div "Casino Joka" at bounding box center [73, 133] width 60 height 10
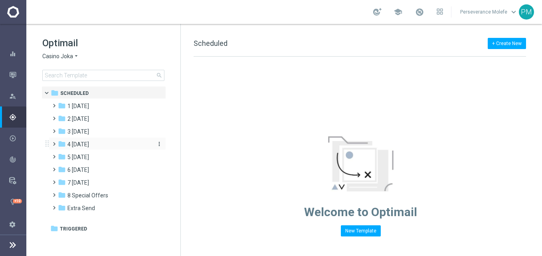
click at [88, 143] on div "folder 4 Friday" at bounding box center [104, 144] width 92 height 9
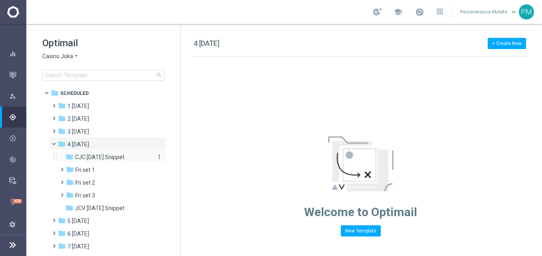
click at [108, 156] on span "CJC Friday Snippet" at bounding box center [99, 157] width 49 height 7
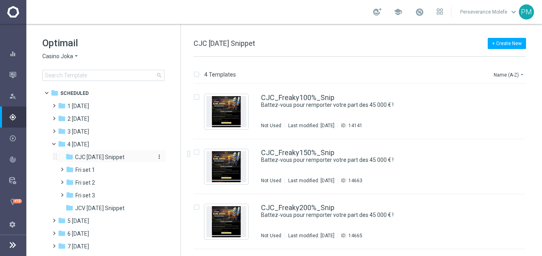
click at [158, 155] on icon "more_vert" at bounding box center [159, 157] width 6 height 6
click at [184, 169] on span "Rename" at bounding box center [187, 168] width 19 height 6
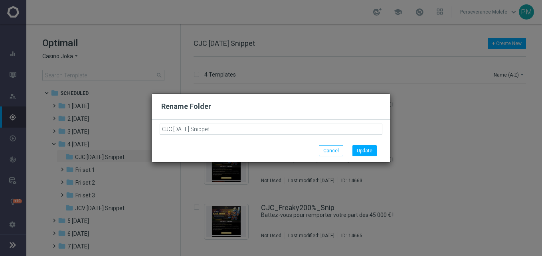
drag, startPoint x: 162, startPoint y: 127, endPoint x: 145, endPoint y: 122, distance: 17.4
click at [143, 122] on modal-container "Rename Folder CJC Friday Snippet Cancel Update" at bounding box center [271, 128] width 542 height 256
click at [322, 148] on button "Cancel" at bounding box center [331, 150] width 24 height 11
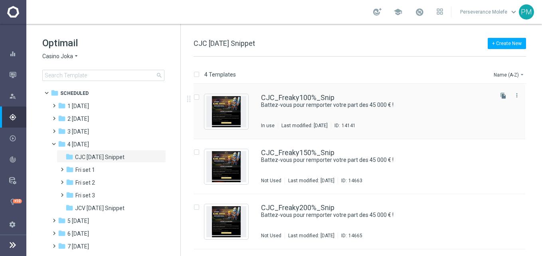
click at [287, 88] on div "CJC_Freaky100%_Snip Battez-vous pour remporter votre part des 45 000 € ! In use…" at bounding box center [360, 111] width 332 height 55
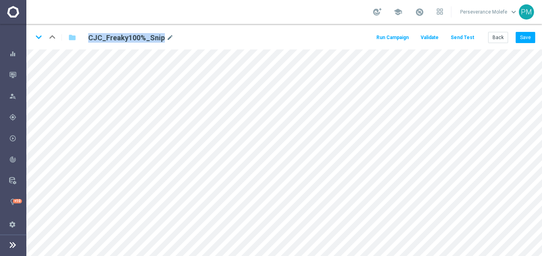
drag, startPoint x: 149, startPoint y: 37, endPoint x: 89, endPoint y: 36, distance: 59.5
click at [89, 36] on h2 "CJC_Freaky100%_Snip" at bounding box center [126, 38] width 77 height 10
copy h2 "CJC_Freaky100%_Snip"
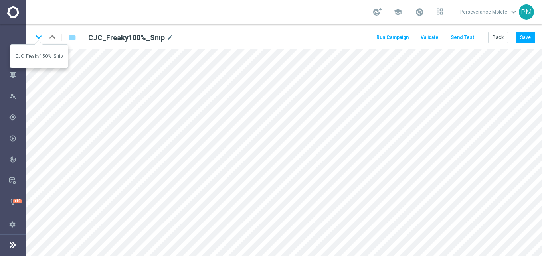
click at [39, 35] on icon "keyboard_arrow_down" at bounding box center [39, 37] width 12 height 12
click at [500, 38] on button "Back" at bounding box center [498, 37] width 20 height 11
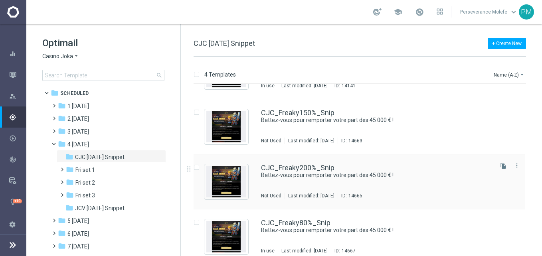
scroll to position [48, 0]
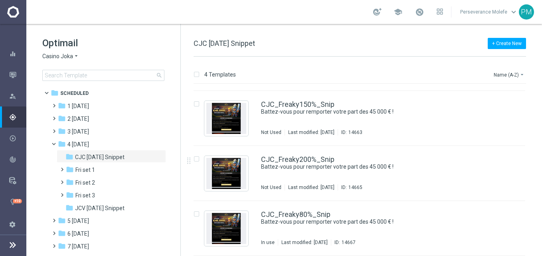
click at [71, 60] on span "Casino Joka" at bounding box center [57, 57] width 31 height 8
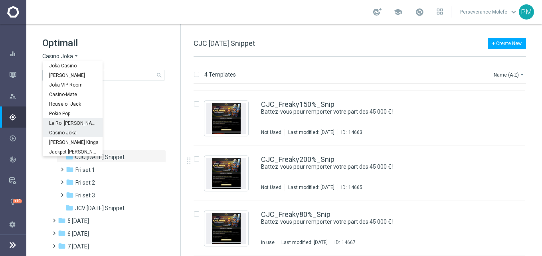
click at [0, 0] on span "Le Roi [PERSON_NAME]" at bounding box center [0, 0] width 0 height 0
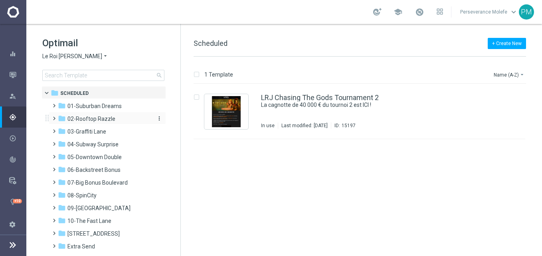
click at [103, 118] on span "02-Rooftop Razzle" at bounding box center [91, 118] width 48 height 7
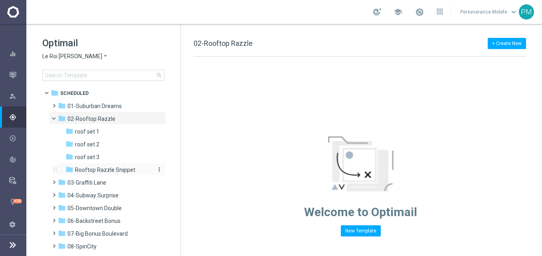
click at [114, 171] on span "Rooftop Razzle Snippet" at bounding box center [105, 169] width 60 height 7
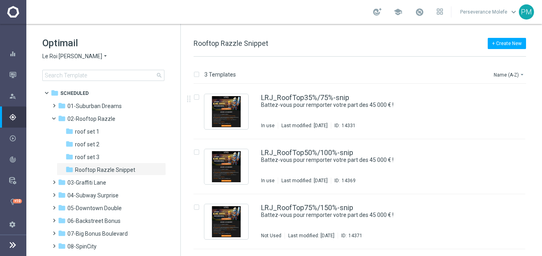
click at [261, 47] on span "Rooftop Razzle Snippet" at bounding box center [231, 43] width 75 height 8
drag, startPoint x: 271, startPoint y: 41, endPoint x: 193, endPoint y: 44, distance: 78.3
click at [189, 44] on div "+ Create New Rooftop Razzle Snippet 3 Templates Name (A-Z) arrow_drop_down Drag…" at bounding box center [361, 140] width 361 height 232
copy span "Rooftop Razzle Snippet"
click at [313, 91] on div "LRJ_RoofTop35%/75%-snip Battez-vous pour remporter votre part des 45 000 € ! In…" at bounding box center [360, 111] width 332 height 55
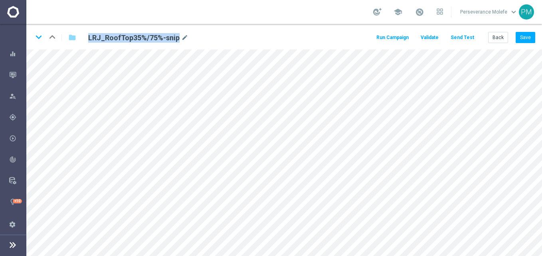
drag, startPoint x: 179, startPoint y: 37, endPoint x: 88, endPoint y: 36, distance: 90.6
click at [88, 36] on div "LRJ_RoofTop35%/75%-snip mode_edit" at bounding box center [138, 38] width 100 height 10
copy div "LRJ_RoofTop35%/75%-snip"
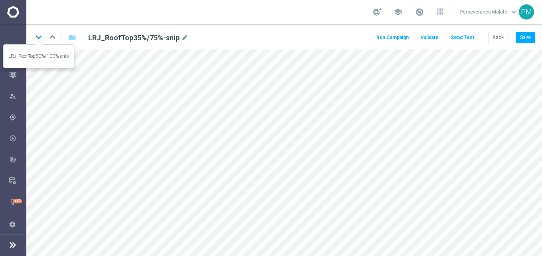
click at [41, 36] on icon "keyboard_arrow_down" at bounding box center [39, 37] width 12 height 12
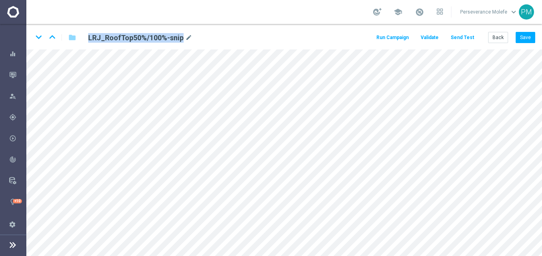
drag, startPoint x: 172, startPoint y: 38, endPoint x: 90, endPoint y: 40, distance: 82.7
click at [90, 40] on h2 "LRJ_RoofTop50%/100%-snip" at bounding box center [135, 38] width 95 height 10
copy h2 "LRJ_RoofTop50%/100%-snip"
click at [499, 36] on button "Back" at bounding box center [498, 37] width 20 height 11
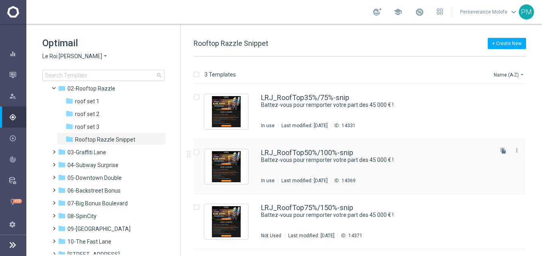
scroll to position [40, 0]
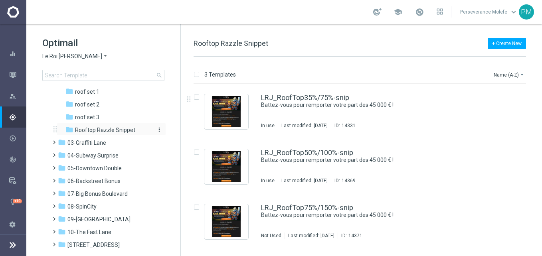
click at [115, 131] on span "Rooftop Razzle Snippet" at bounding box center [105, 130] width 60 height 7
click at [102, 55] on icon "arrow_drop_down" at bounding box center [105, 57] width 6 height 8
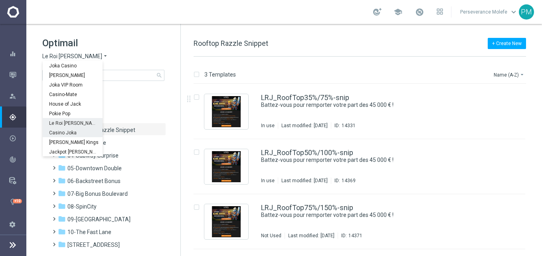
click at [0, 0] on span "Casino Joka" at bounding box center [0, 0] width 0 height 0
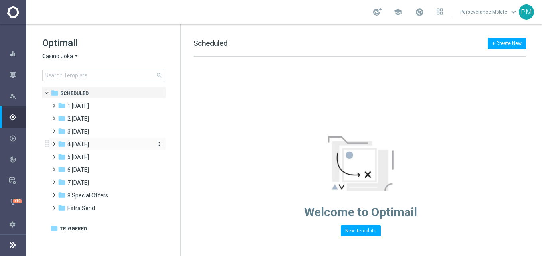
click at [86, 148] on span "4 Friday" at bounding box center [78, 144] width 22 height 7
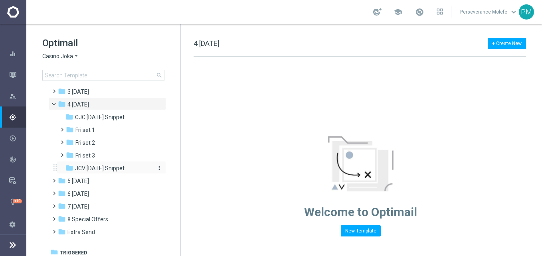
click at [108, 172] on span "JCV Friday Snippet" at bounding box center [99, 168] width 49 height 7
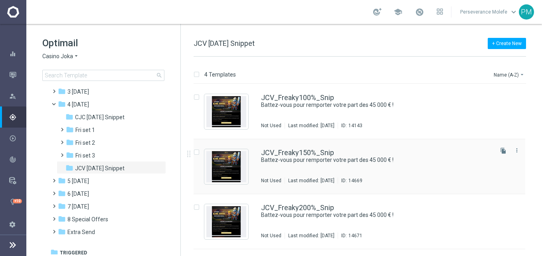
scroll to position [48, 0]
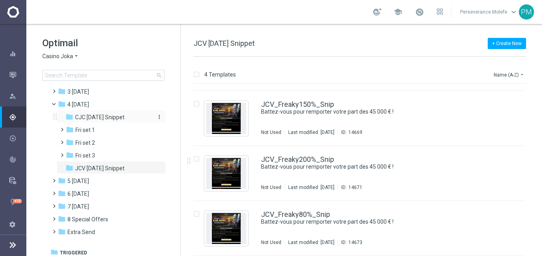
click at [99, 121] on span "CJC Friday Snippet" at bounding box center [99, 117] width 49 height 7
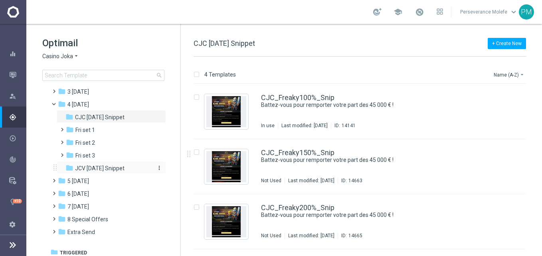
click at [113, 172] on span "JCV Friday Snippet" at bounding box center [99, 168] width 49 height 7
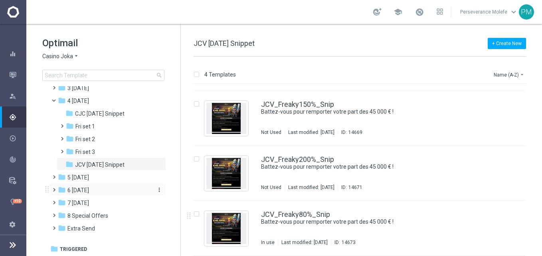
scroll to position [44, 0]
click at [87, 189] on span "6 Sunday" at bounding box center [78, 189] width 22 height 7
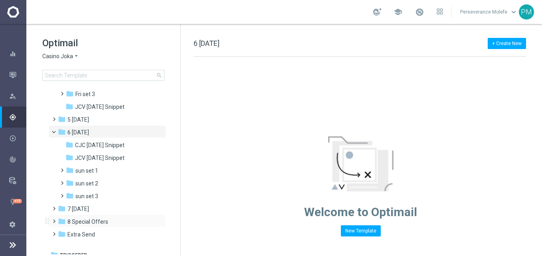
scroll to position [108, 0]
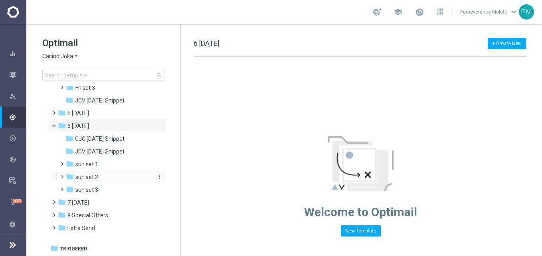
click at [95, 179] on span "sun set 2" at bounding box center [86, 177] width 23 height 7
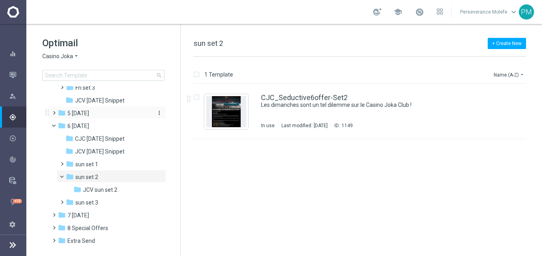
click at [80, 110] on span "5 Saturday" at bounding box center [78, 113] width 22 height 7
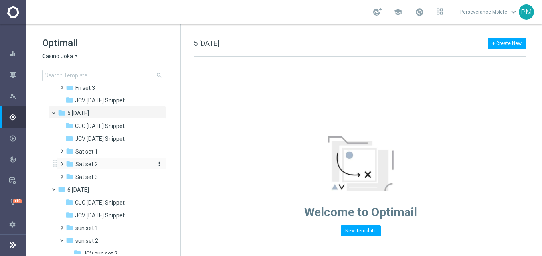
click at [99, 161] on div "folder Sat set 2" at bounding box center [108, 164] width 85 height 9
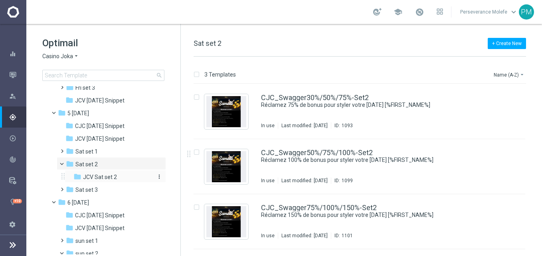
click at [115, 182] on div "folder JCV Sat set 2" at bounding box center [112, 177] width 79 height 9
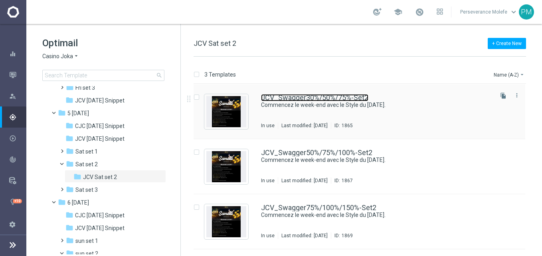
click at [292, 98] on link "JCV_Swagger30%/50%/75%-Set2" at bounding box center [314, 97] width 107 height 7
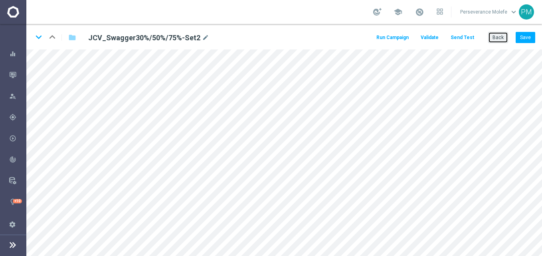
click at [497, 36] on button "Back" at bounding box center [498, 37] width 20 height 11
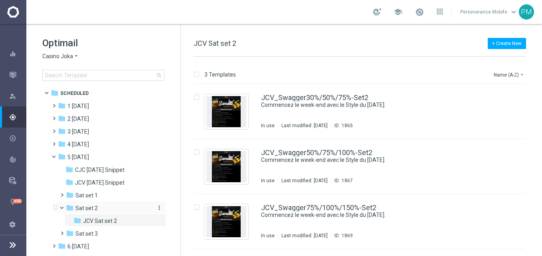
click at [100, 210] on div "folder Sat set 2" at bounding box center [108, 208] width 85 height 9
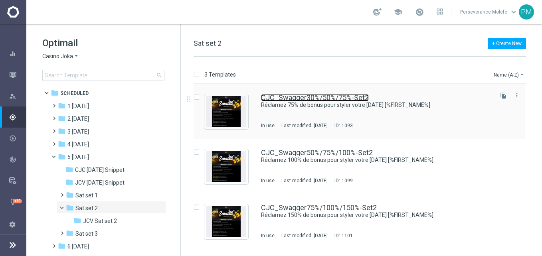
click at [301, 99] on link "CJC_Swagger30%/50%/75%-Set2" at bounding box center [315, 97] width 108 height 7
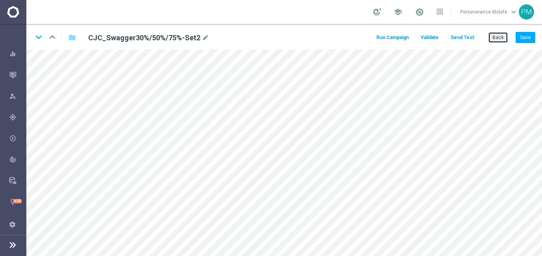
click at [500, 42] on button "Back" at bounding box center [498, 37] width 20 height 11
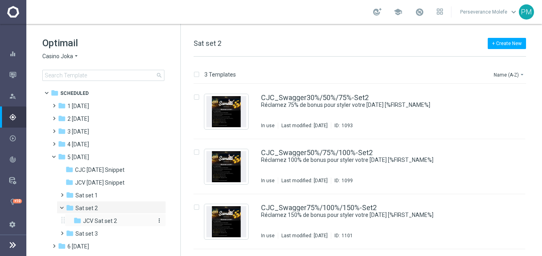
click at [109, 218] on span "JCV Sat set 2" at bounding box center [100, 221] width 34 height 7
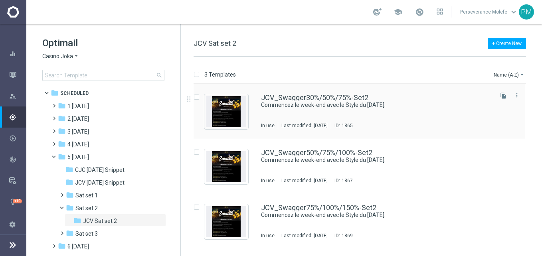
click at [292, 93] on div "JCV_Swagger30%/50%/75%-Set2 Commencez le week-end avec le Style du samedi. In u…" at bounding box center [360, 111] width 332 height 55
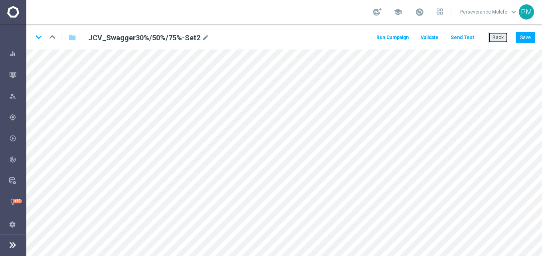
click at [494, 34] on button "Back" at bounding box center [498, 37] width 20 height 11
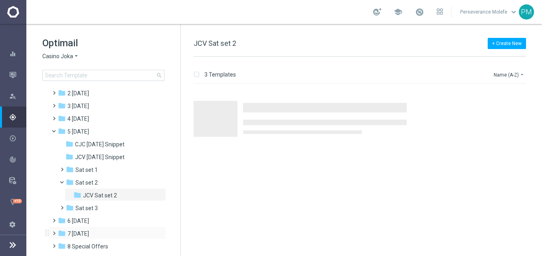
scroll to position [57, 0]
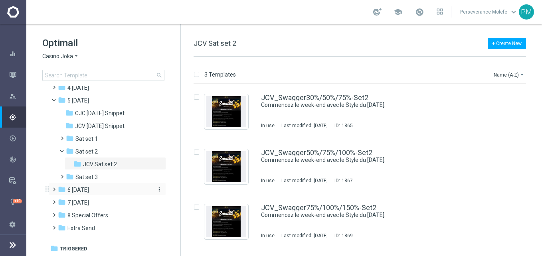
click at [94, 189] on div "folder 6 Sunday" at bounding box center [104, 190] width 92 height 9
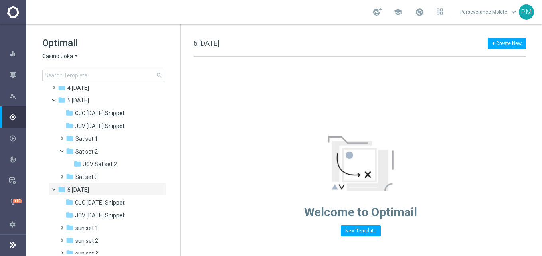
click at [72, 55] on span "Casino Joka" at bounding box center [57, 57] width 31 height 8
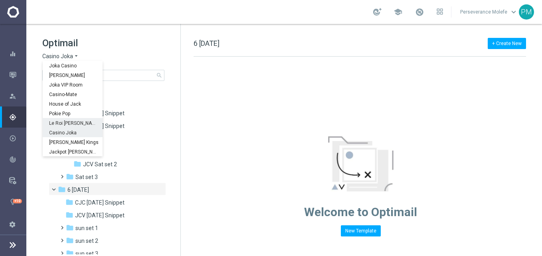
click at [0, 0] on span "Le Roi [PERSON_NAME]" at bounding box center [0, 0] width 0 height 0
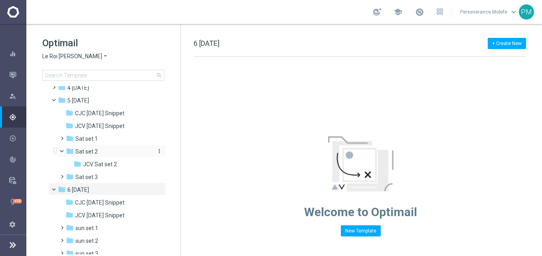
scroll to position [36, 0]
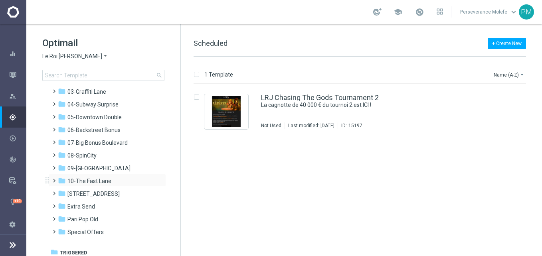
scroll to position [44, 0]
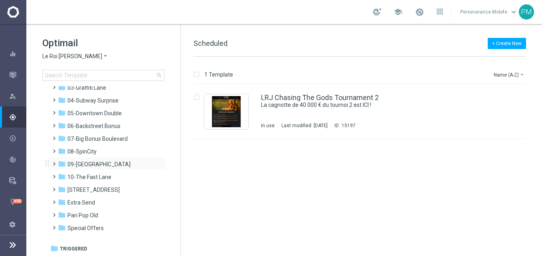
click at [97, 158] on div "folder 09-Four Way Crossing more_vert" at bounding box center [107, 163] width 117 height 13
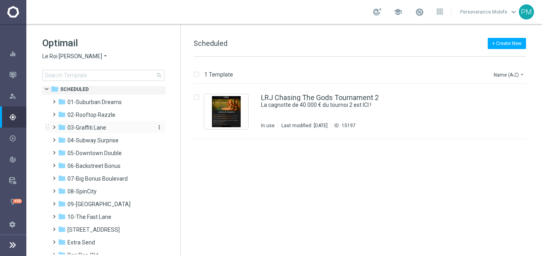
click at [100, 131] on span "03-Graffiti Lane" at bounding box center [86, 127] width 39 height 7
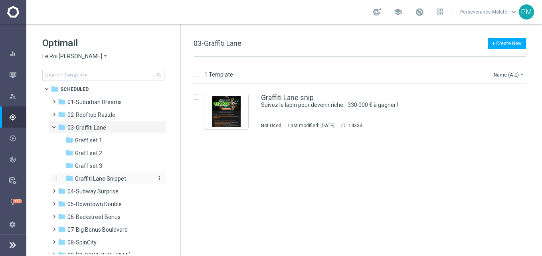
click at [108, 175] on div "folder Graffiti Lane Snippet" at bounding box center [107, 178] width 85 height 9
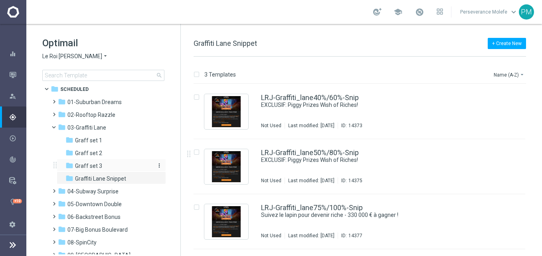
click at [97, 166] on span "Graff set 3" at bounding box center [88, 165] width 27 height 7
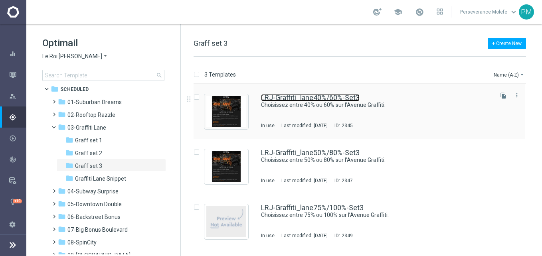
click at [339, 98] on link "LRJ-Graffiti_lane40%/60%-Set3" at bounding box center [310, 97] width 99 height 7
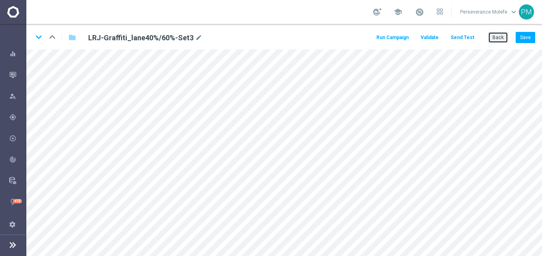
click at [490, 39] on button "Back" at bounding box center [498, 37] width 20 height 11
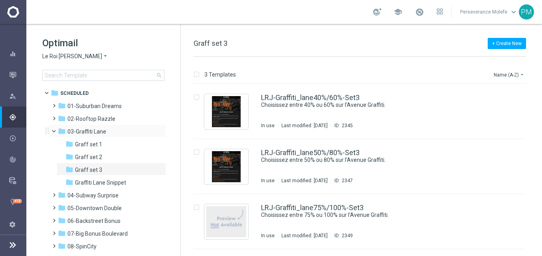
click at [56, 131] on span at bounding box center [57, 130] width 3 height 4
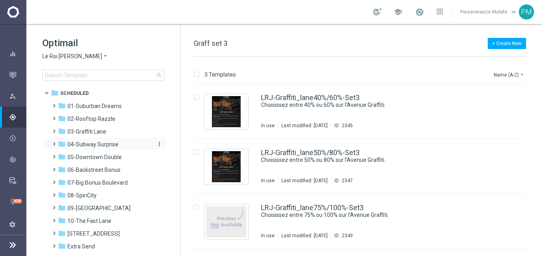
click at [111, 144] on span "04-Subway Surprise" at bounding box center [92, 144] width 51 height 7
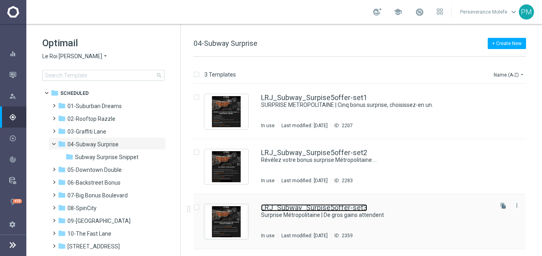
click at [348, 206] on link "LRJ_Subway_Surpise5offer-set3" at bounding box center [314, 207] width 106 height 7
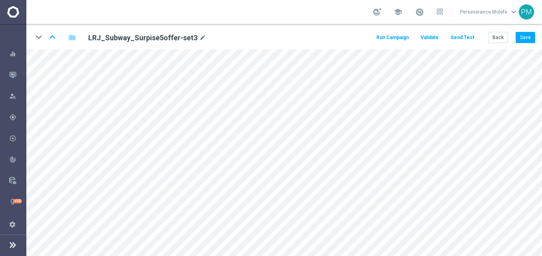
click at [99, 256] on html "equalizer Dashboard Mission Control" at bounding box center [271, 128] width 542 height 256
click at [98, 256] on html "equalizer Dashboard Mission Control" at bounding box center [271, 128] width 542 height 256
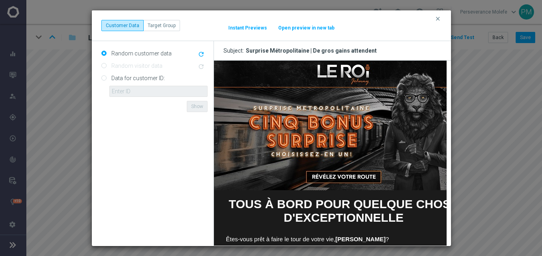
click at [317, 29] on button "Open preview in new tab" at bounding box center [306, 28] width 57 height 6
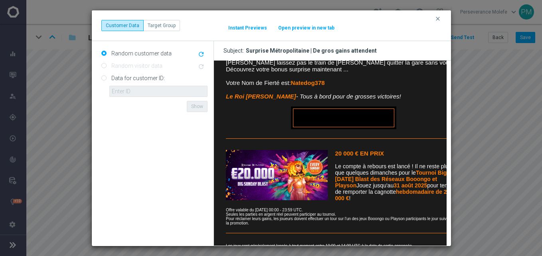
scroll to position [279, 0]
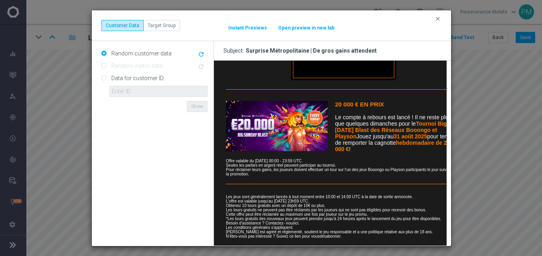
drag, startPoint x: 435, startPoint y: 20, endPoint x: 464, endPoint y: 30, distance: 30.4
click at [436, 20] on icon "clear" at bounding box center [438, 19] width 6 height 6
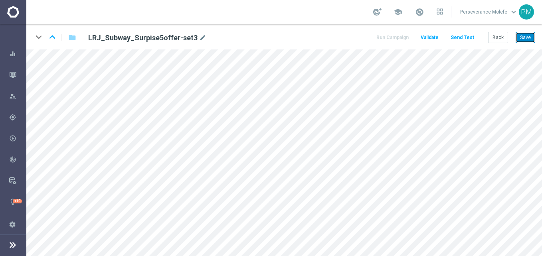
click at [520, 40] on button "Save" at bounding box center [526, 37] width 20 height 11
click at [503, 38] on button "Back" at bounding box center [498, 37] width 20 height 11
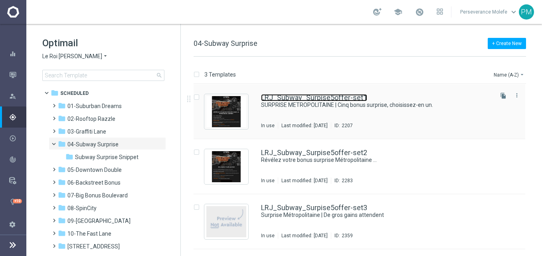
click at [297, 99] on link "LRJ_Subway_Surpise5offer-set1" at bounding box center [314, 97] width 106 height 7
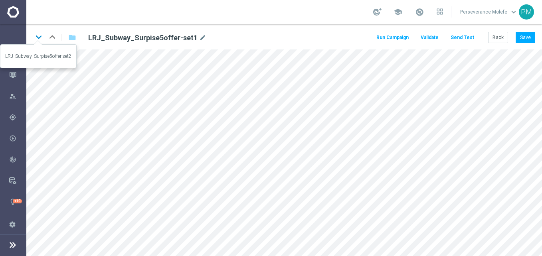
click at [39, 37] on icon "keyboard_arrow_down" at bounding box center [39, 37] width 12 height 12
click at [41, 38] on icon "keyboard_arrow_down" at bounding box center [39, 37] width 12 height 12
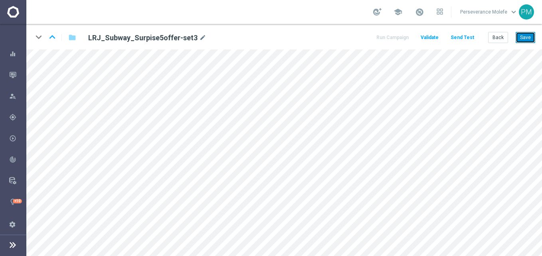
click at [521, 33] on button "Save" at bounding box center [526, 37] width 20 height 11
click at [503, 34] on button "Back" at bounding box center [498, 37] width 20 height 11
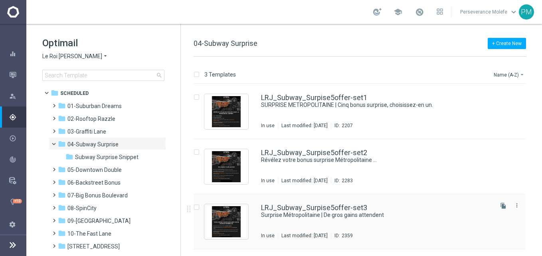
click at [335, 202] on div "LRJ_Subway_Surpise5offer-set3 Surprise Métropolitaine | De gros gains attendent…" at bounding box center [360, 221] width 332 height 55
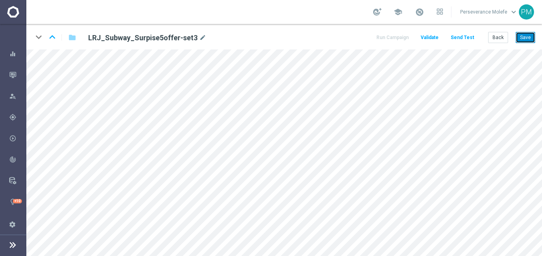
click at [531, 36] on button "Save" at bounding box center [526, 37] width 20 height 11
click at [524, 40] on button "Save" at bounding box center [526, 37] width 20 height 11
click at [502, 37] on button "Back" at bounding box center [498, 37] width 20 height 11
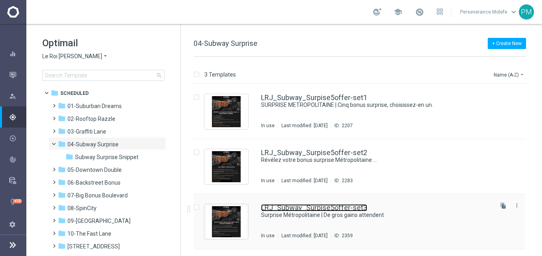
click at [324, 206] on link "LRJ_Subway_Surpise5offer-set3" at bounding box center [314, 207] width 106 height 7
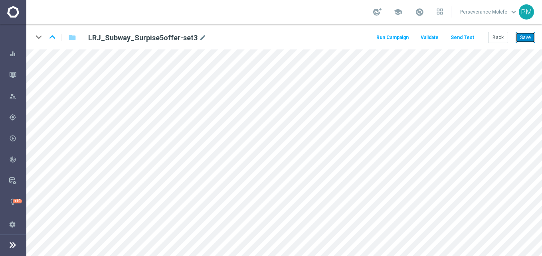
click at [523, 38] on button "Save" at bounding box center [526, 37] width 20 height 11
click at [500, 42] on button "Back" at bounding box center [498, 37] width 20 height 11
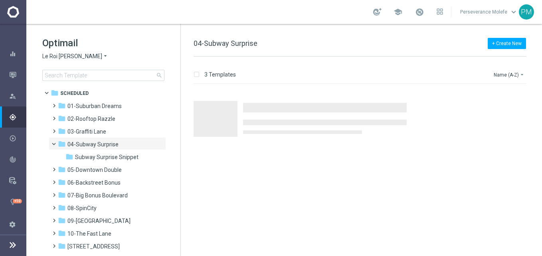
click at [55, 58] on span "Le Roi [PERSON_NAME]" at bounding box center [72, 57] width 60 height 8
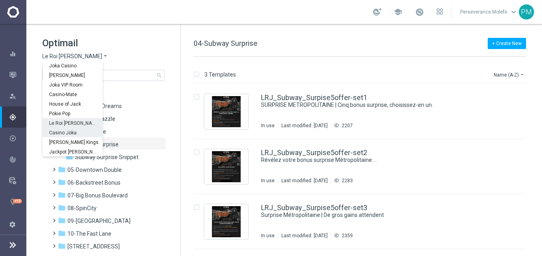
click at [0, 0] on span "Casino Joka" at bounding box center [0, 0] width 0 height 0
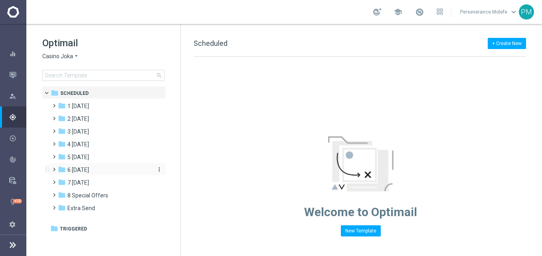
click at [94, 170] on div "folder 6 Sunday" at bounding box center [104, 170] width 92 height 9
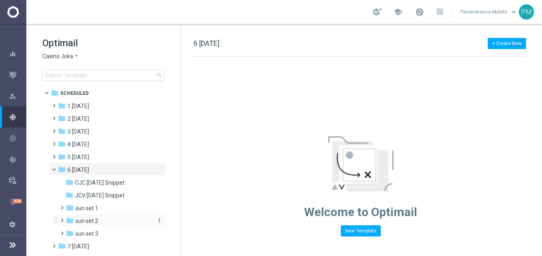
click at [96, 221] on span "sun set 2" at bounding box center [86, 221] width 23 height 7
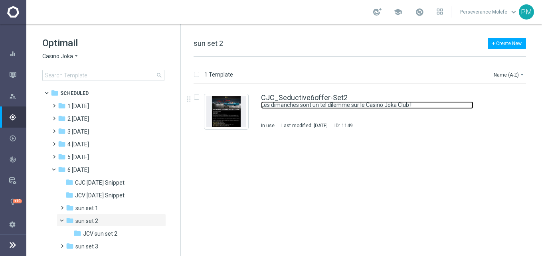
click at [310, 102] on link "Les dimanches sont un tel dilemme sur le Casino Joka Club !" at bounding box center [367, 105] width 212 height 8
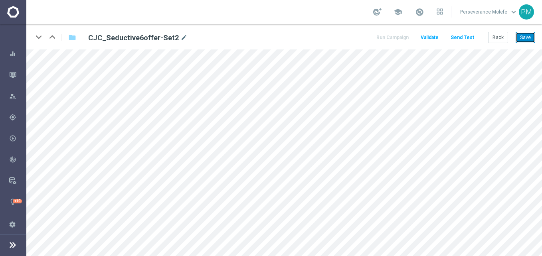
click at [518, 39] on button "Save" at bounding box center [526, 37] width 20 height 11
click at [520, 42] on button "Save" at bounding box center [526, 37] width 20 height 11
click at [498, 42] on button "Back" at bounding box center [498, 37] width 20 height 11
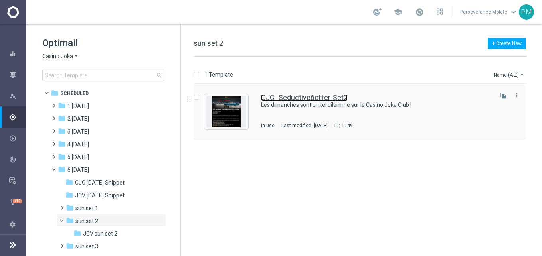
click at [307, 96] on link "CJC_Seductive6offer-Set2" at bounding box center [304, 97] width 87 height 7
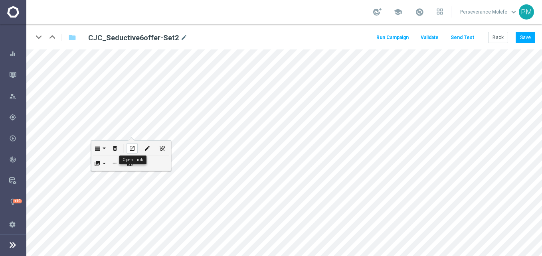
click at [134, 147] on icon "open_in_new" at bounding box center [132, 148] width 6 height 6
click at [499, 39] on button "Back" at bounding box center [498, 37] width 20 height 11
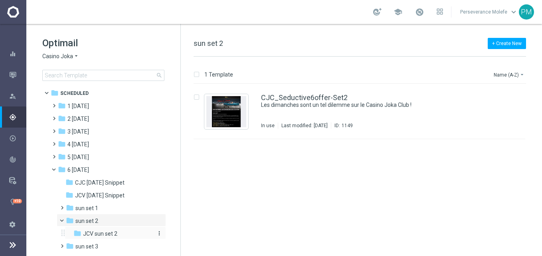
click at [105, 232] on span "JCV sun set 2" at bounding box center [100, 233] width 34 height 7
click at [290, 93] on div "JCV_Seductive6offer-Set2 Quelque chose de coquin se passe sur le Joka Club VIP.…" at bounding box center [360, 111] width 332 height 55
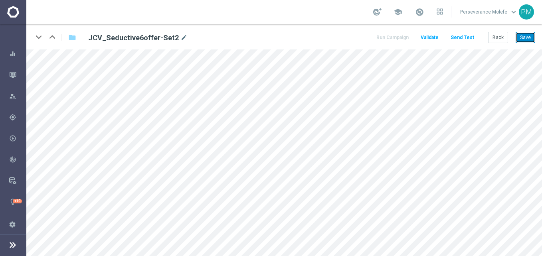
click at [526, 40] on button "Save" at bounding box center [526, 37] width 20 height 11
click at [493, 34] on button "Back" at bounding box center [498, 37] width 20 height 11
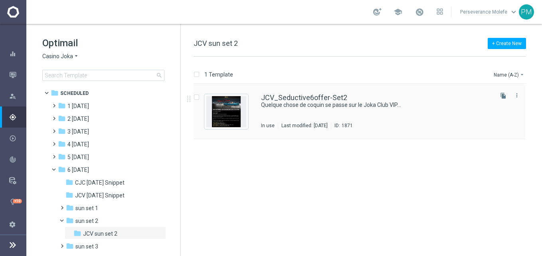
click at [285, 94] on div "JCV_Seductive6offer-Set2 Quelque chose de coquin se passe sur le Joka Club VIP.…" at bounding box center [360, 111] width 332 height 55
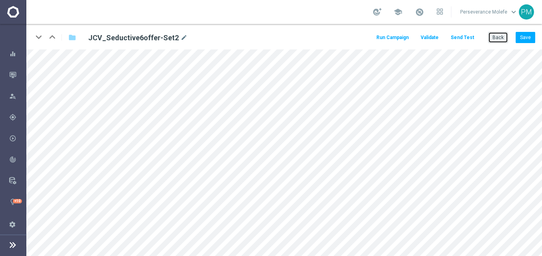
click at [504, 36] on button "Back" at bounding box center [498, 37] width 20 height 11
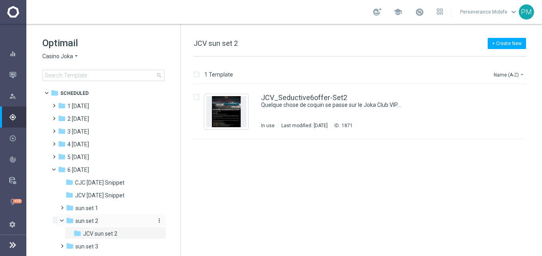
click at [100, 223] on div "folder sun set 2" at bounding box center [108, 221] width 85 height 9
click at [332, 91] on div "CJC_Seductive6offer-Set2 Les dimanches sont un tel dilemme sur le Casino Joka C…" at bounding box center [360, 111] width 332 height 55
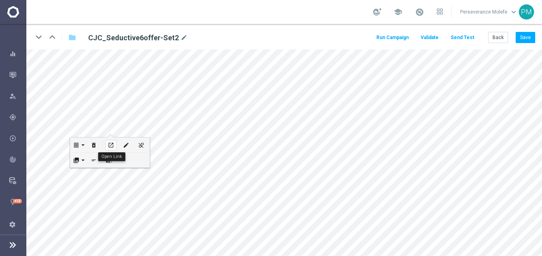
click at [110, 140] on div "open_in_new" at bounding box center [110, 145] width 11 height 10
click at [214, 5] on div "school Perseverance Molefe keyboard_arrow_down PM" at bounding box center [284, 12] width 516 height 24
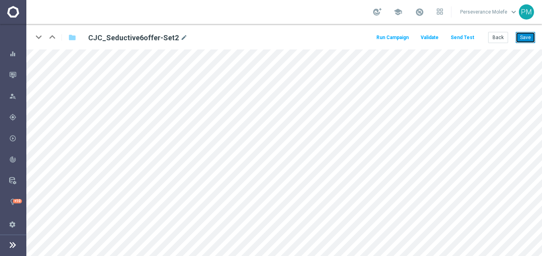
click at [530, 32] on button "Save" at bounding box center [526, 37] width 20 height 11
click at [499, 40] on button "Back" at bounding box center [498, 37] width 20 height 11
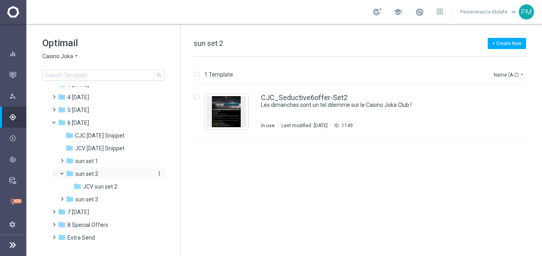
scroll to position [57, 0]
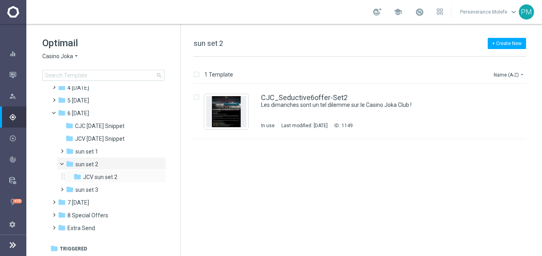
click at [111, 171] on div "folder JCV sun set 2 more_vert" at bounding box center [115, 176] width 101 height 13
click at [111, 175] on span "JCV sun set 2" at bounding box center [100, 177] width 34 height 7
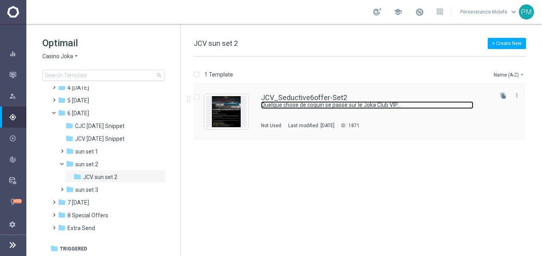
click at [277, 105] on link "Quelque chose de coquin se passe sur le Joka Club VIP..." at bounding box center [367, 105] width 212 height 8
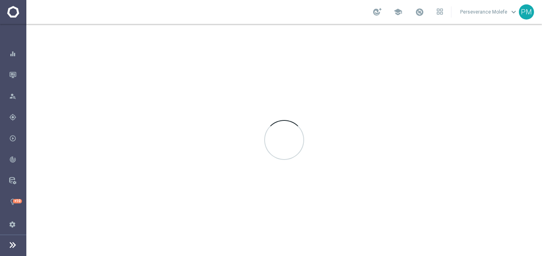
drag, startPoint x: 277, startPoint y: 105, endPoint x: 259, endPoint y: 111, distance: 18.9
click at [259, 111] on div at bounding box center [284, 140] width 516 height 232
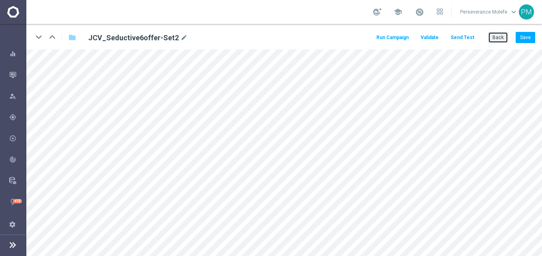
click at [507, 35] on button "Back" at bounding box center [498, 37] width 20 height 11
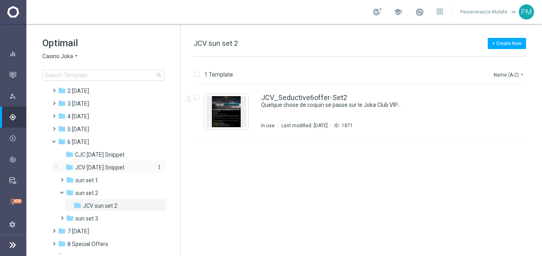
scroll to position [57, 0]
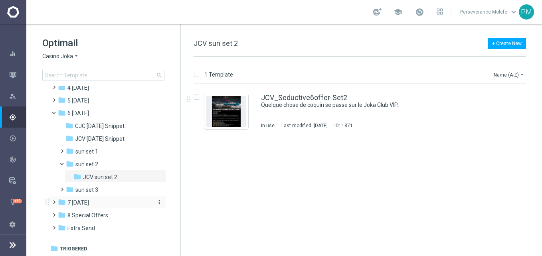
click at [95, 206] on div "folder 7 Monday" at bounding box center [104, 202] width 92 height 9
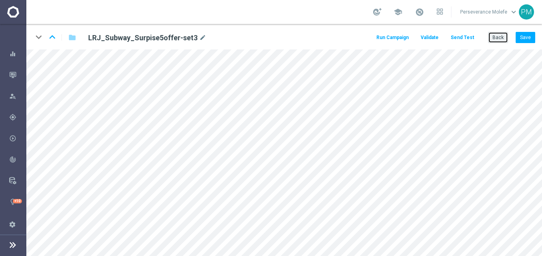
click at [504, 41] on button "Back" at bounding box center [498, 37] width 20 height 11
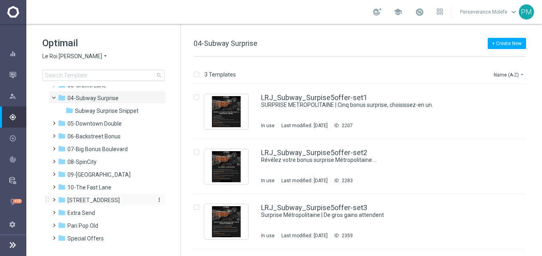
scroll to position [57, 0]
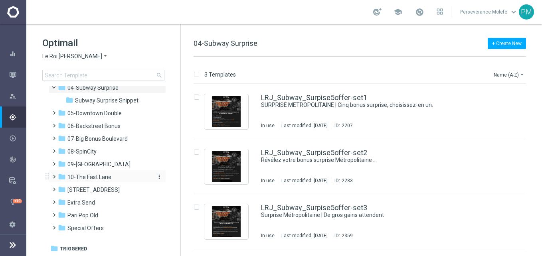
click at [101, 177] on span "10-The Fast Lane" at bounding box center [89, 177] width 44 height 7
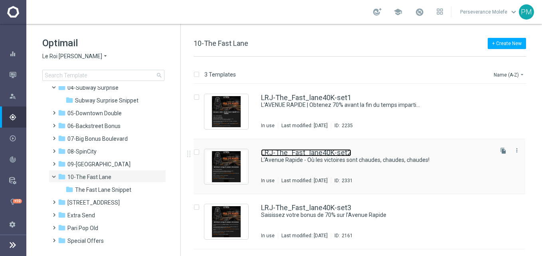
click at [304, 154] on link "LRJ-The_Fast_lane40K-set2" at bounding box center [306, 152] width 90 height 7
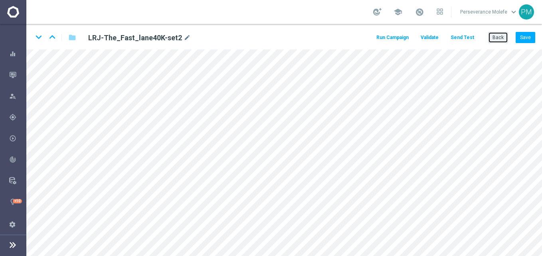
click at [496, 36] on button "Back" at bounding box center [498, 37] width 20 height 11
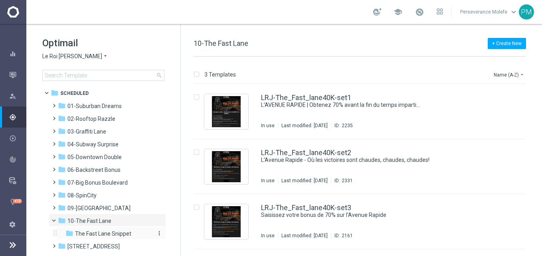
click at [122, 230] on div "folder The Fast Lane Snippet" at bounding box center [107, 233] width 85 height 9
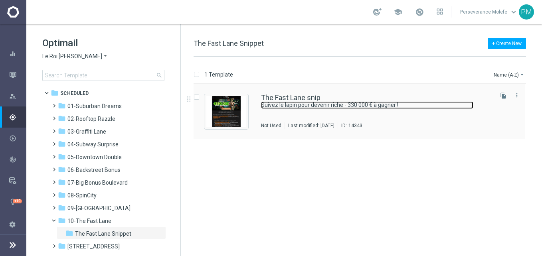
click at [276, 101] on link "Suivez le lapin pour devenir riche - 330 000 € à gagner !" at bounding box center [367, 105] width 212 height 8
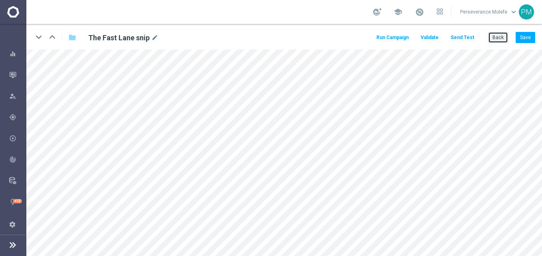
click at [492, 37] on button "Back" at bounding box center [498, 37] width 20 height 11
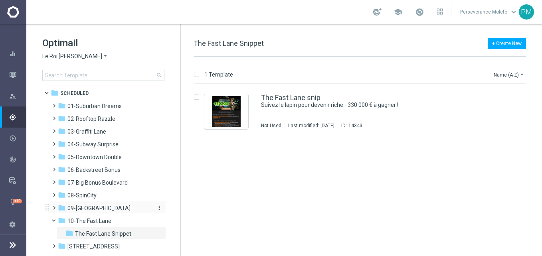
click at [101, 208] on span "09-[GEOGRAPHIC_DATA]" at bounding box center [98, 208] width 63 height 7
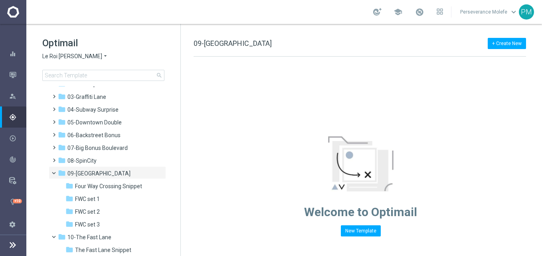
scroll to position [80, 0]
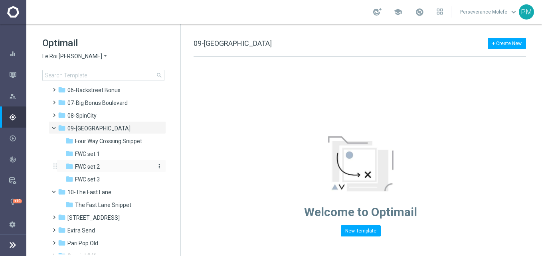
click at [105, 167] on div "folder FWC set 2" at bounding box center [107, 166] width 85 height 9
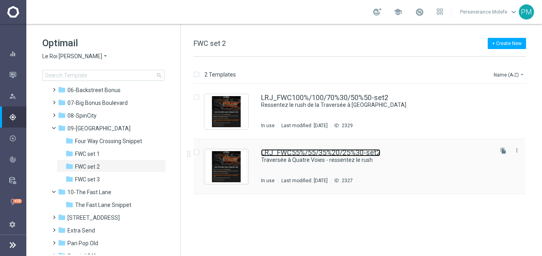
click at [279, 152] on link "LRJ_FWC55%/55/35%20/25%30-set2" at bounding box center [320, 152] width 119 height 7
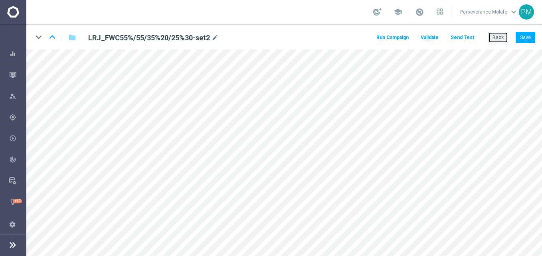
click at [500, 40] on button "Back" at bounding box center [498, 37] width 20 height 11
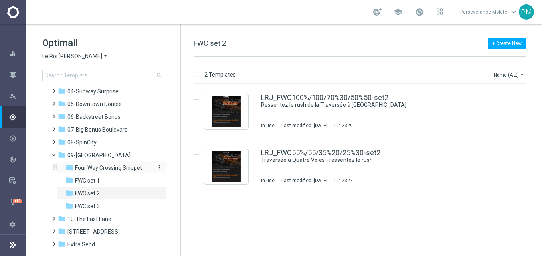
scroll to position [40, 0]
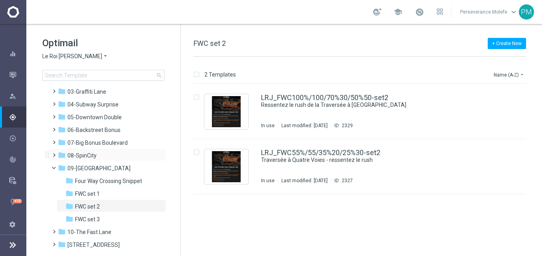
click at [107, 160] on div "folder 08-SpinCity more_vert" at bounding box center [107, 154] width 117 height 13
click at [95, 170] on span "09-[GEOGRAPHIC_DATA]" at bounding box center [98, 168] width 63 height 7
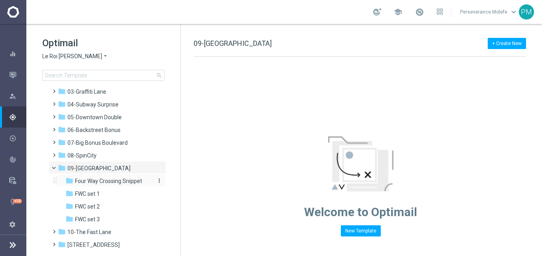
click at [106, 182] on span "Four Way Crossing Snippet" at bounding box center [108, 181] width 67 height 7
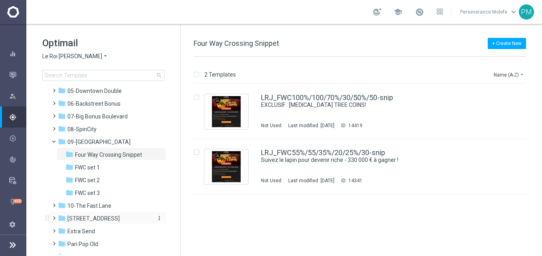
scroll to position [95, 0]
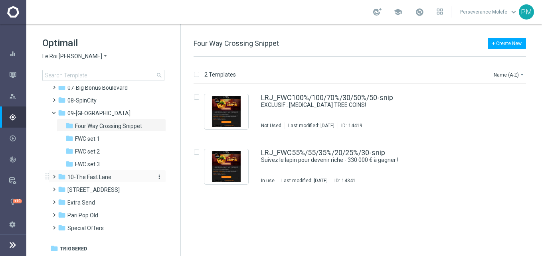
click at [97, 178] on span "10-The Fast Lane" at bounding box center [89, 177] width 44 height 7
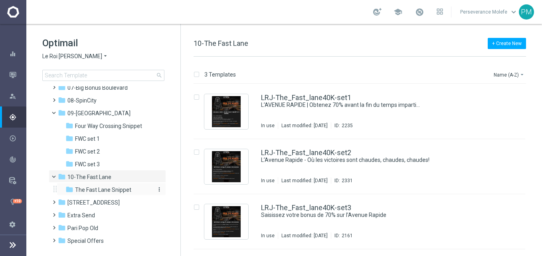
click at [123, 192] on span "The Fast Lane Snippet" at bounding box center [103, 189] width 56 height 7
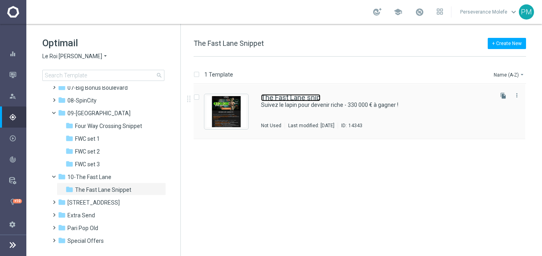
click at [278, 101] on link "The Fast Lane snip" at bounding box center [290, 97] width 59 height 7
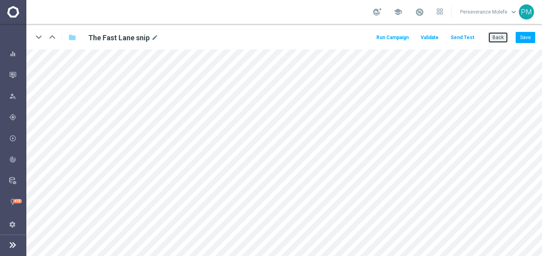
drag, startPoint x: 498, startPoint y: 38, endPoint x: 493, endPoint y: 38, distance: 4.8
click at [496, 38] on button "Back" at bounding box center [498, 37] width 20 height 11
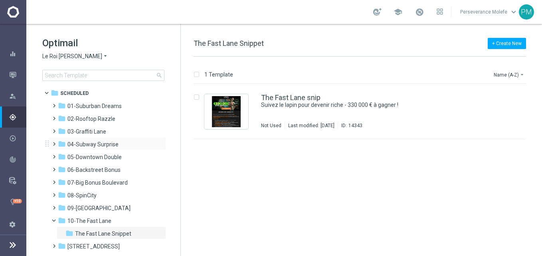
click at [109, 139] on div "folder 04-Subway Surprise more_vert" at bounding box center [107, 143] width 117 height 13
click at [116, 146] on span "04-Subway Surprise" at bounding box center [92, 144] width 51 height 7
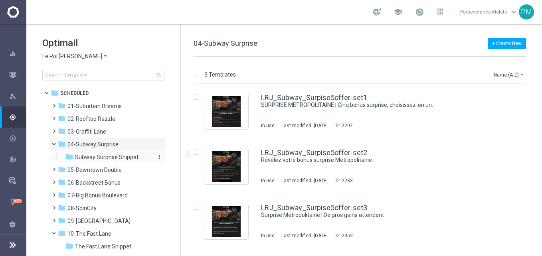
click at [111, 158] on span "Subway Surprise Snippet" at bounding box center [106, 157] width 63 height 7
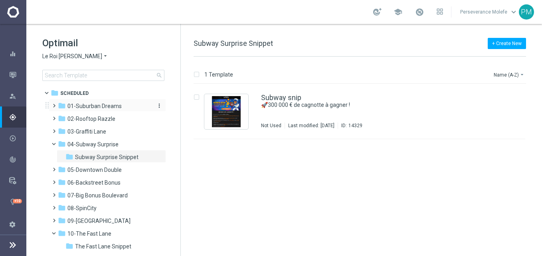
click at [112, 107] on span "01-Suburban Dreams" at bounding box center [94, 106] width 54 height 7
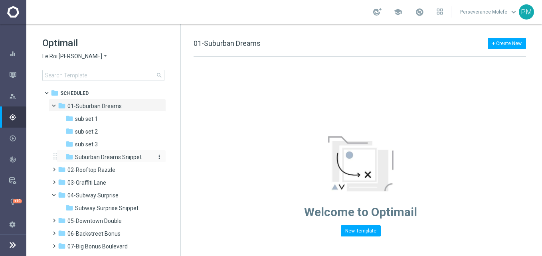
click at [111, 158] on span "Suburban Dreams Snippet" at bounding box center [108, 157] width 67 height 7
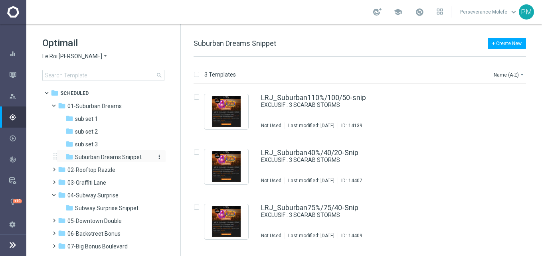
scroll to position [40, 0]
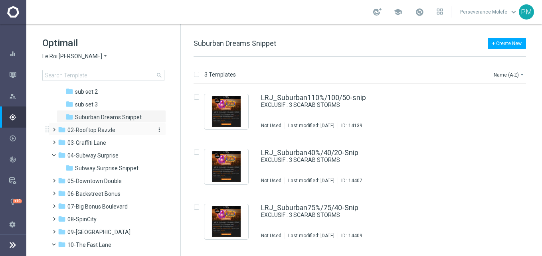
click at [113, 126] on div "folder 02-Rooftop Razzle" at bounding box center [104, 130] width 92 height 9
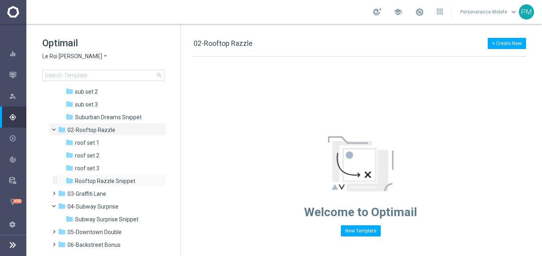
click at [107, 176] on div "folder Rooftop Razzle Snippet more_vert" at bounding box center [111, 180] width 109 height 13
click at [116, 180] on span "Rooftop Razzle Snippet" at bounding box center [105, 181] width 60 height 7
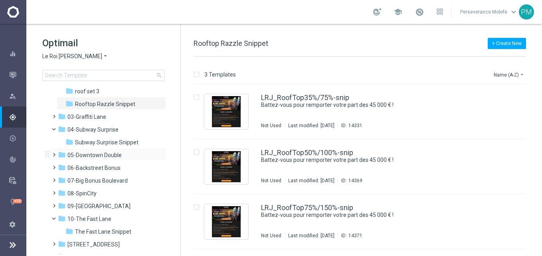
scroll to position [120, 0]
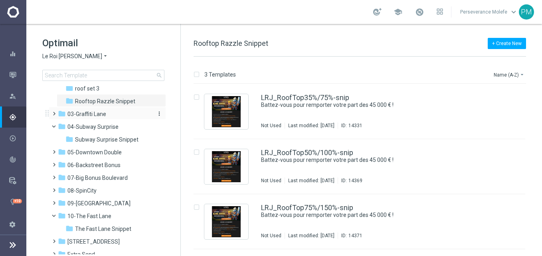
click at [111, 112] on div "folder 03-[GEOGRAPHIC_DATA]" at bounding box center [104, 114] width 92 height 9
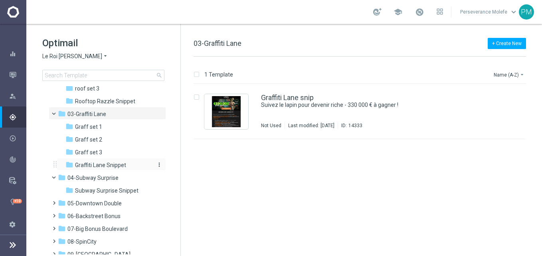
click at [101, 163] on span "Graffiti Lane Snippet" at bounding box center [100, 165] width 51 height 7
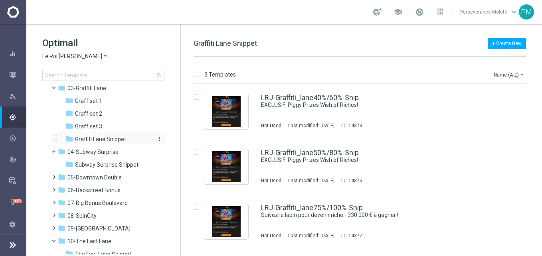
scroll to position [160, 0]
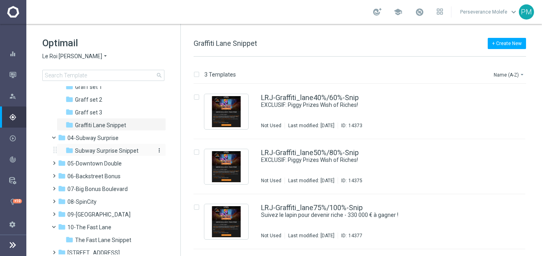
click at [114, 151] on span "Subway Surprise Snippet" at bounding box center [106, 150] width 63 height 7
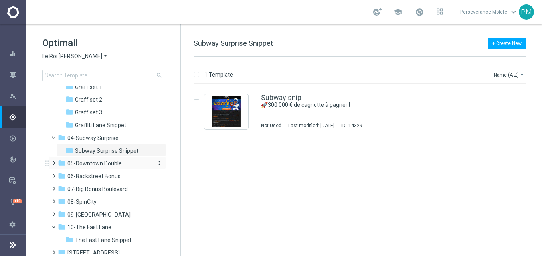
click at [116, 164] on span "05-Downtown Double" at bounding box center [94, 163] width 54 height 7
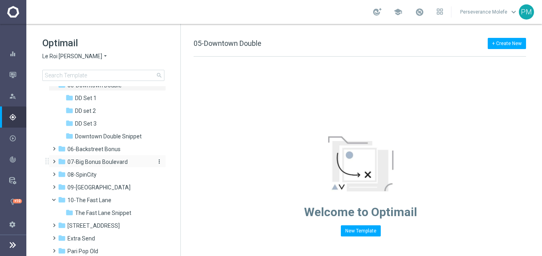
scroll to position [239, 0]
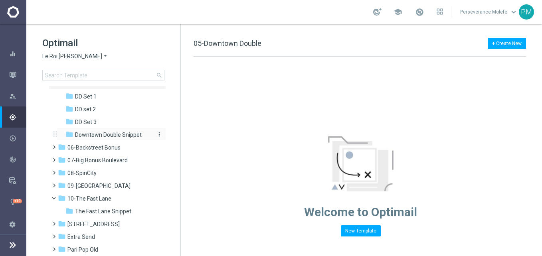
click at [124, 136] on span "Downtown Double Snippet" at bounding box center [108, 134] width 67 height 7
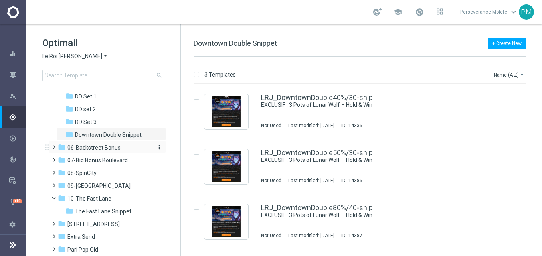
click at [120, 146] on div "folder 06-Backstreet Bonus" at bounding box center [104, 147] width 92 height 9
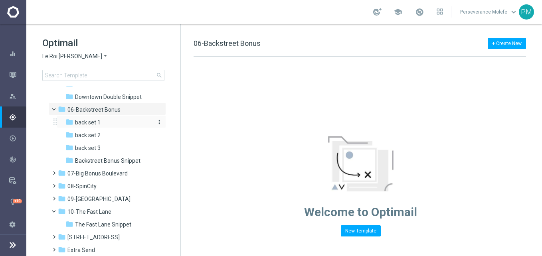
scroll to position [319, 0]
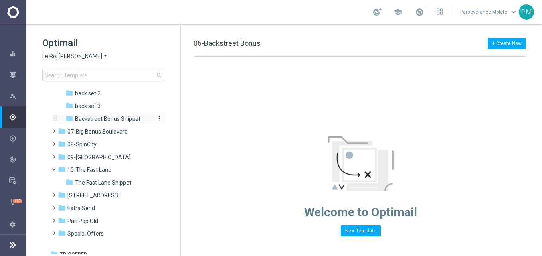
click at [121, 121] on span "Backstreet Bonus Snippet" at bounding box center [107, 118] width 65 height 7
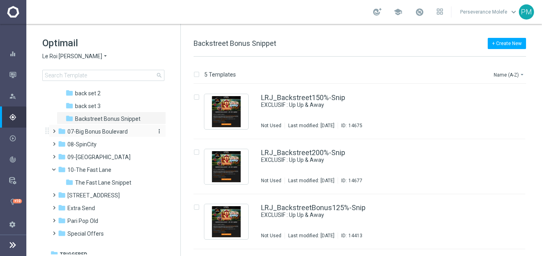
scroll to position [325, 0]
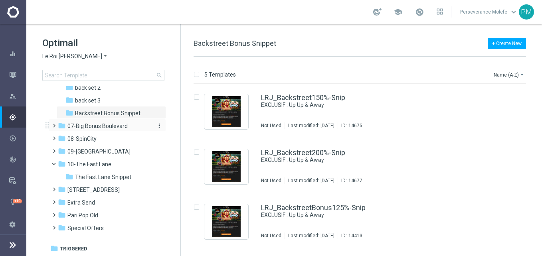
click at [119, 126] on span "07-Big Bonus Boulevard" at bounding box center [97, 126] width 60 height 7
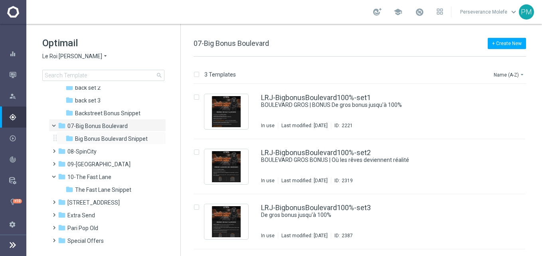
click at [125, 144] on div "folder Big Bonus Boulevard Snippet more_vert" at bounding box center [111, 138] width 109 height 13
click at [131, 141] on span "Big Bonus Boulevard Snippet" at bounding box center [111, 138] width 73 height 7
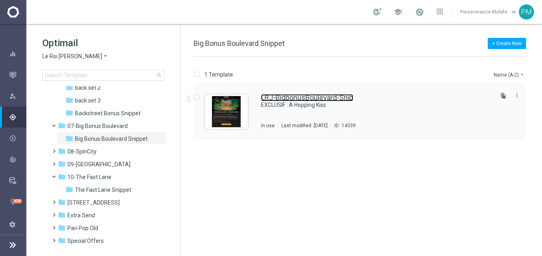
click at [316, 98] on link "LRJ-BigbonusBoulevard-Snip" at bounding box center [307, 97] width 92 height 7
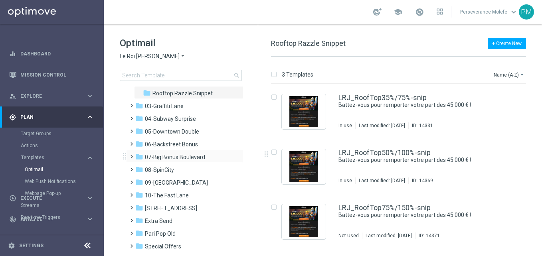
scroll to position [80, 0]
